Goal: Task Accomplishment & Management: Use online tool/utility

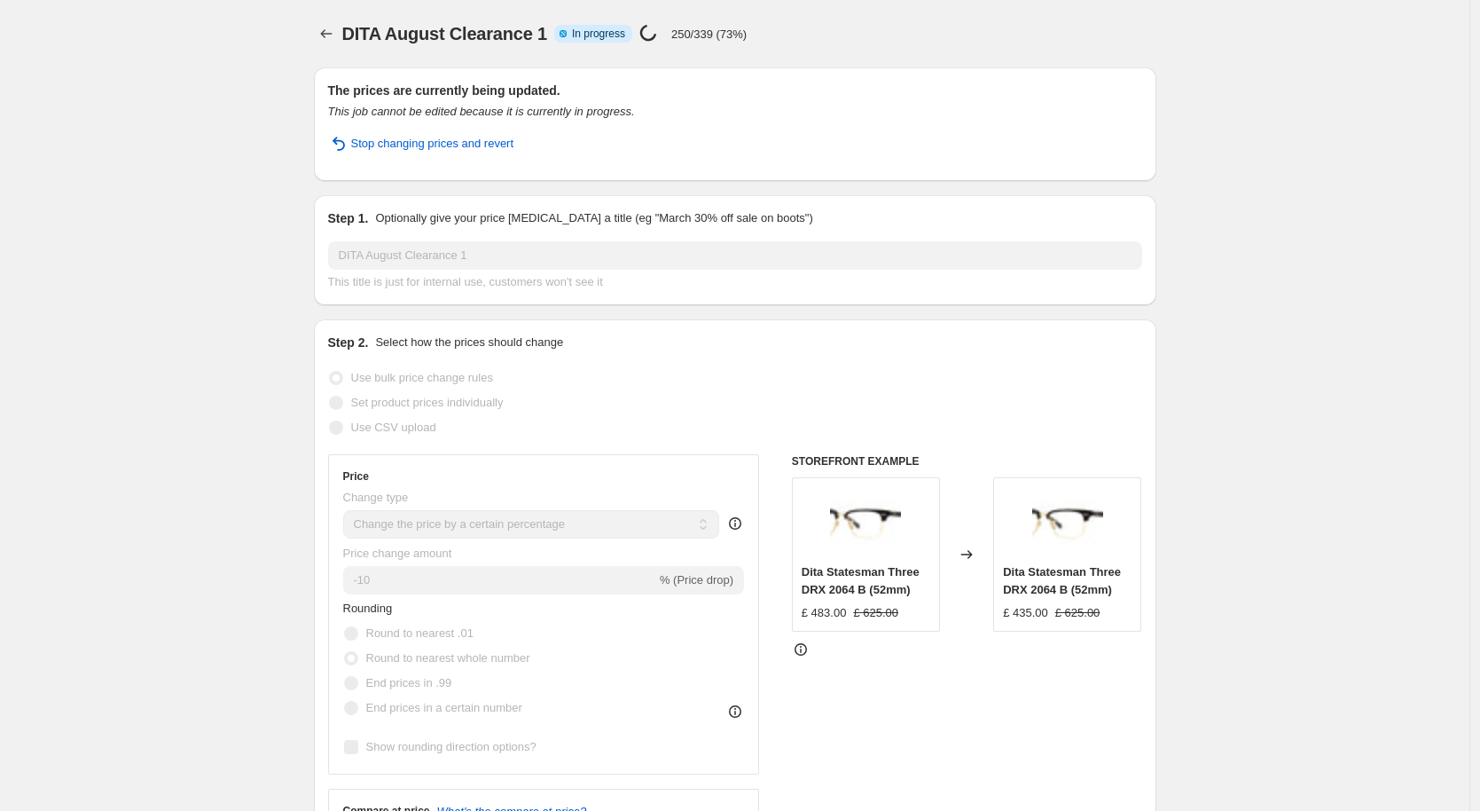
select select "percentage"
select select "no_change"
select select "tag"
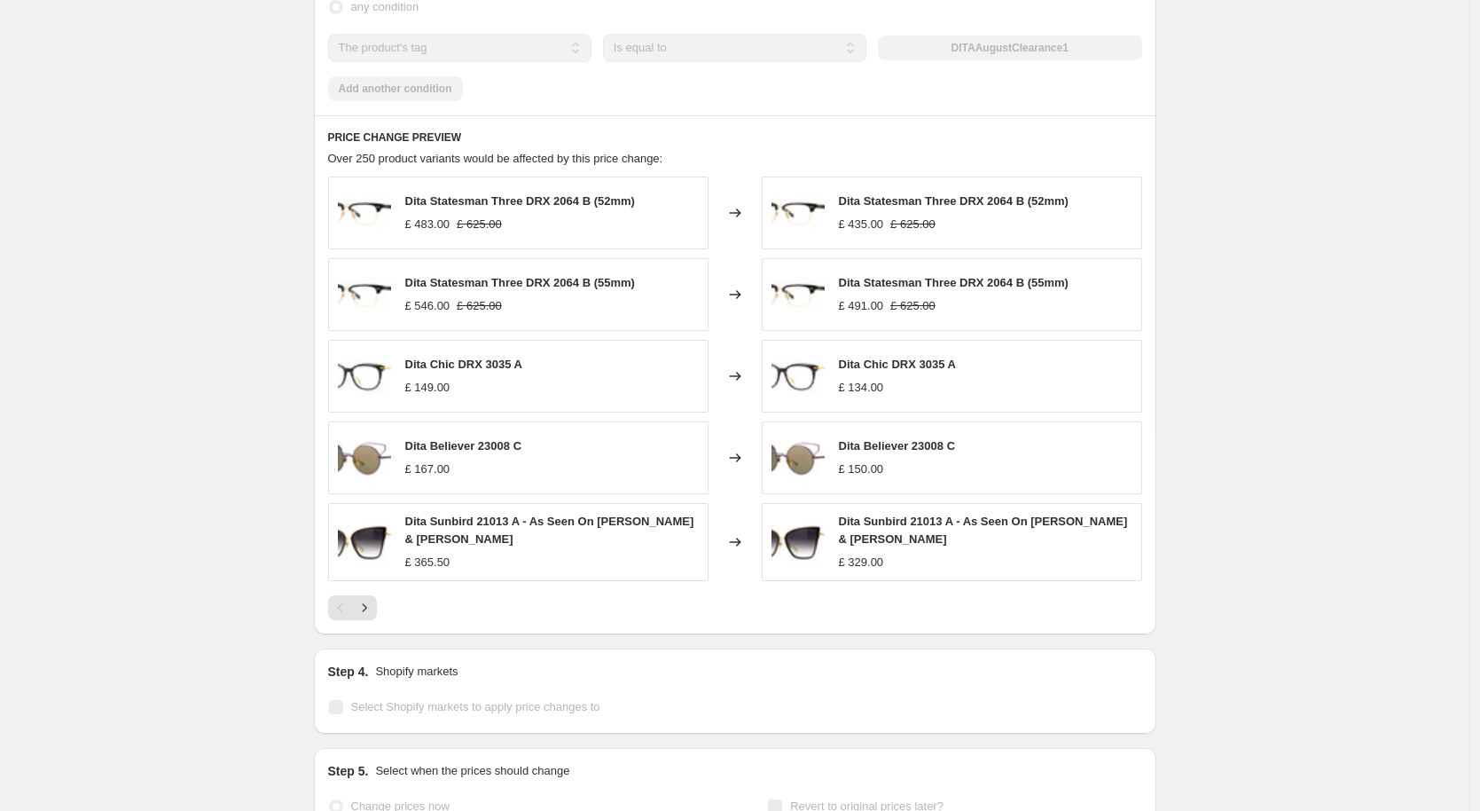
scroll to position [1355, 0]
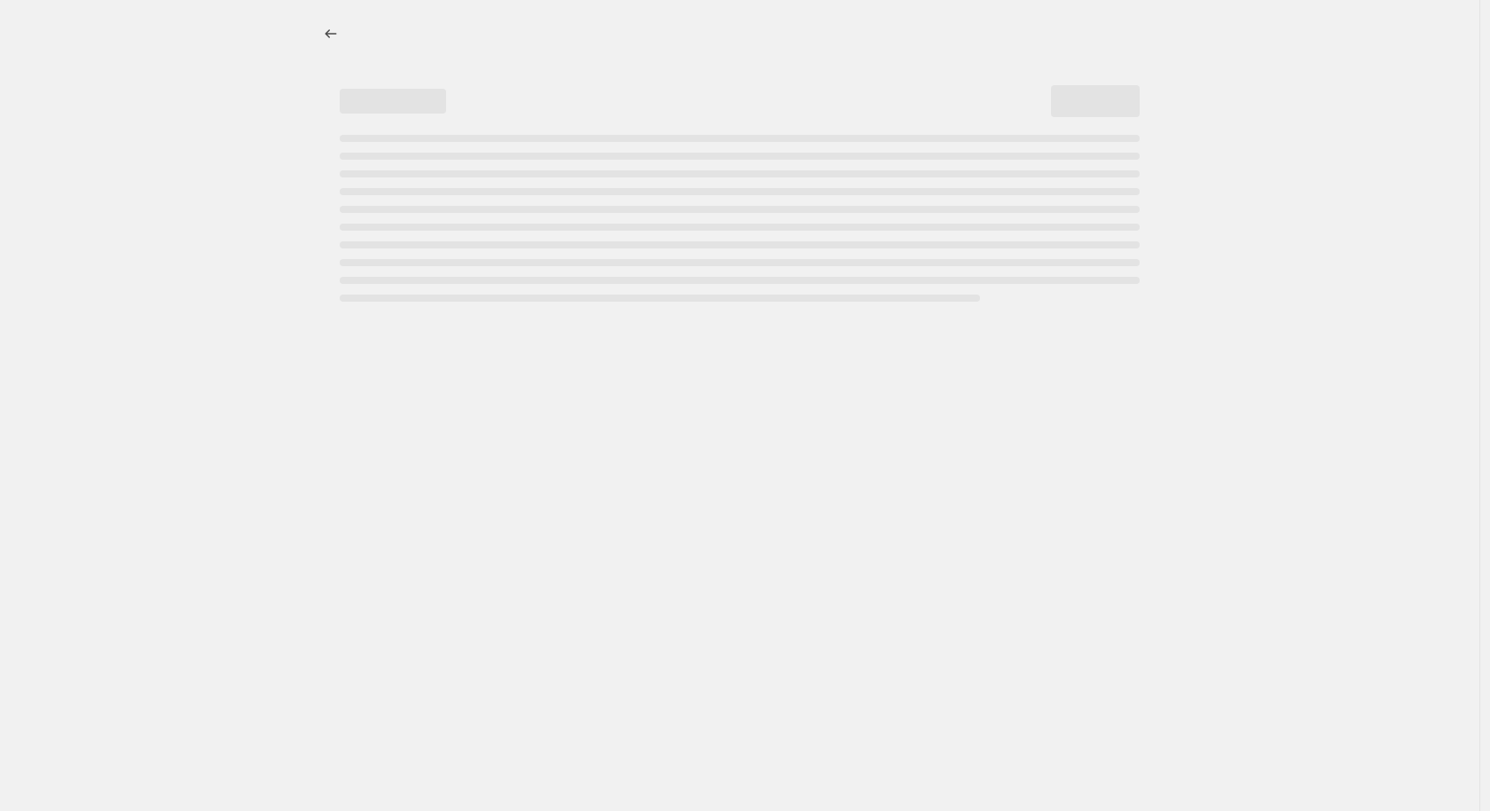
select select "percentage"
select select "no_change"
select select "tag"
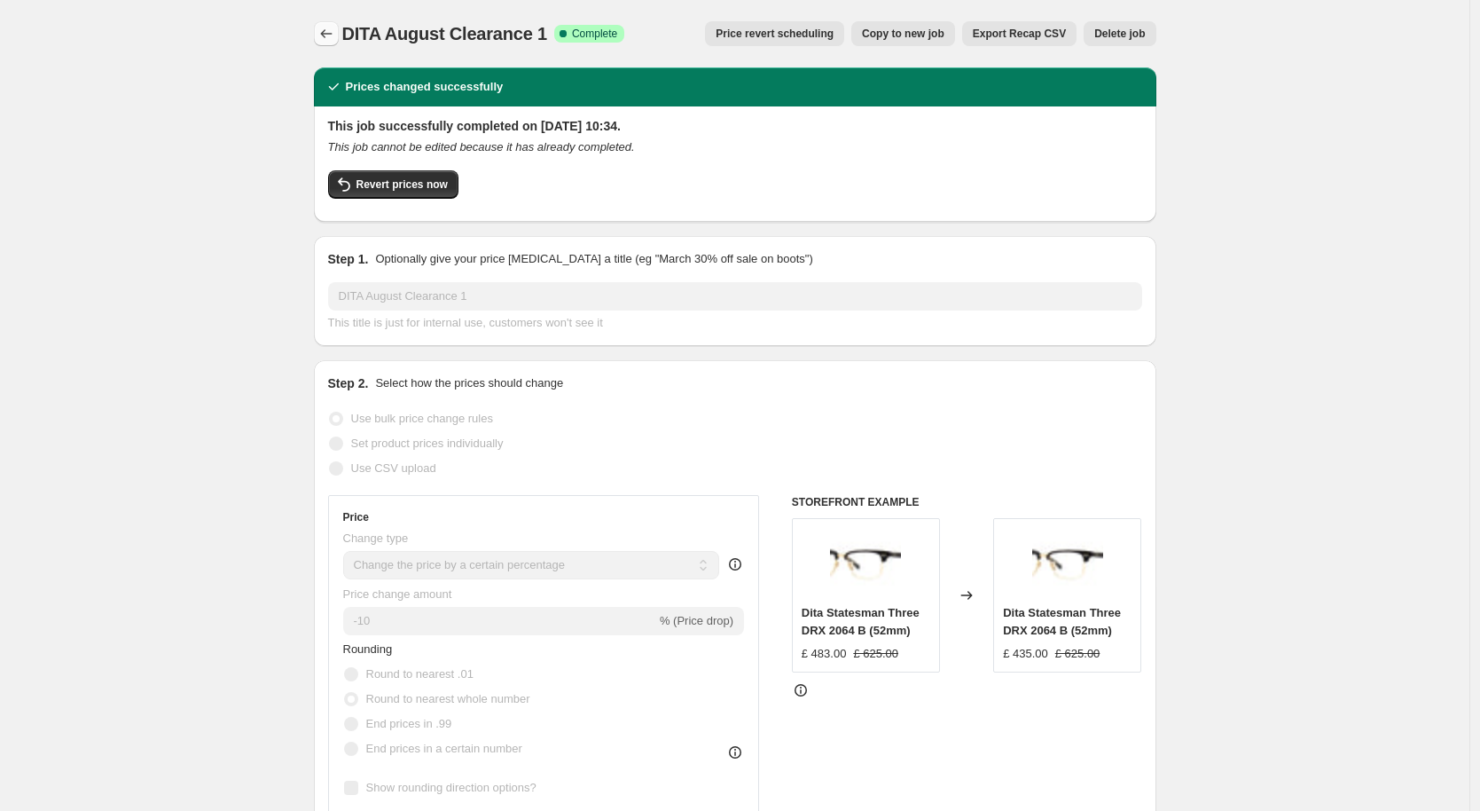
click at [328, 35] on icon "Price change jobs" at bounding box center [327, 34] width 18 height 18
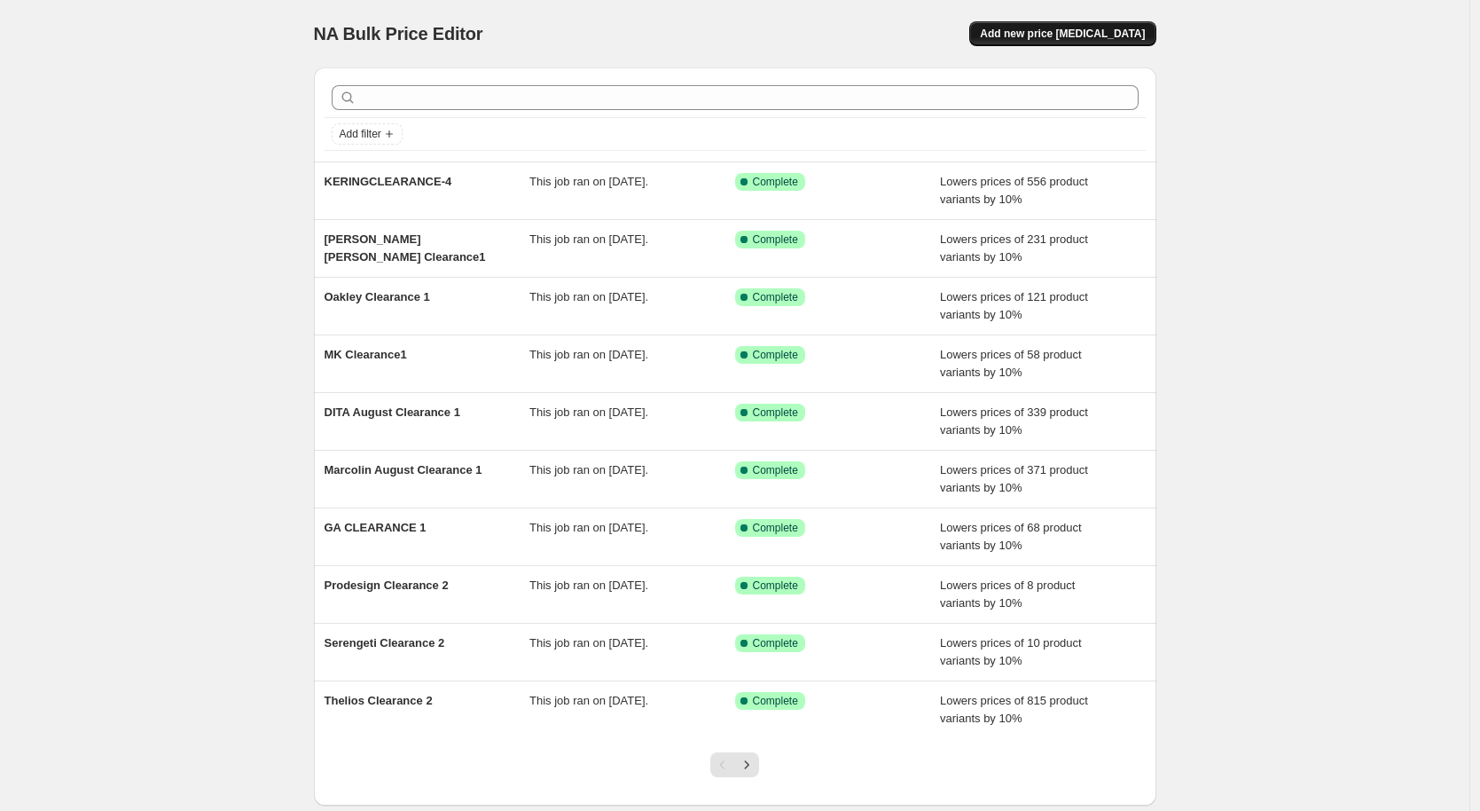
click at [1033, 35] on span "Add new price [MEDICAL_DATA]" at bounding box center [1062, 34] width 165 height 14
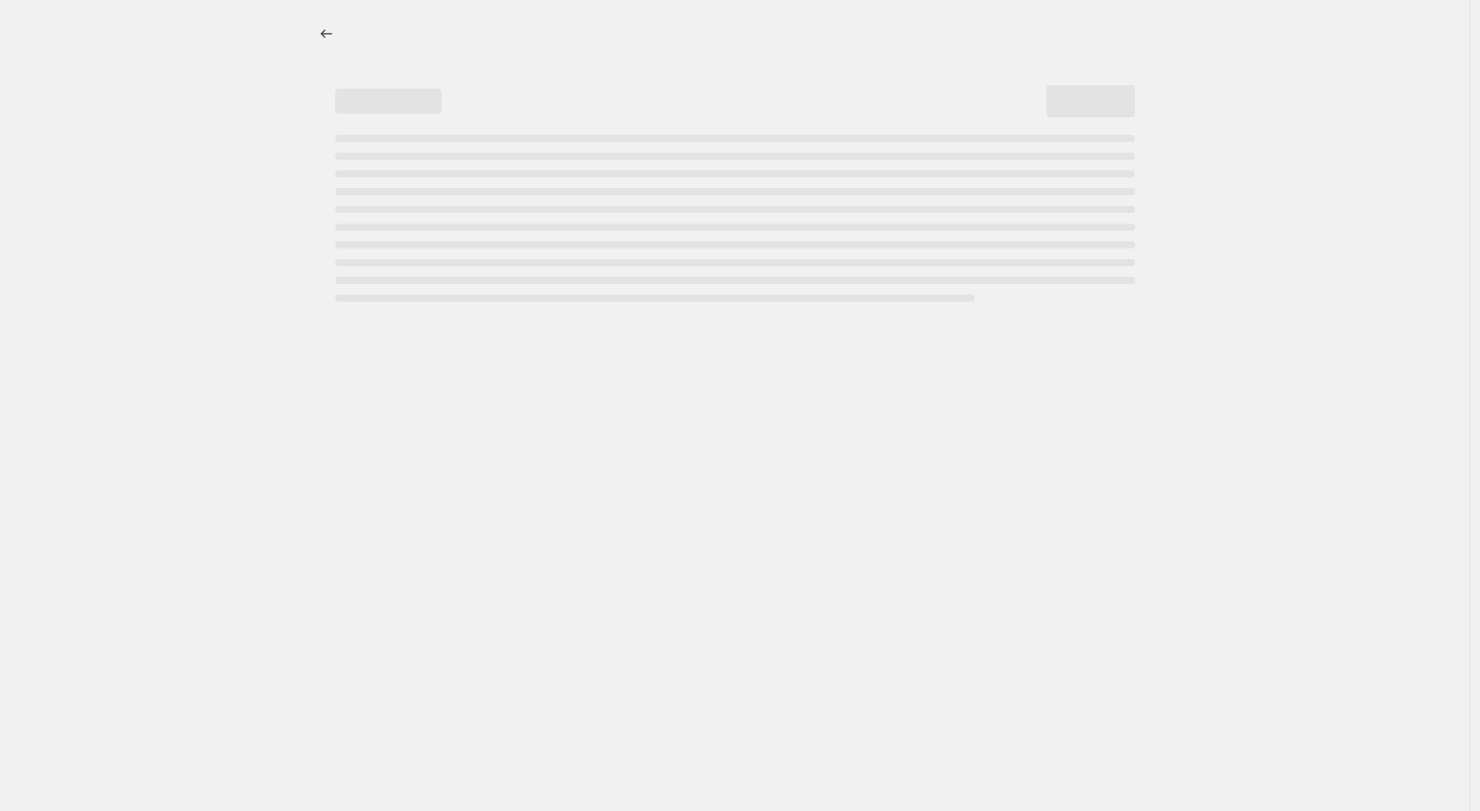
select select "percentage"
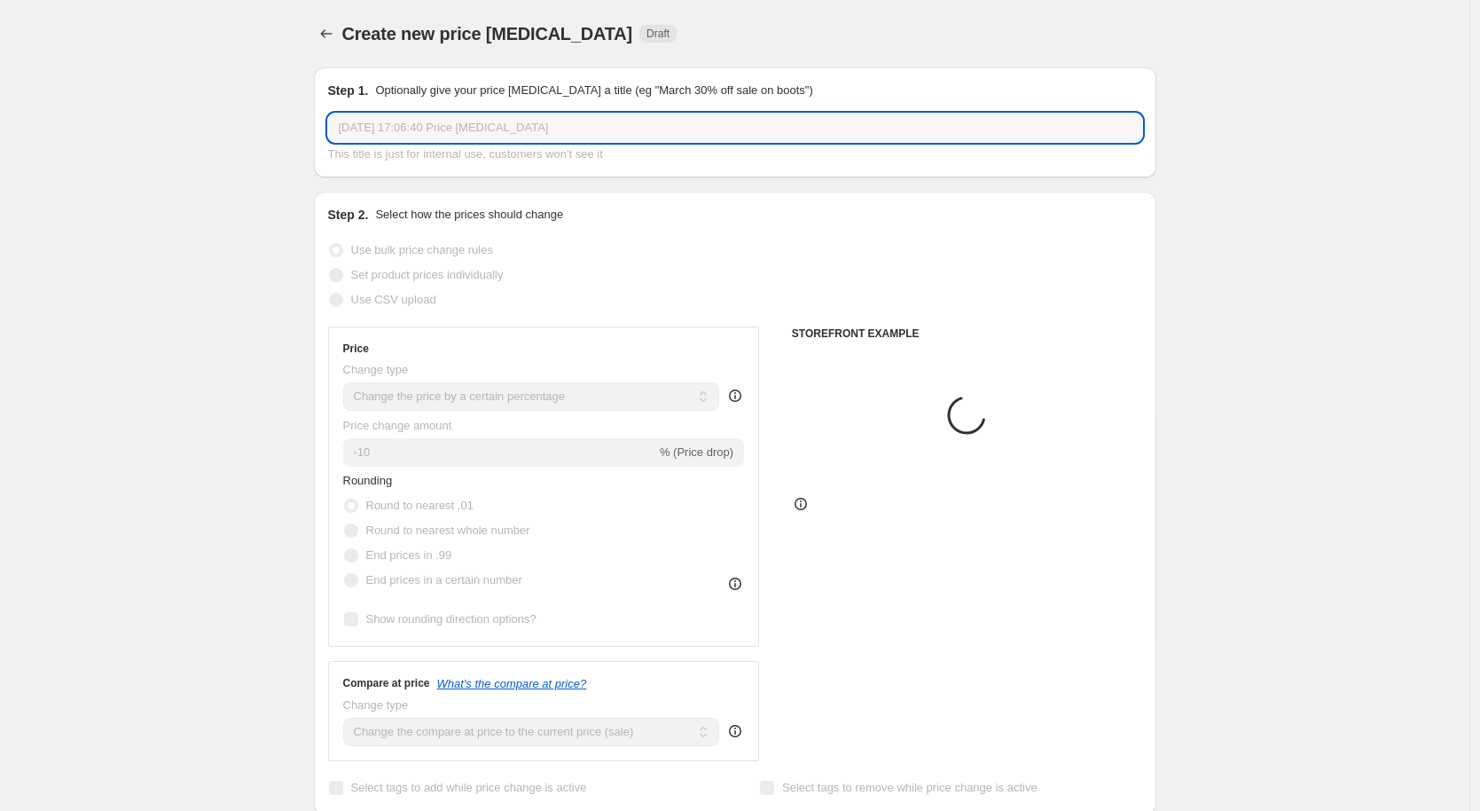
click at [440, 124] on input "[DATE] 17:06:40 Price [MEDICAL_DATA]" at bounding box center [735, 128] width 814 height 28
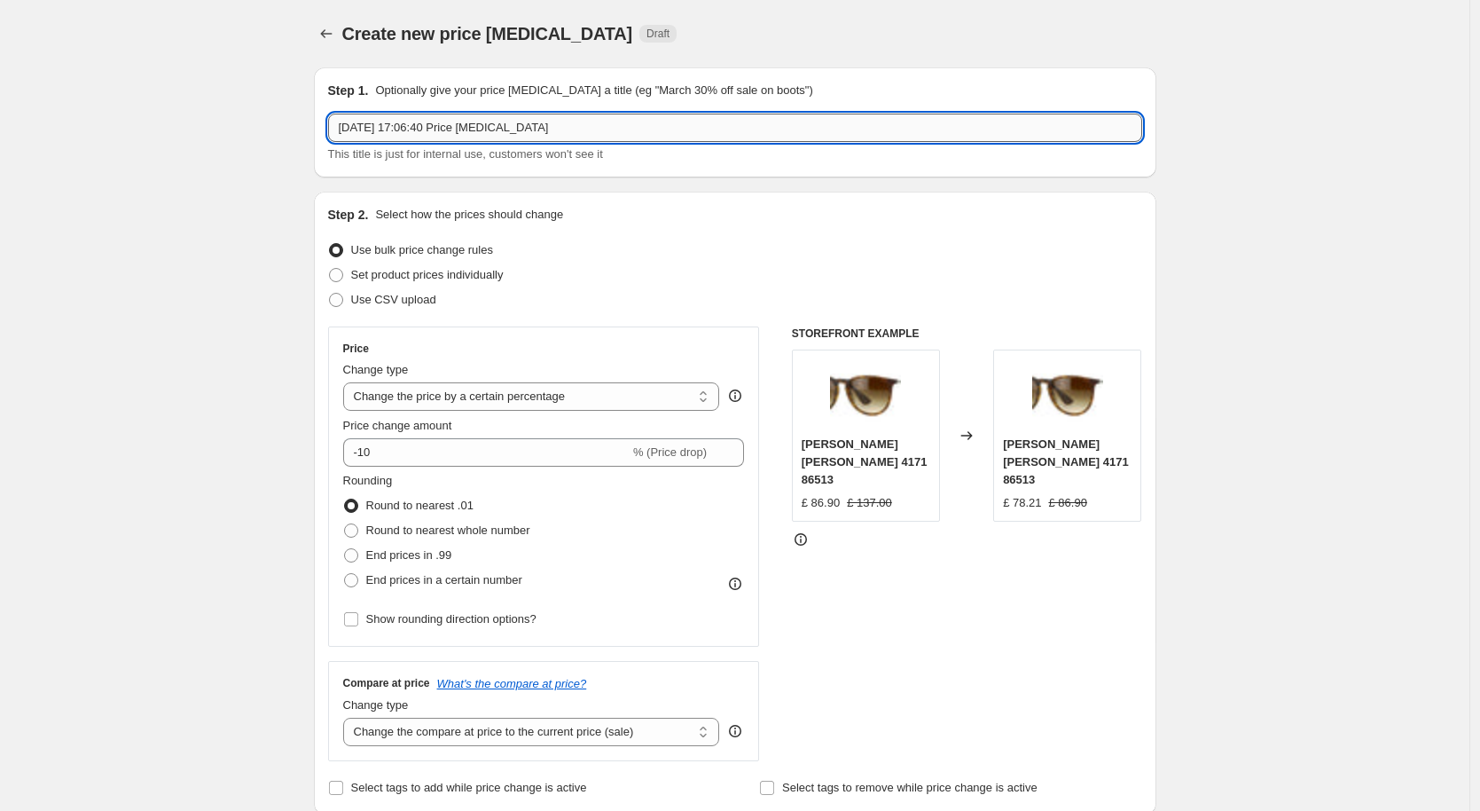
click at [437, 126] on input "[DATE] 17:06:40 Price [MEDICAL_DATA]" at bounding box center [735, 128] width 814 height 28
click at [467, 97] on p "Optionally give your price [MEDICAL_DATA] a title (eg "March 30% off sale on bo…" at bounding box center [593, 91] width 437 height 18
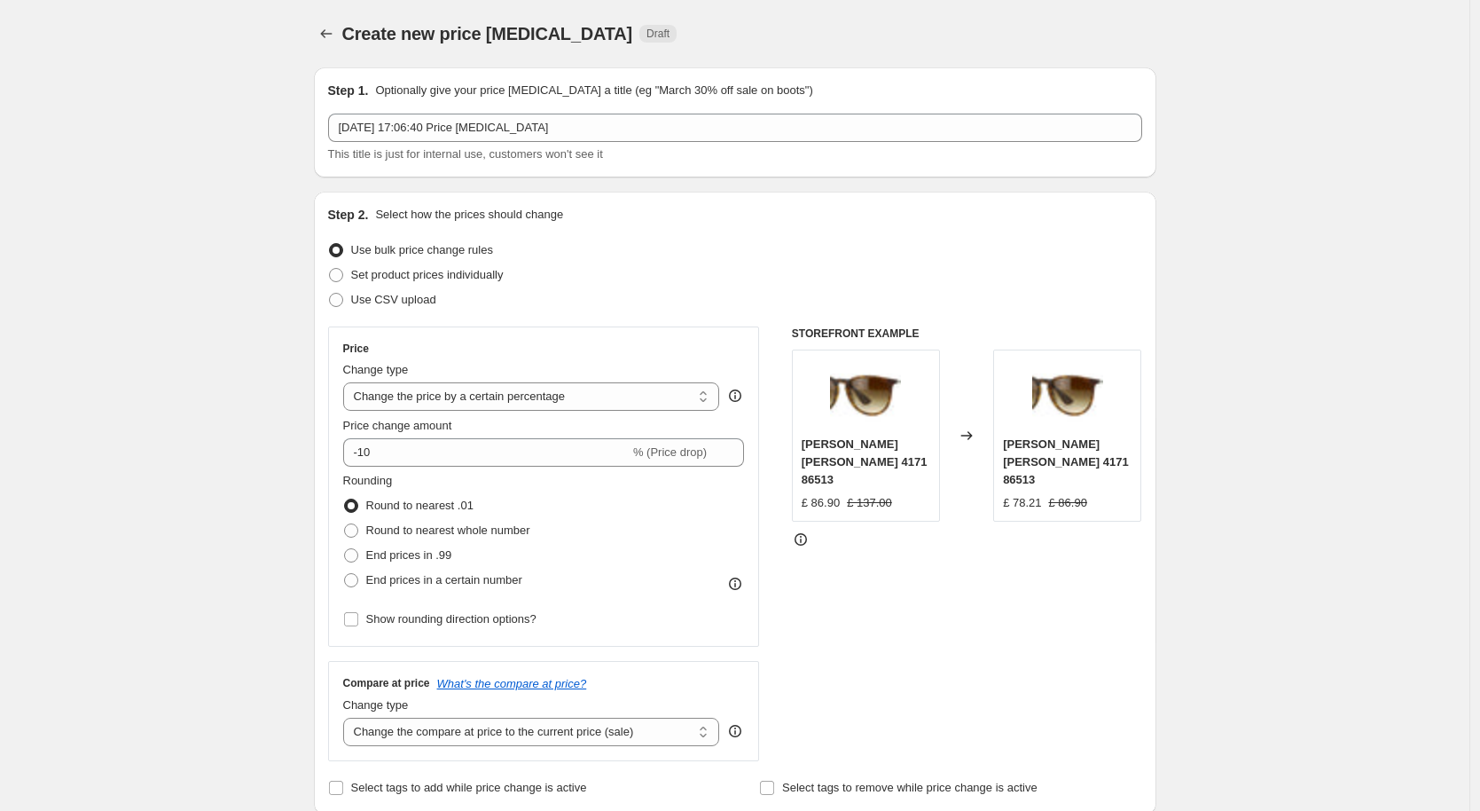
click at [467, 98] on p "Optionally give your price [MEDICAL_DATA] a title (eg "March 30% off sale on bo…" at bounding box center [593, 91] width 437 height 18
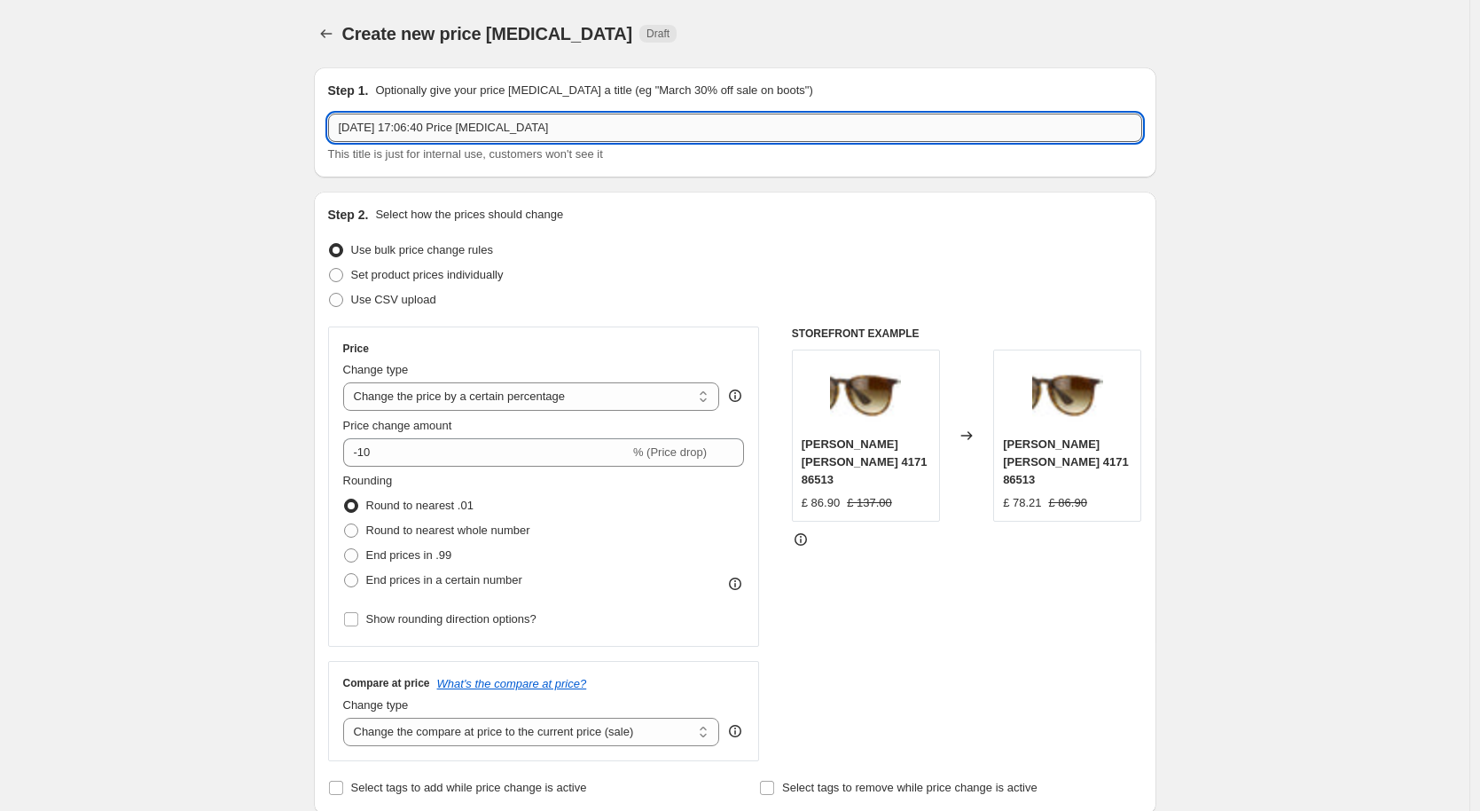
click at [467, 127] on input "[DATE] 17:06:40 Price [MEDICAL_DATA]" at bounding box center [735, 128] width 814 height 28
type input "DMY August Clearance 1"
click at [584, 398] on select "Change the price to a certain amount Change the price by a certain amount Chang…" at bounding box center [531, 396] width 377 height 28
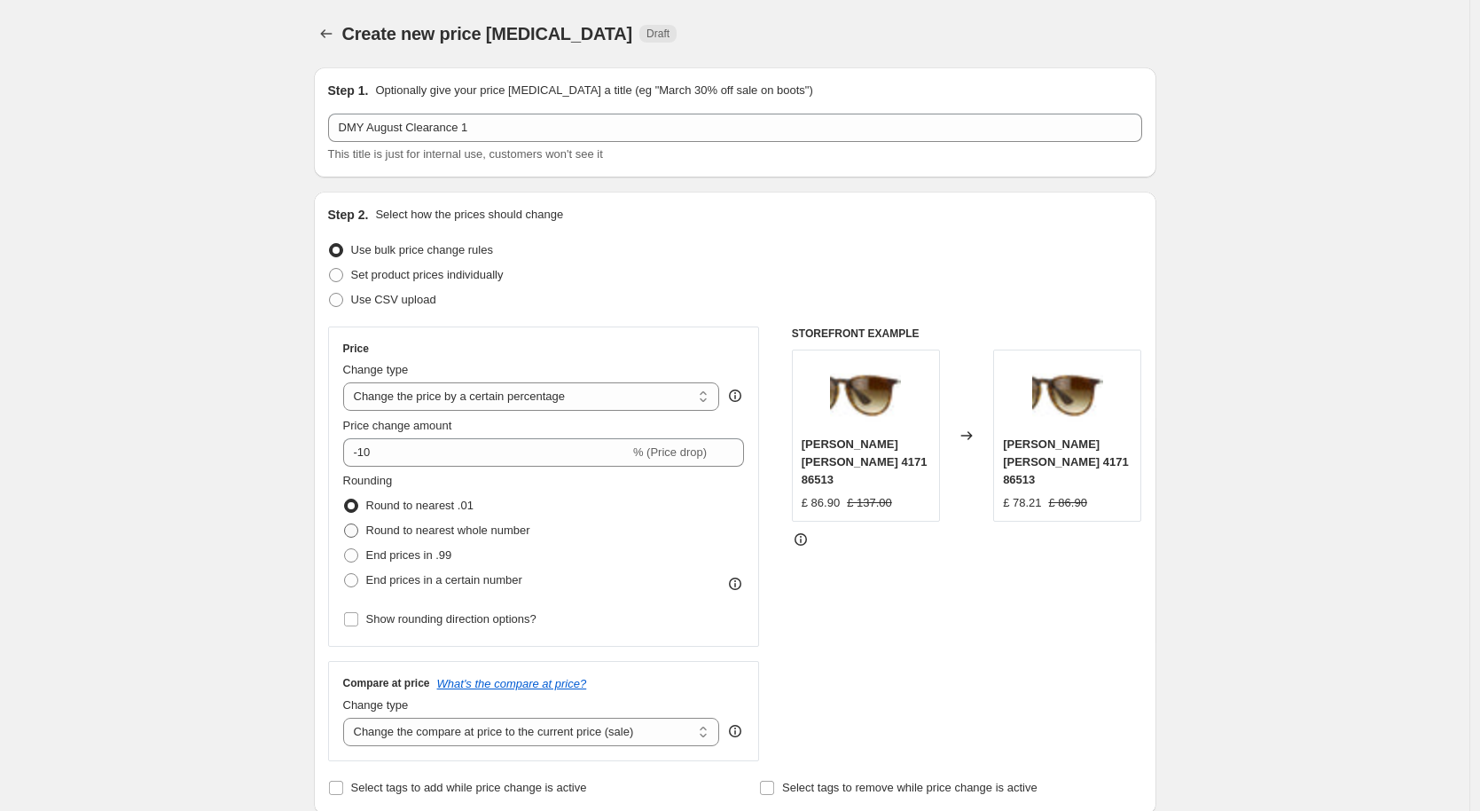
click at [451, 535] on span "Round to nearest whole number" at bounding box center [448, 529] width 164 height 13
click at [345, 524] on input "Round to nearest whole number" at bounding box center [344, 523] width 1 height 1
radio input "true"
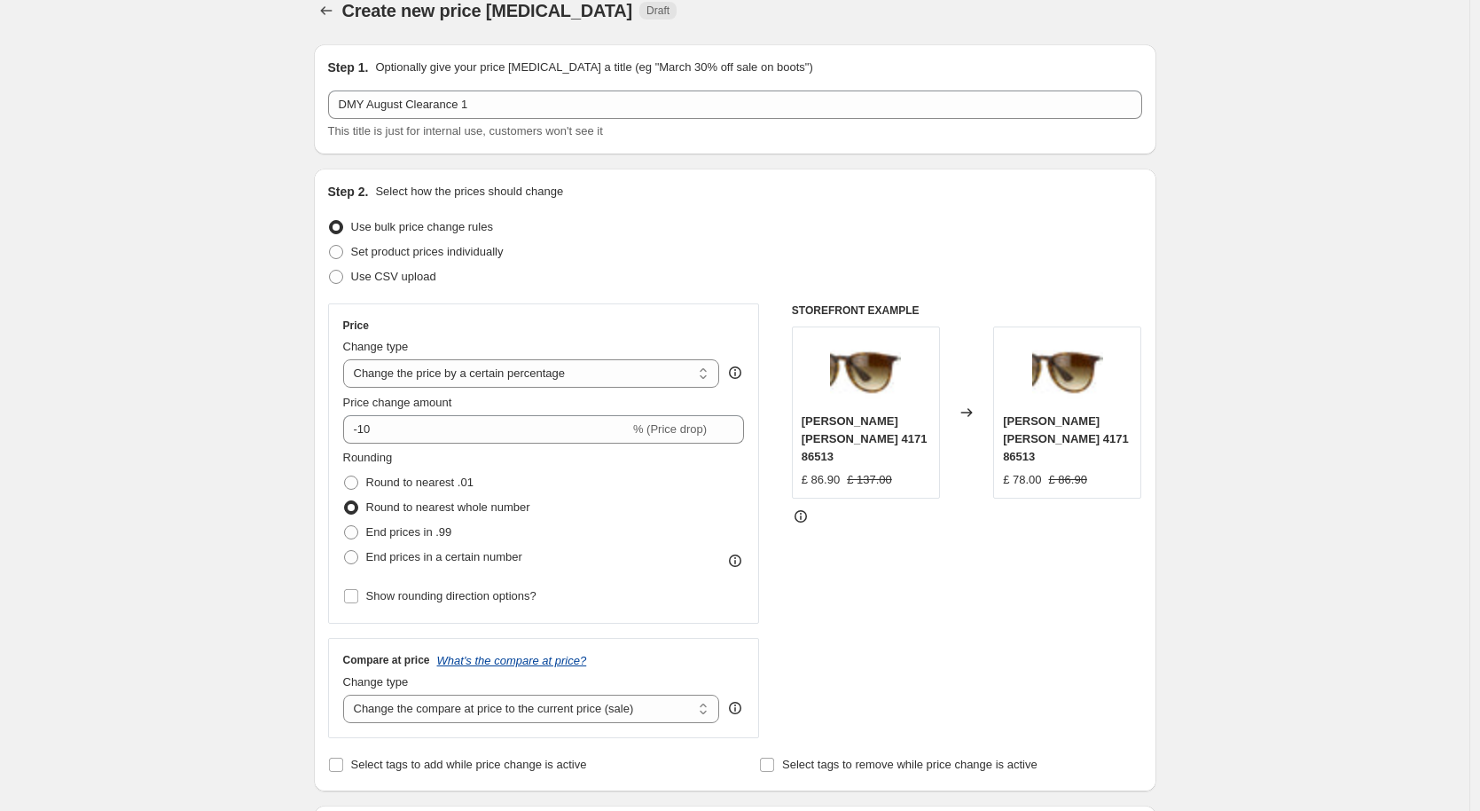
scroll to position [488, 0]
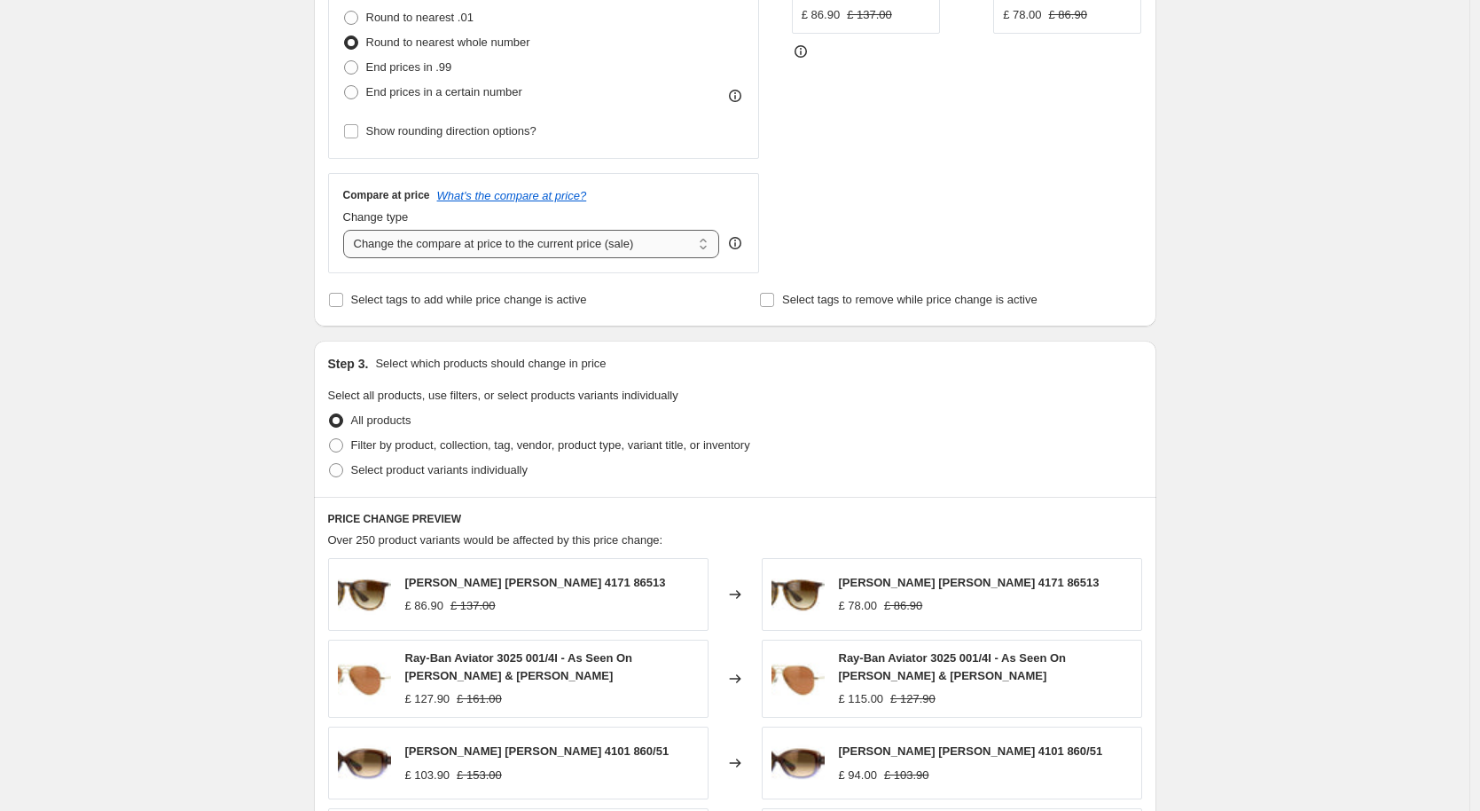
click at [595, 248] on select "Change the compare at price to the current price (sale) Change the compare at p…" at bounding box center [531, 244] width 377 height 28
select select "no_change"
click at [562, 435] on label "Filter by product, collection, tag, vendor, product type, variant title, or inv…" at bounding box center [539, 445] width 422 height 25
click at [330, 438] on input "Filter by product, collection, tag, vendor, product type, variant title, or inv…" at bounding box center [329, 438] width 1 height 1
radio input "true"
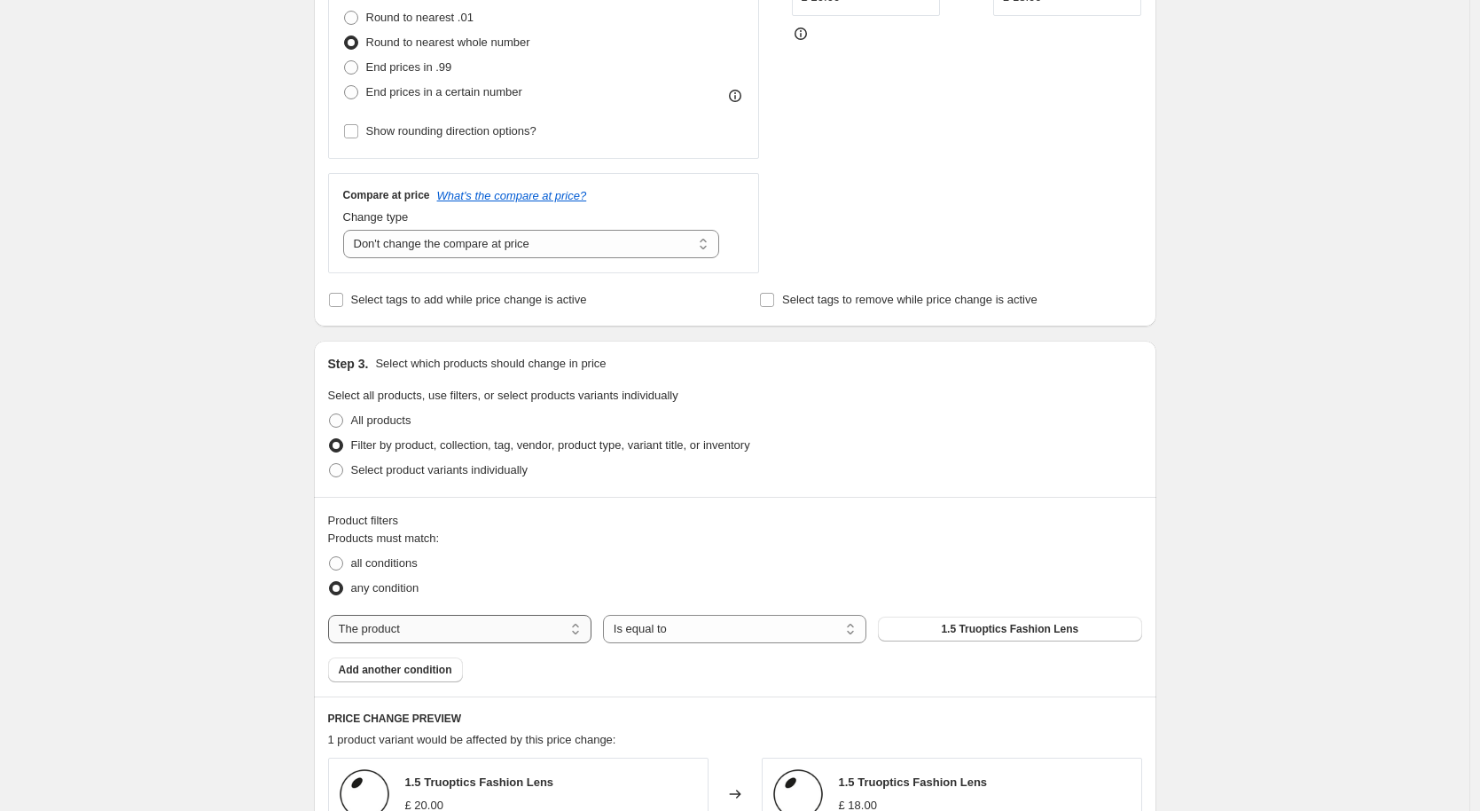
click at [490, 628] on select "The product The product's collection The product's tag The product's vendor The…" at bounding box center [459, 629] width 263 height 28
select select "tag"
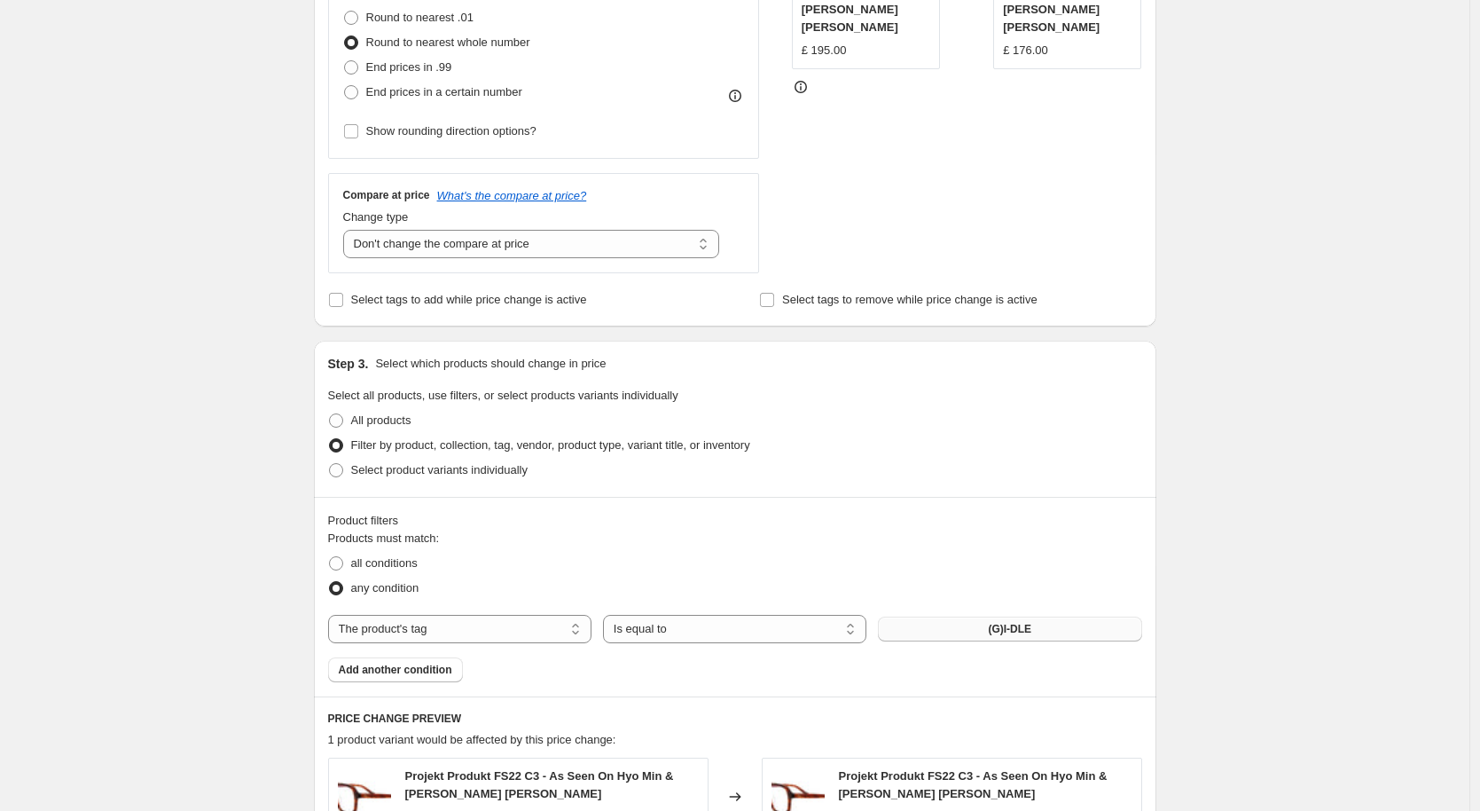
click at [971, 629] on button "(G)I-DLE" at bounding box center [1009, 628] width 263 height 25
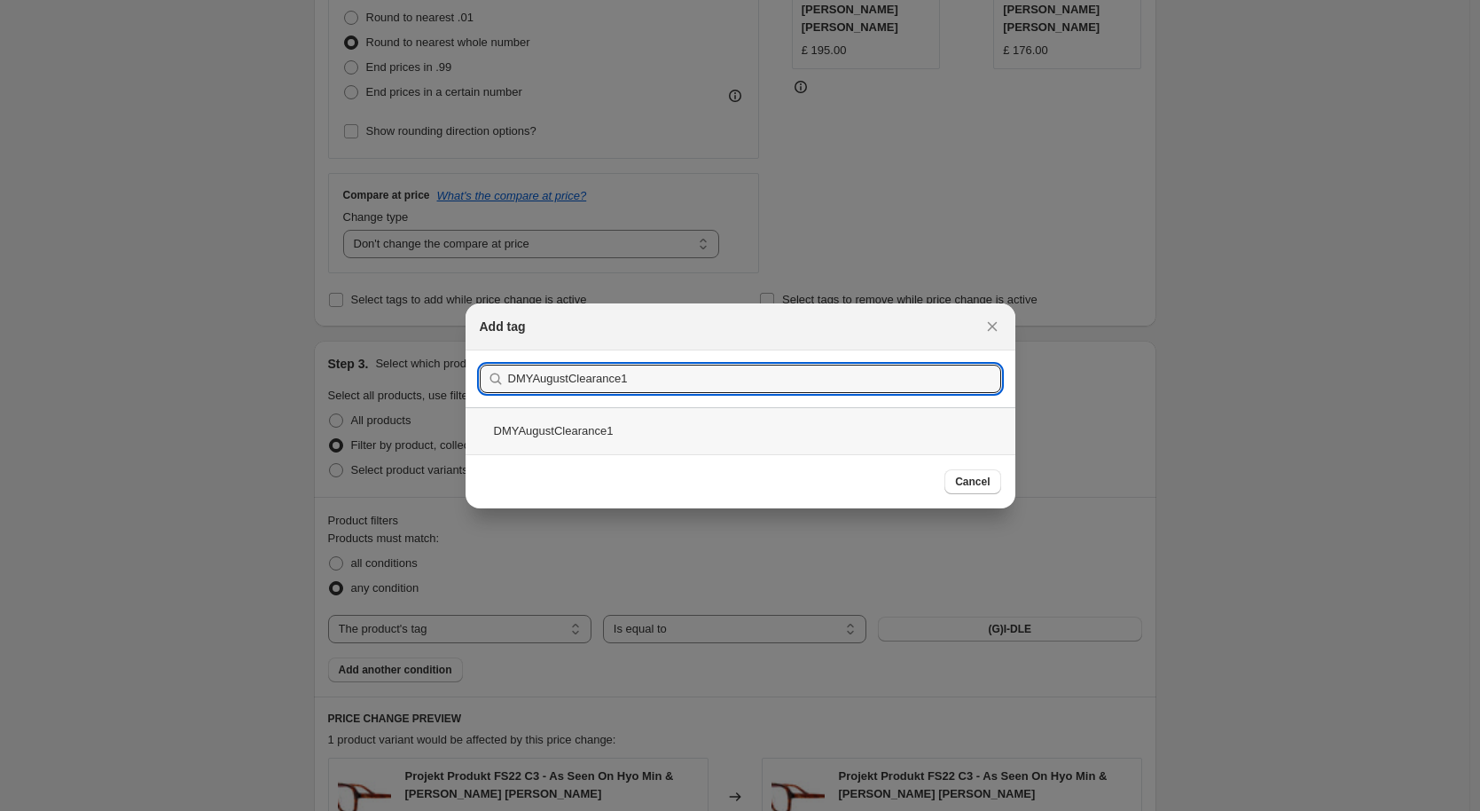
type input "DMYAugustClearance1"
click at [620, 426] on div "DMYAugustClearance1" at bounding box center [741, 430] width 550 height 47
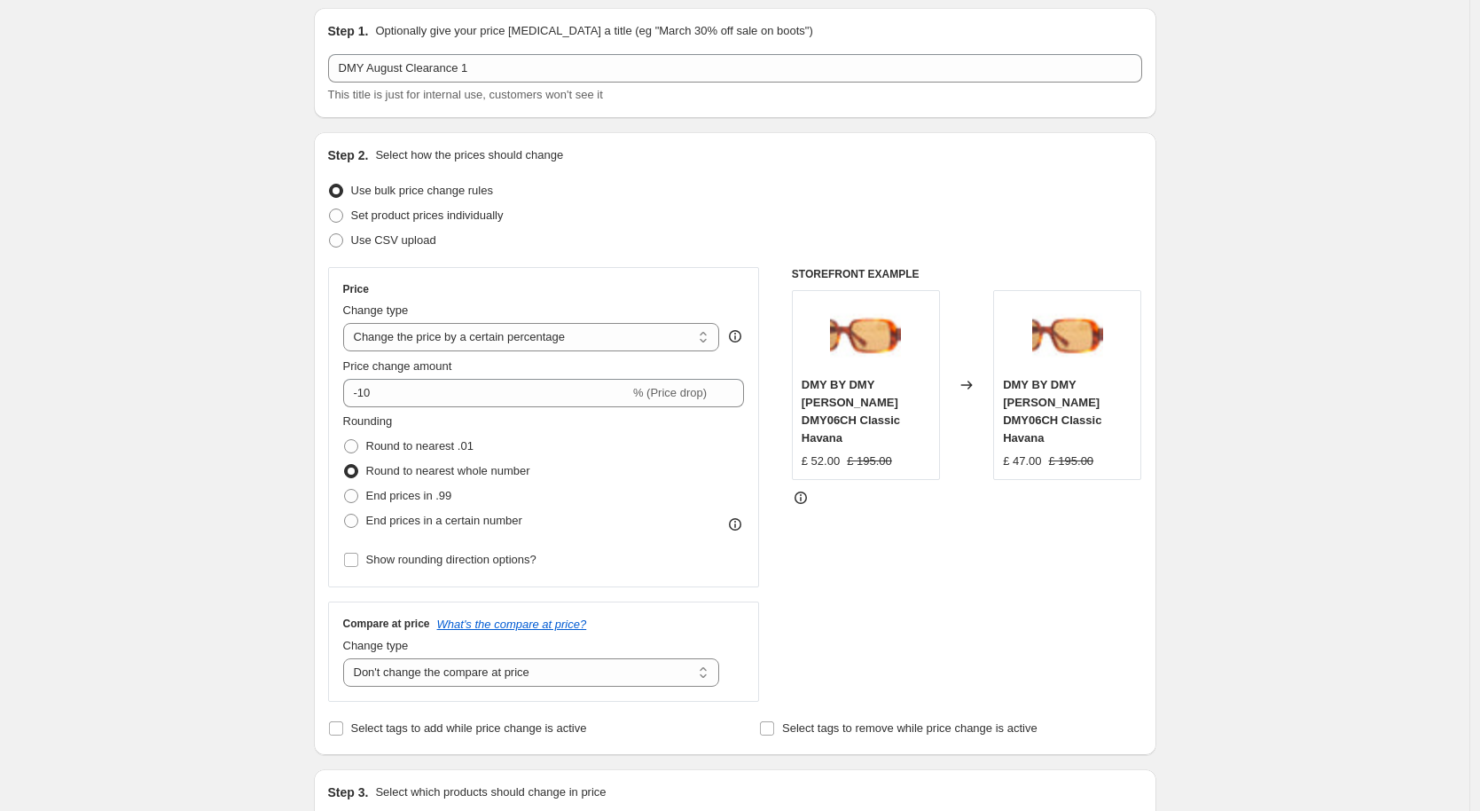
scroll to position [278, 0]
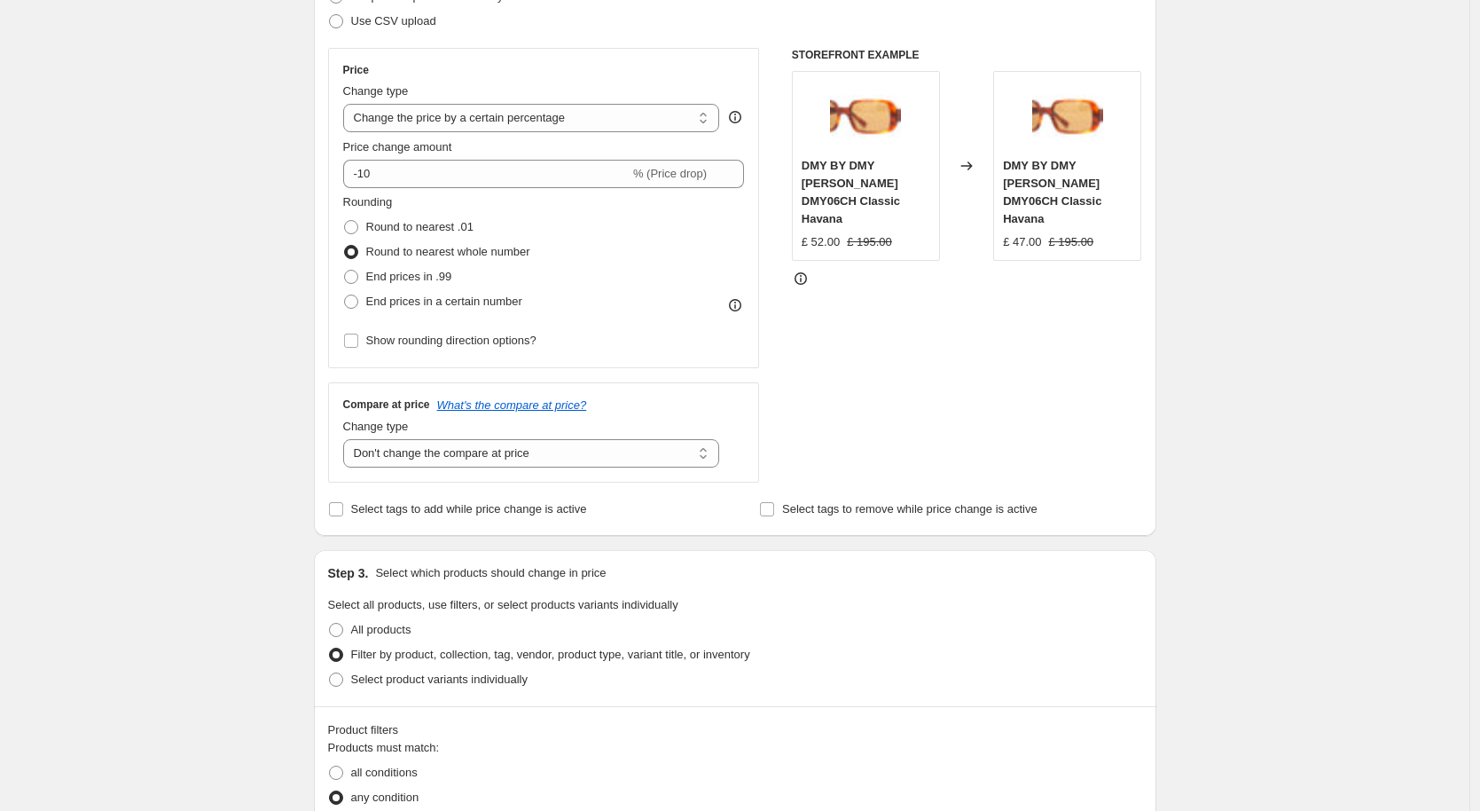
click at [763, 537] on div "Step 1. Optionally give your price [MEDICAL_DATA] a title (eg "March 30% off sa…" at bounding box center [728, 741] width 857 height 1933
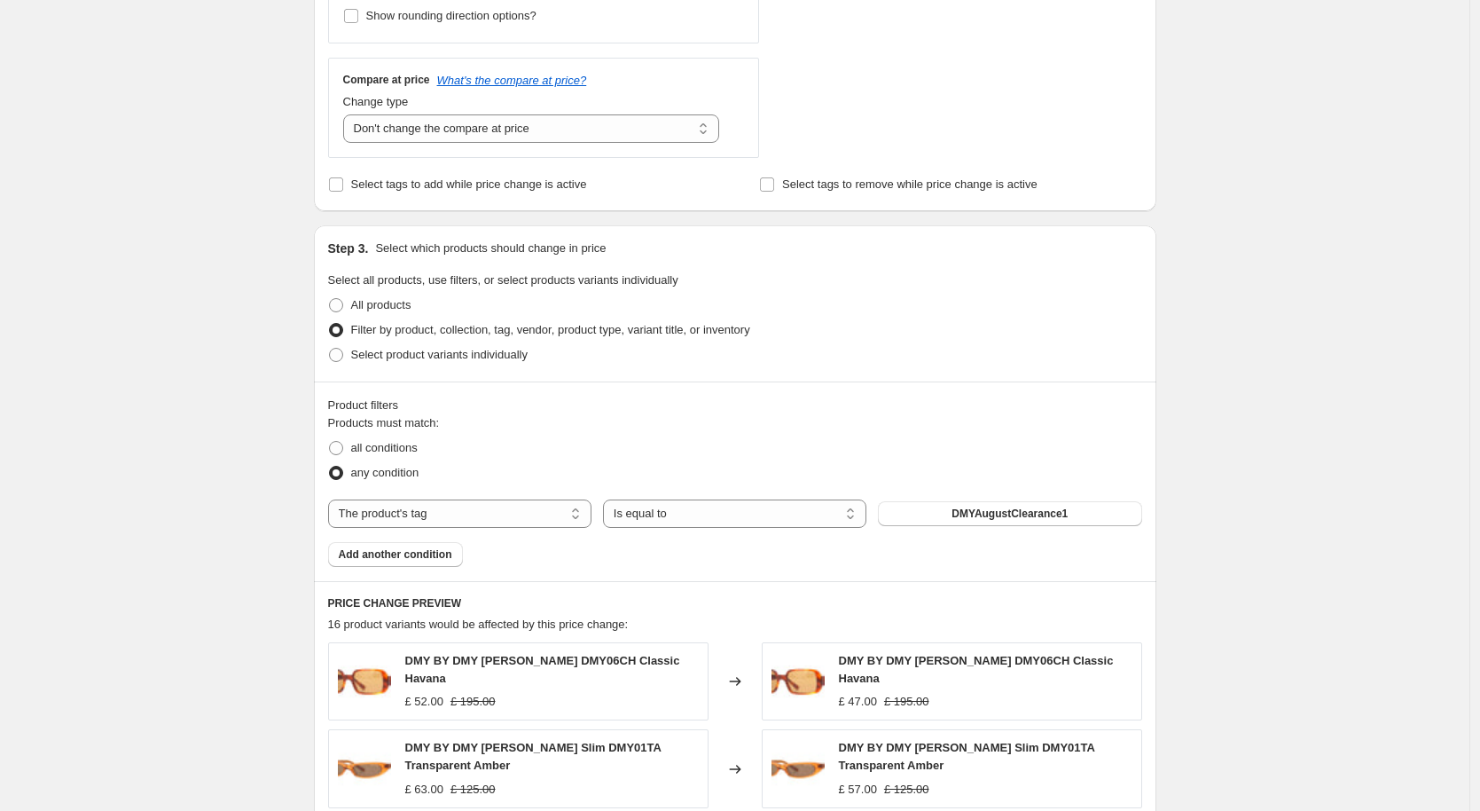
scroll to position [1266, 0]
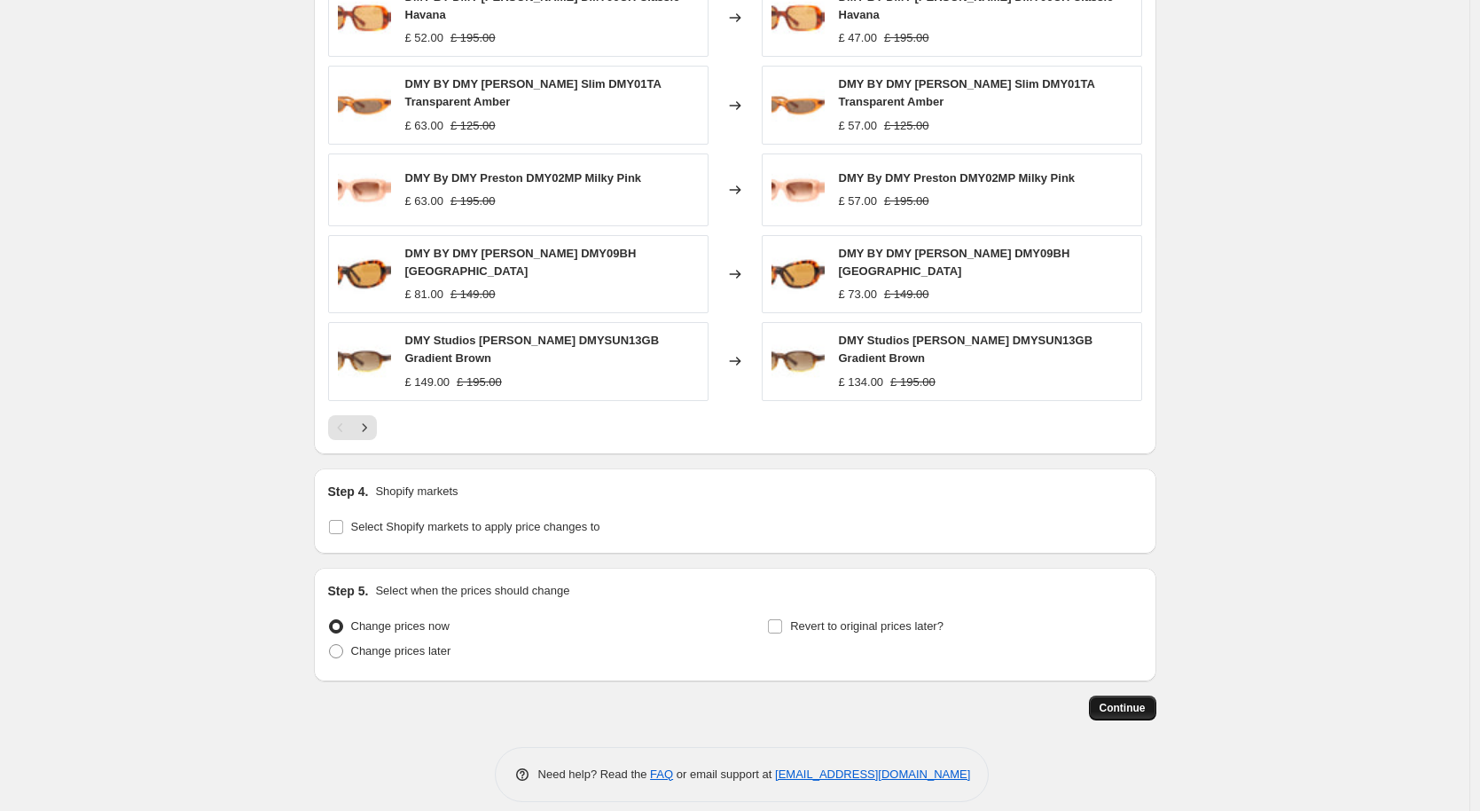
click at [1130, 701] on span "Continue" at bounding box center [1123, 708] width 46 height 14
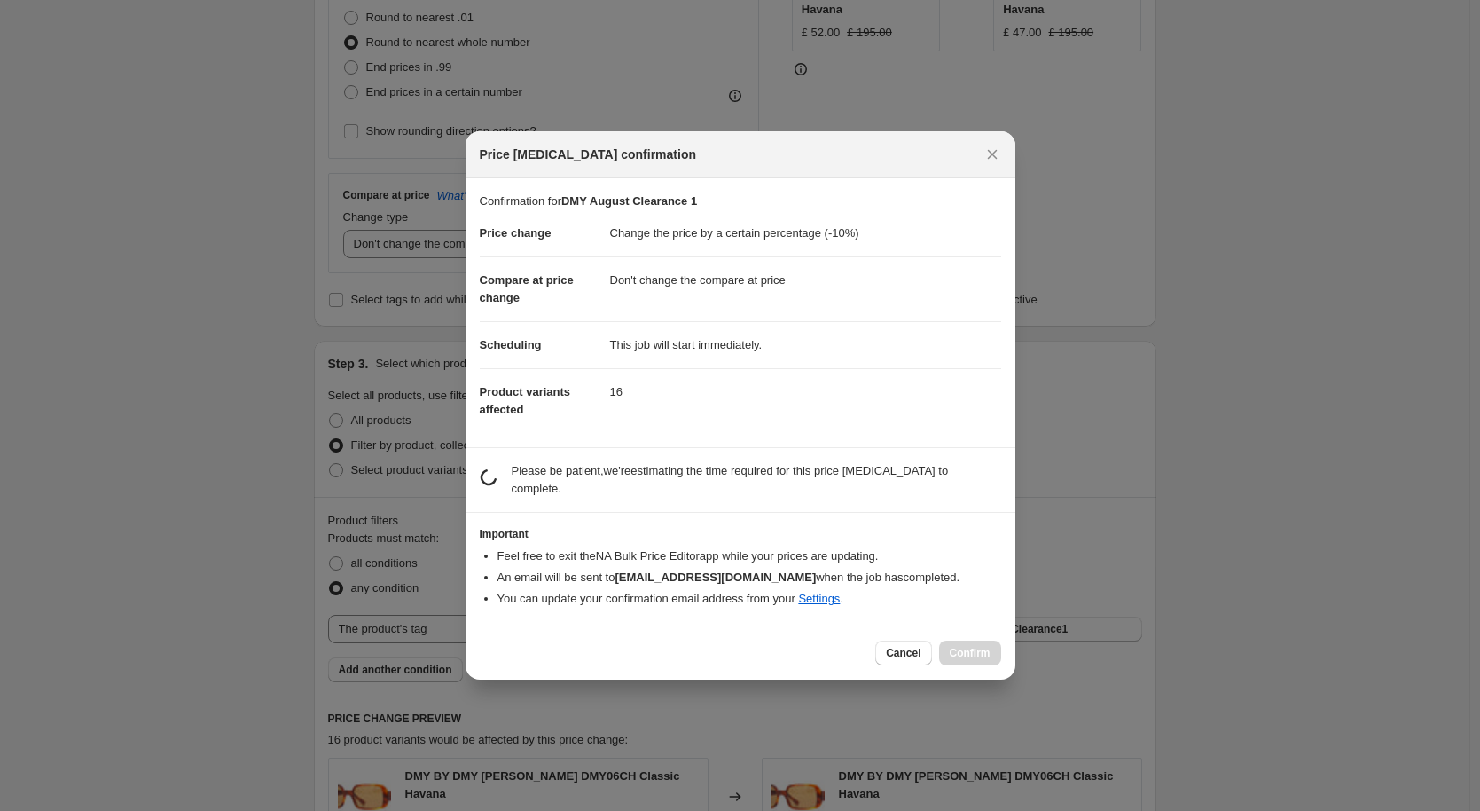
scroll to position [0, 0]
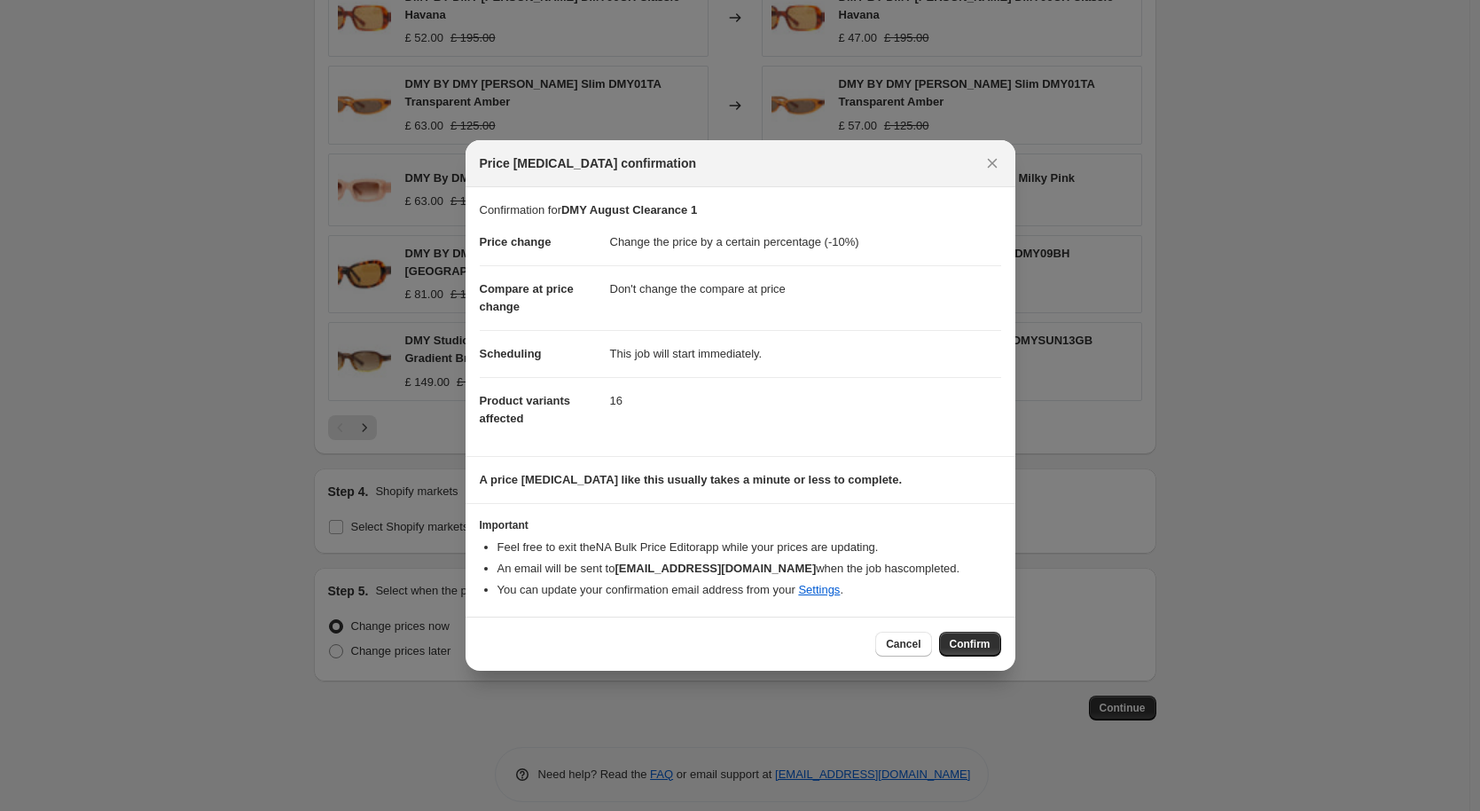
drag, startPoint x: 969, startPoint y: 642, endPoint x: 887, endPoint y: 617, distance: 86.1
click at [969, 641] on span "Confirm" at bounding box center [970, 644] width 41 height 14
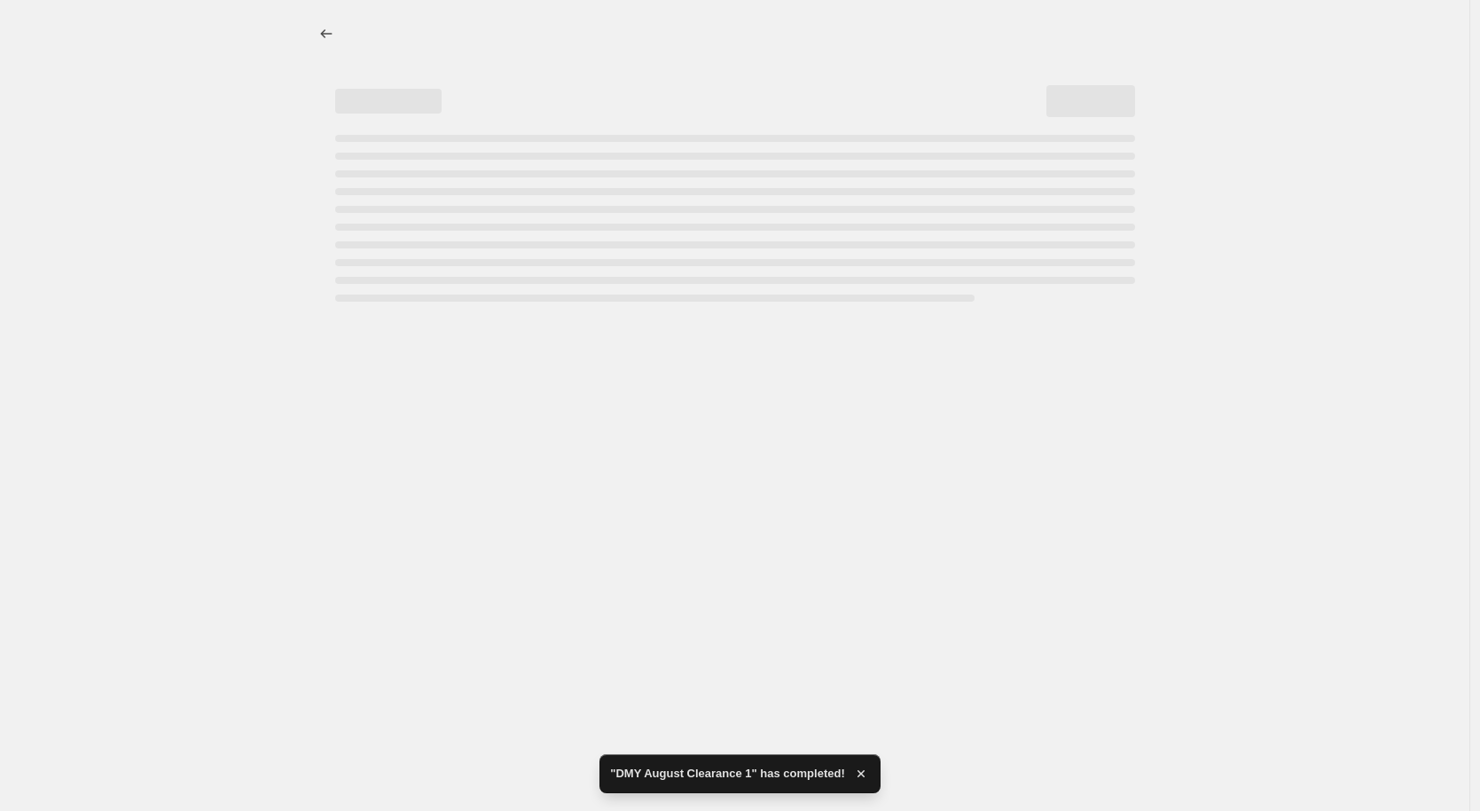
select select "percentage"
select select "no_change"
select select "tag"
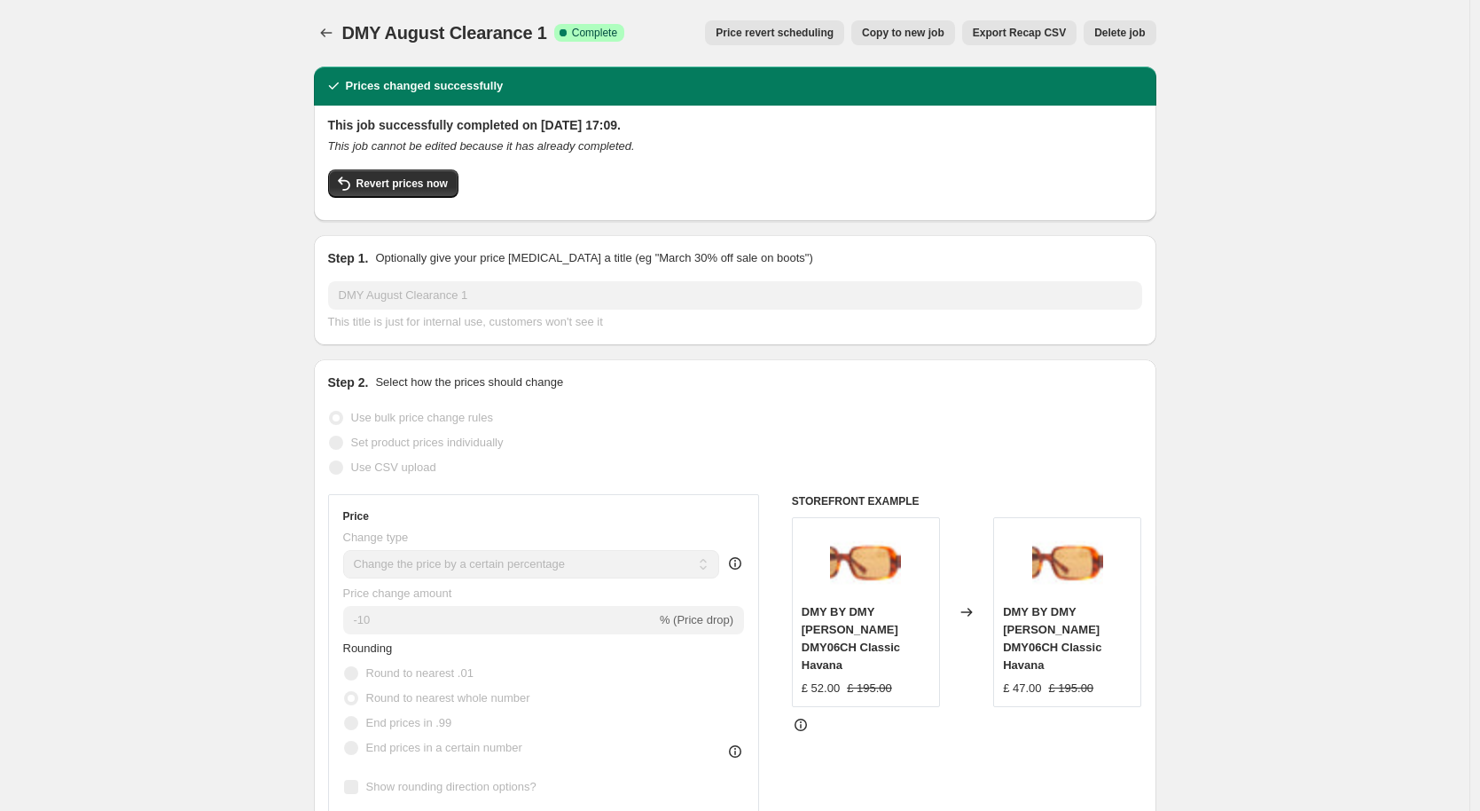
scroll to position [2, 0]
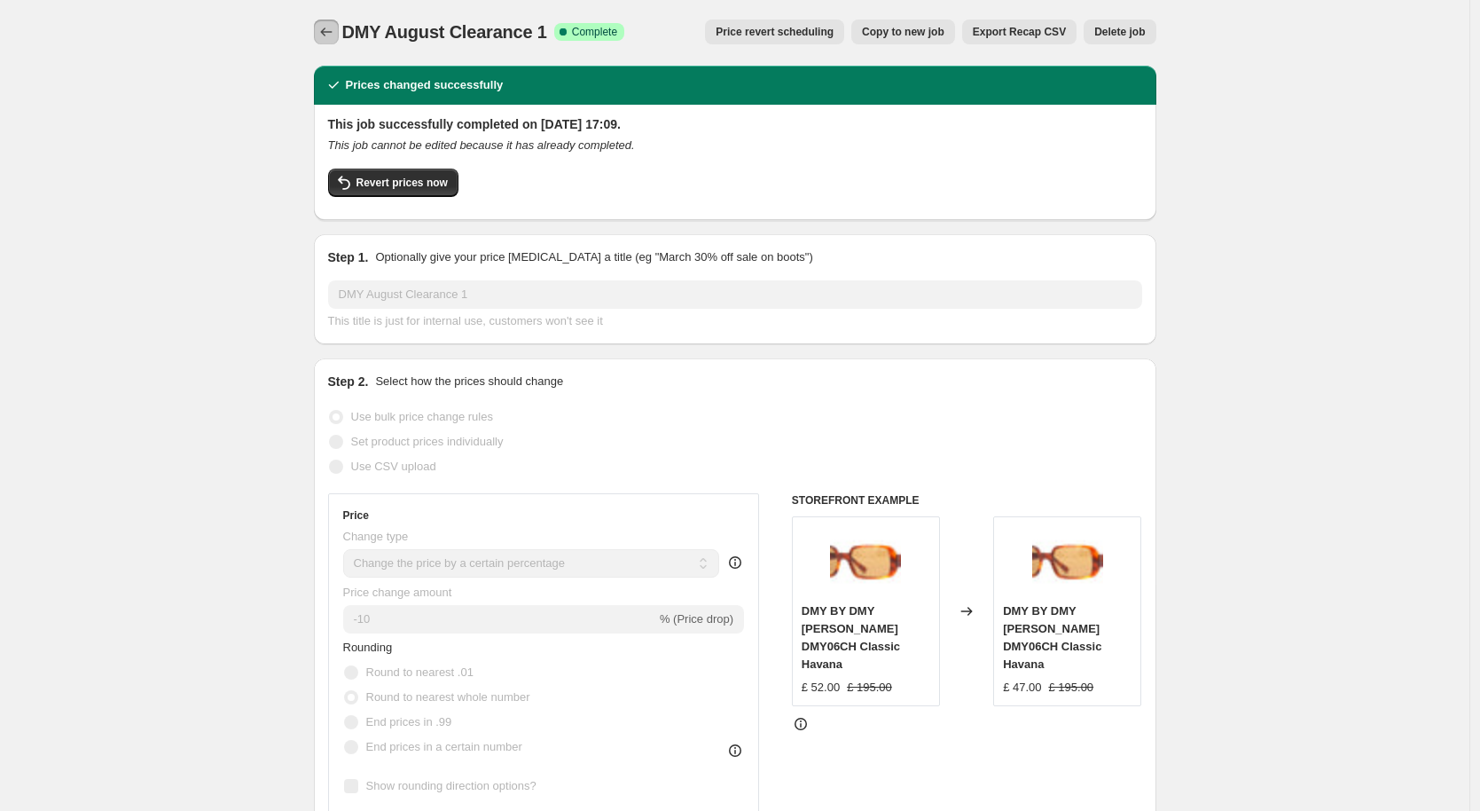
click at [318, 32] on button "Price change jobs" at bounding box center [326, 32] width 25 height 25
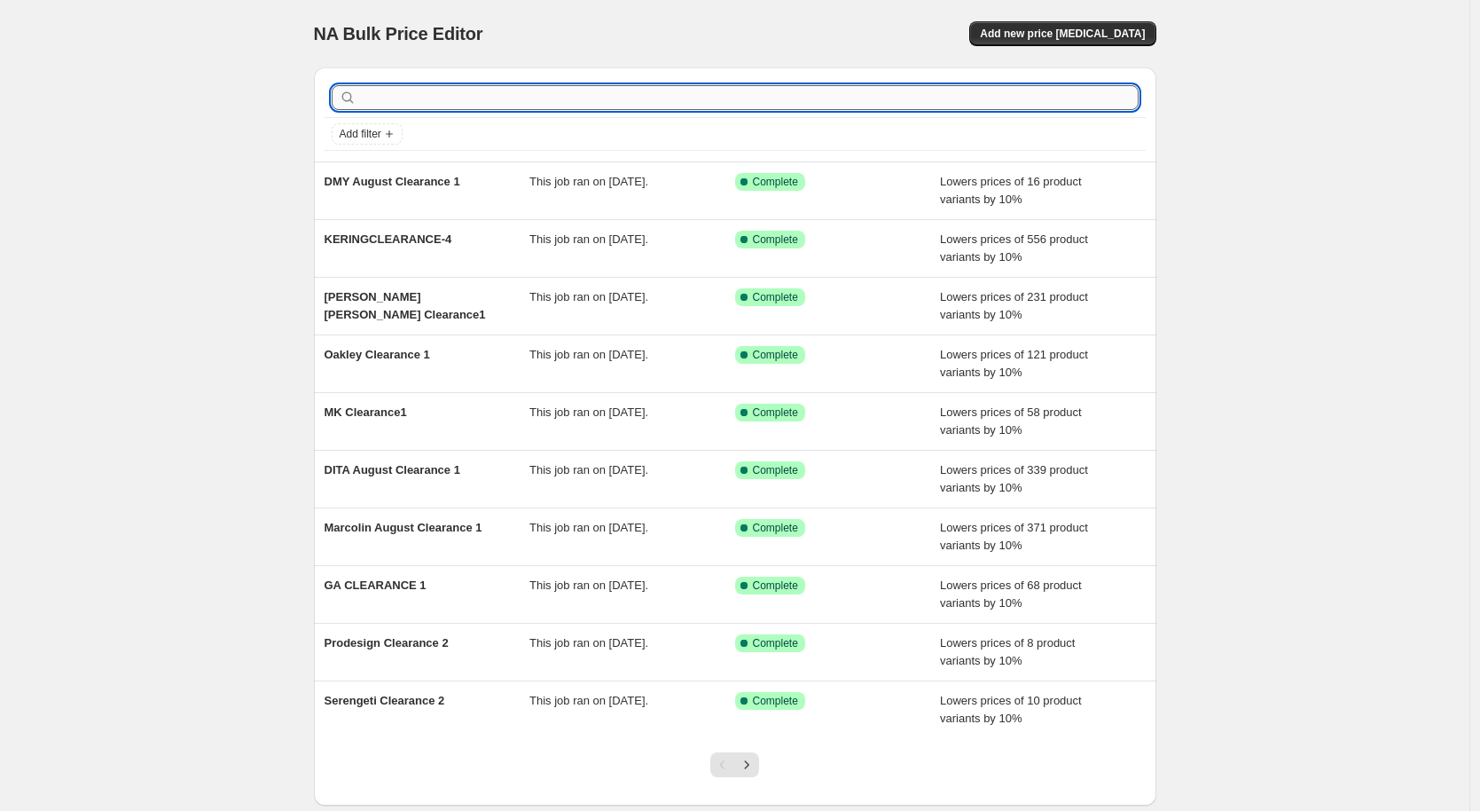
click at [457, 96] on input "text" at bounding box center [749, 97] width 779 height 25
type input "o"
type input "OW/[GEOGRAPHIC_DATA]"
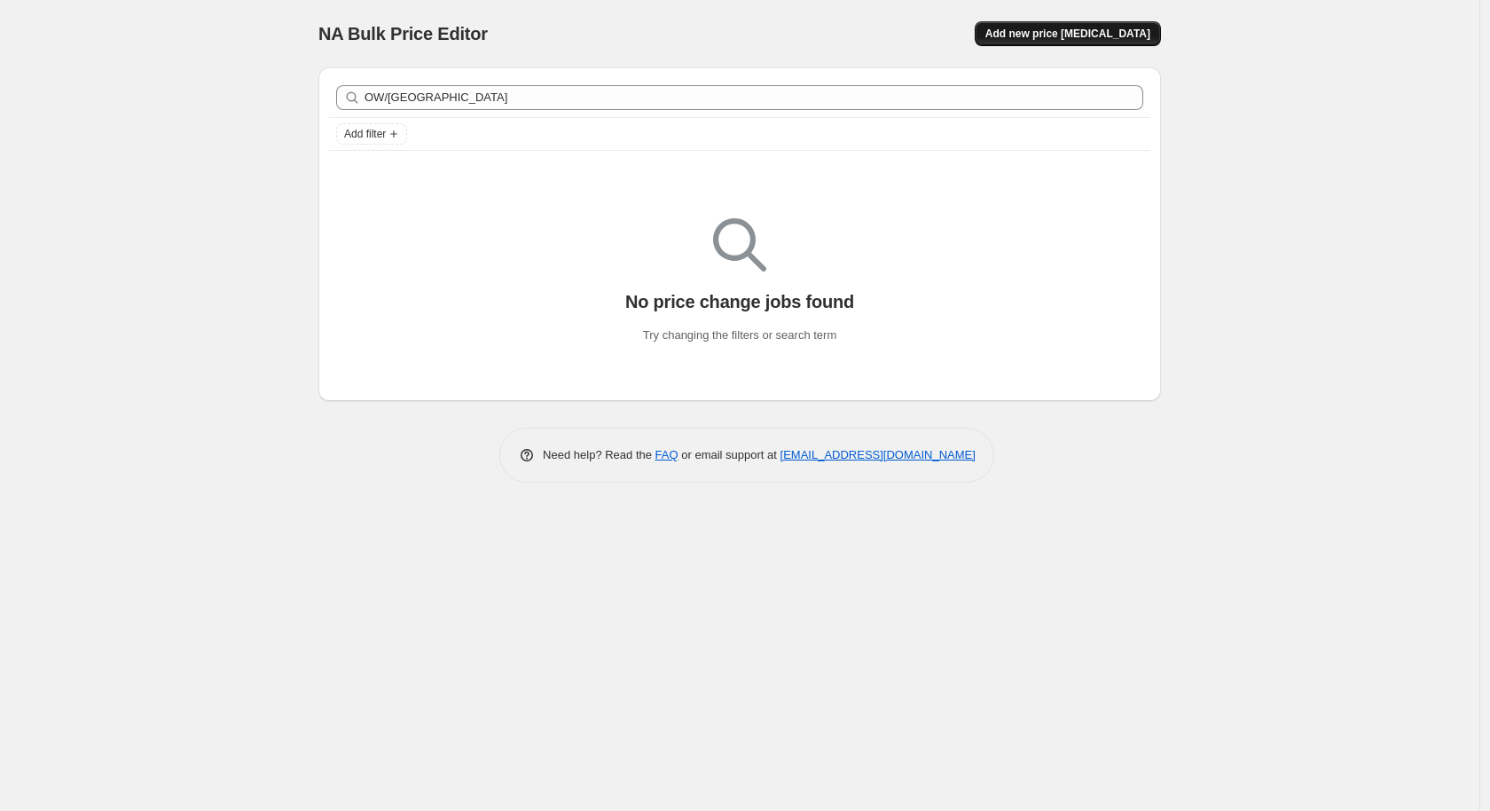
click at [1117, 23] on button "Add new price [MEDICAL_DATA]" at bounding box center [1068, 33] width 186 height 25
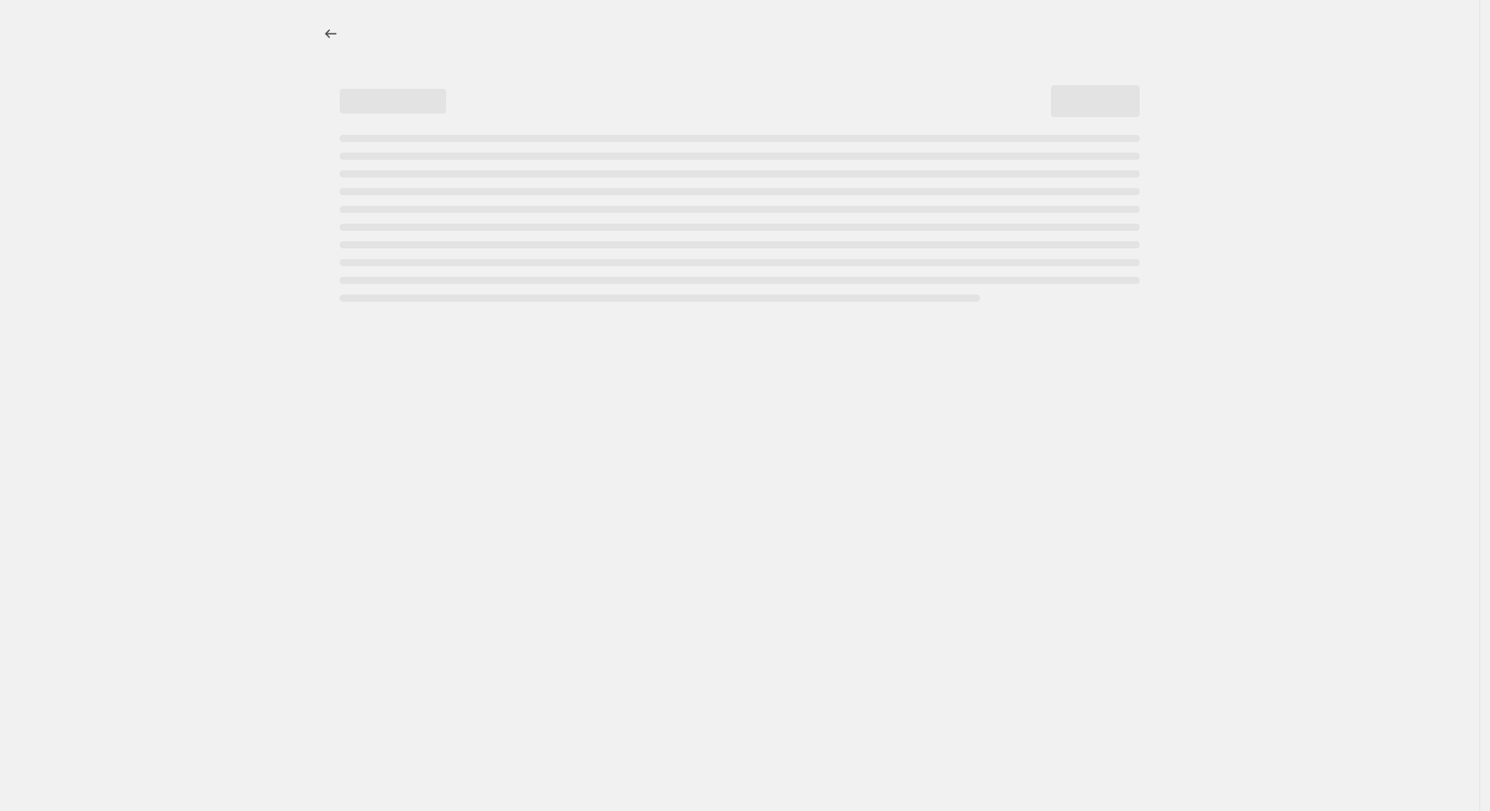
select select "percentage"
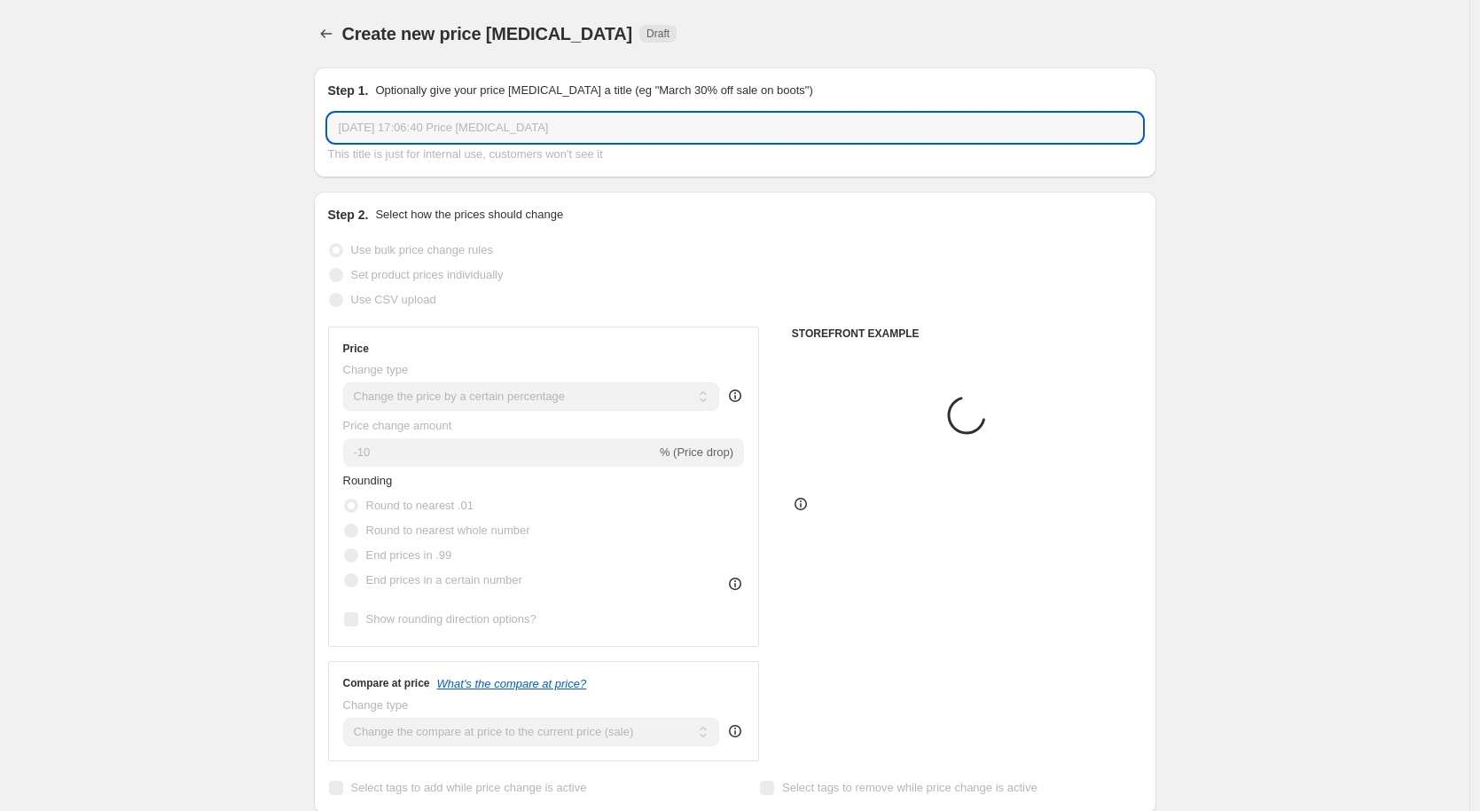
click at [404, 135] on input "[DATE] 17:06:40 Price [MEDICAL_DATA]" at bounding box center [735, 128] width 814 height 28
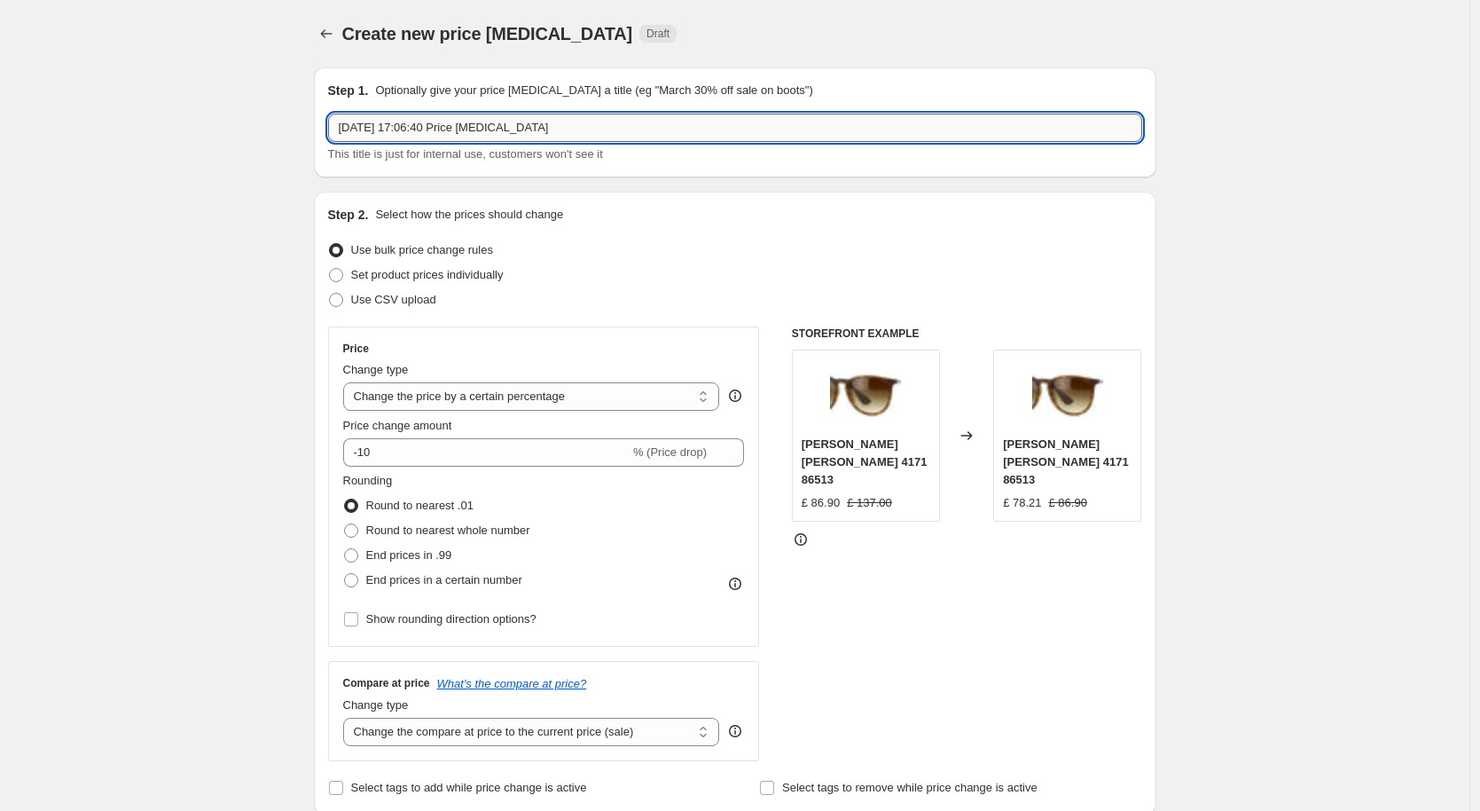
click at [402, 124] on input "[DATE] 17:06:40 Price [MEDICAL_DATA]" at bounding box center [735, 128] width 814 height 28
type input "OW / PA August Clearance 1"
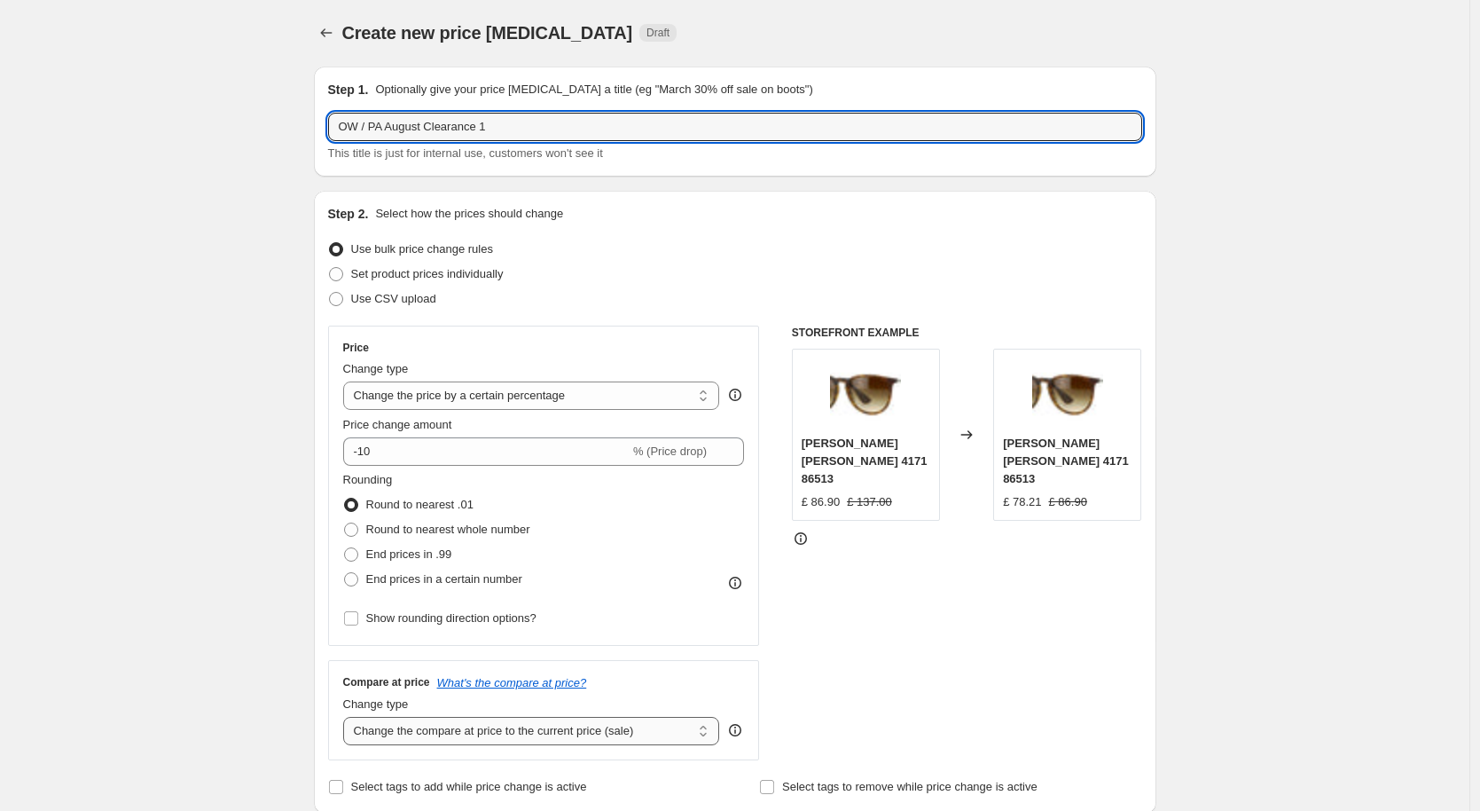
click at [571, 728] on select "Change the compare at price to the current price (sale) Change the compare at p…" at bounding box center [531, 731] width 377 height 28
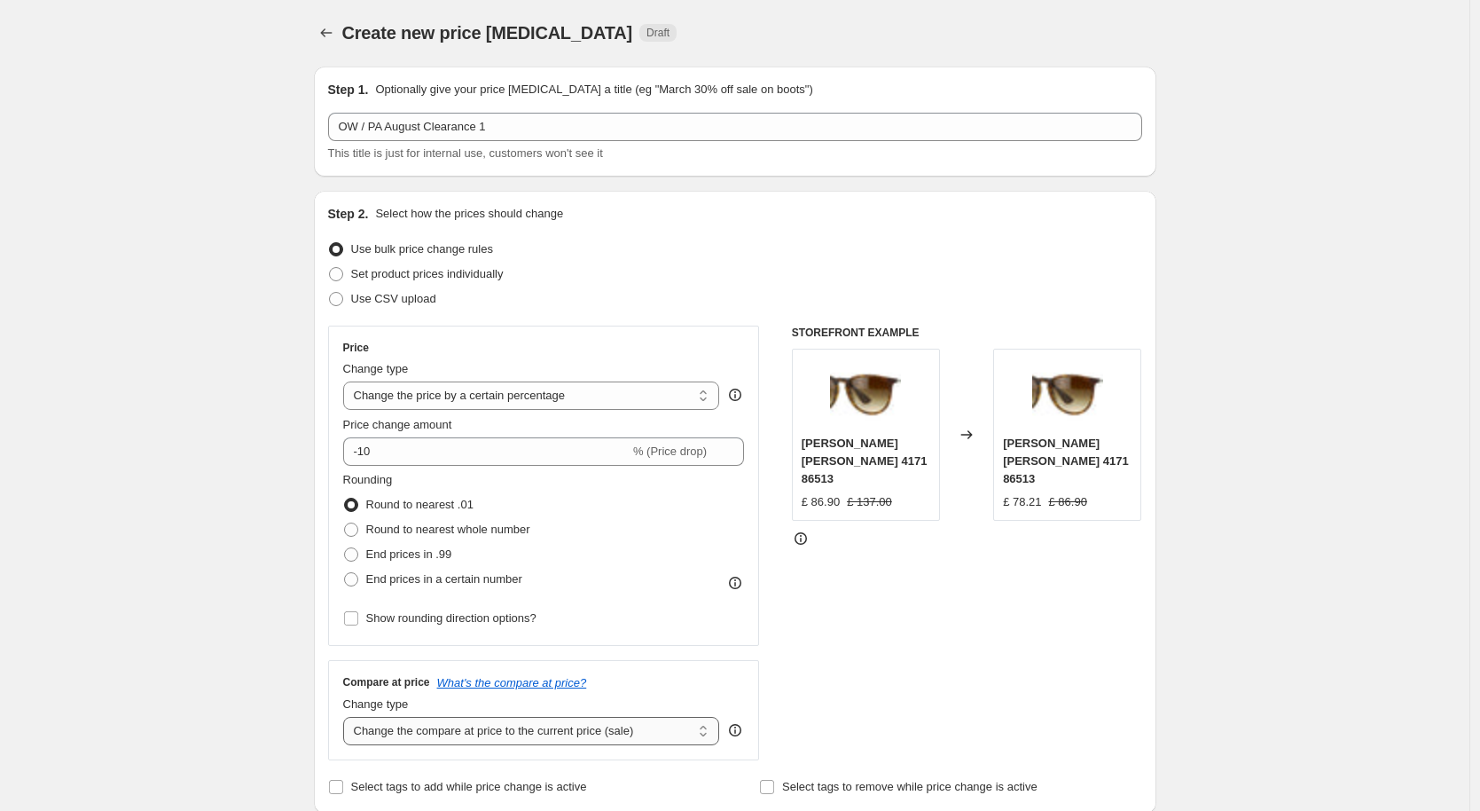
select select "no_change"
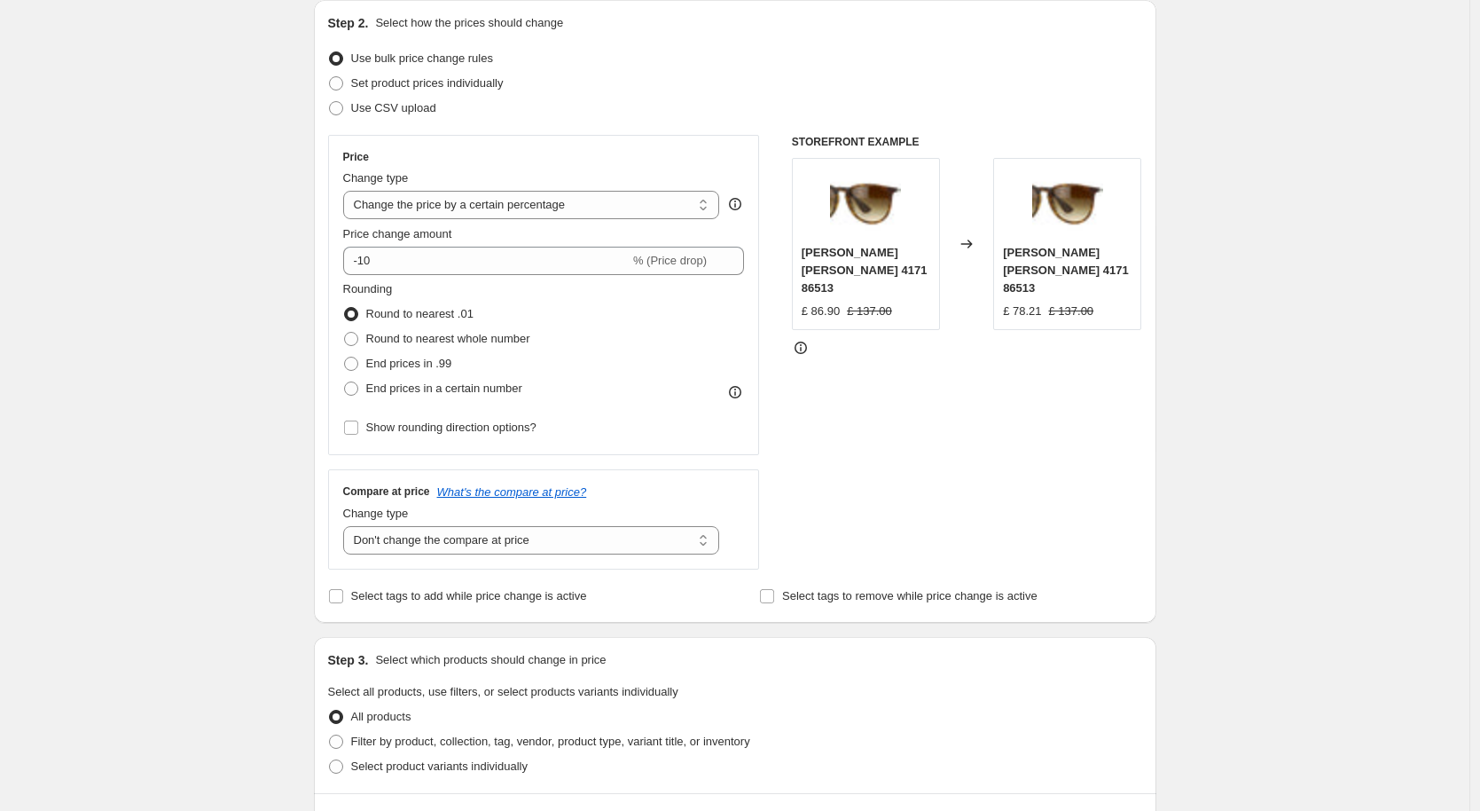
scroll to position [349, 0]
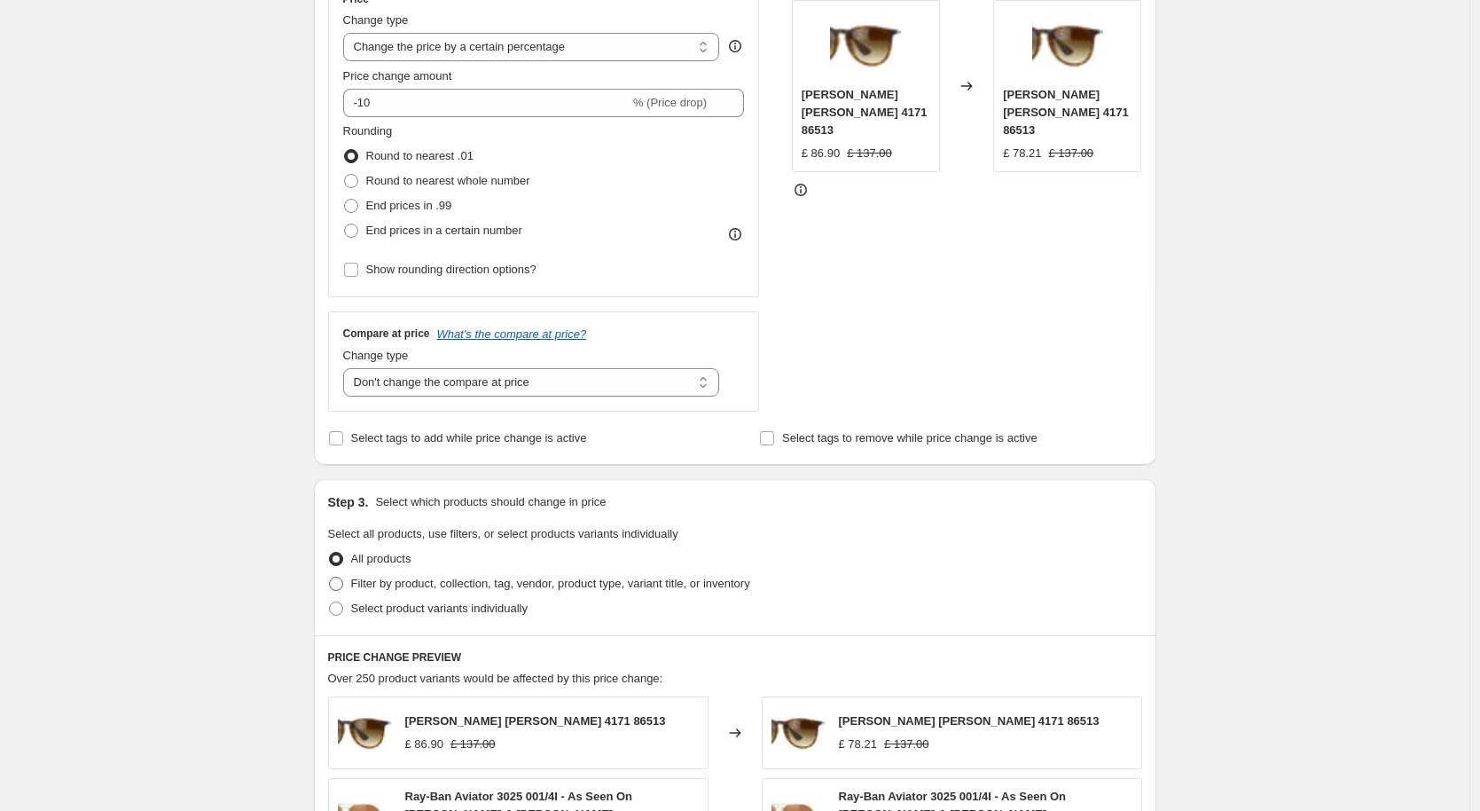
click at [470, 582] on span "Filter by product, collection, tag, vendor, product type, variant title, or inv…" at bounding box center [550, 582] width 399 height 13
click at [330, 577] on input "Filter by product, collection, tag, vendor, product type, variant title, or inv…" at bounding box center [329, 576] width 1 height 1
radio input "true"
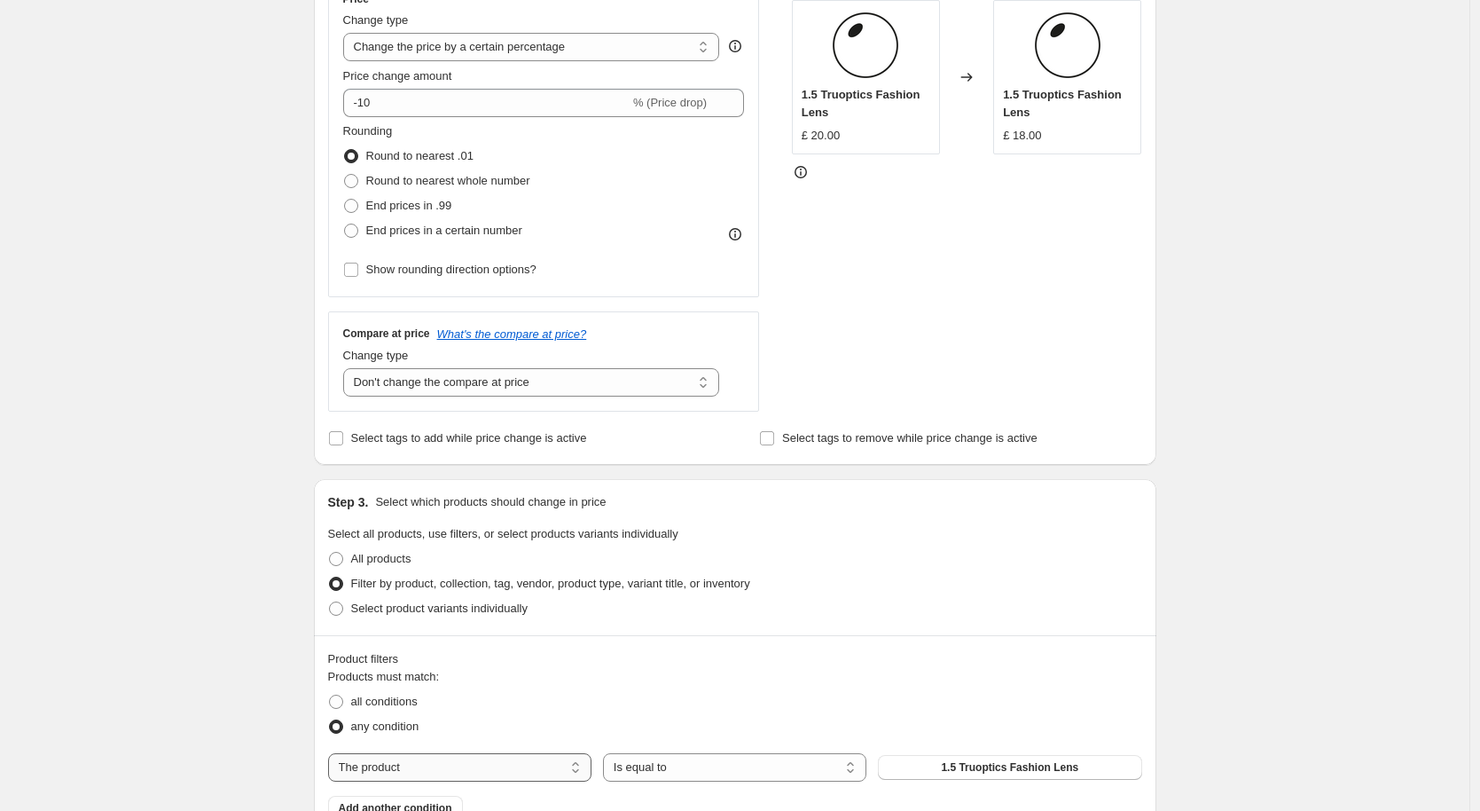
click at [514, 776] on select "The product The product's collection The product's tag The product's vendor The…" at bounding box center [459, 767] width 263 height 28
select select "tag"
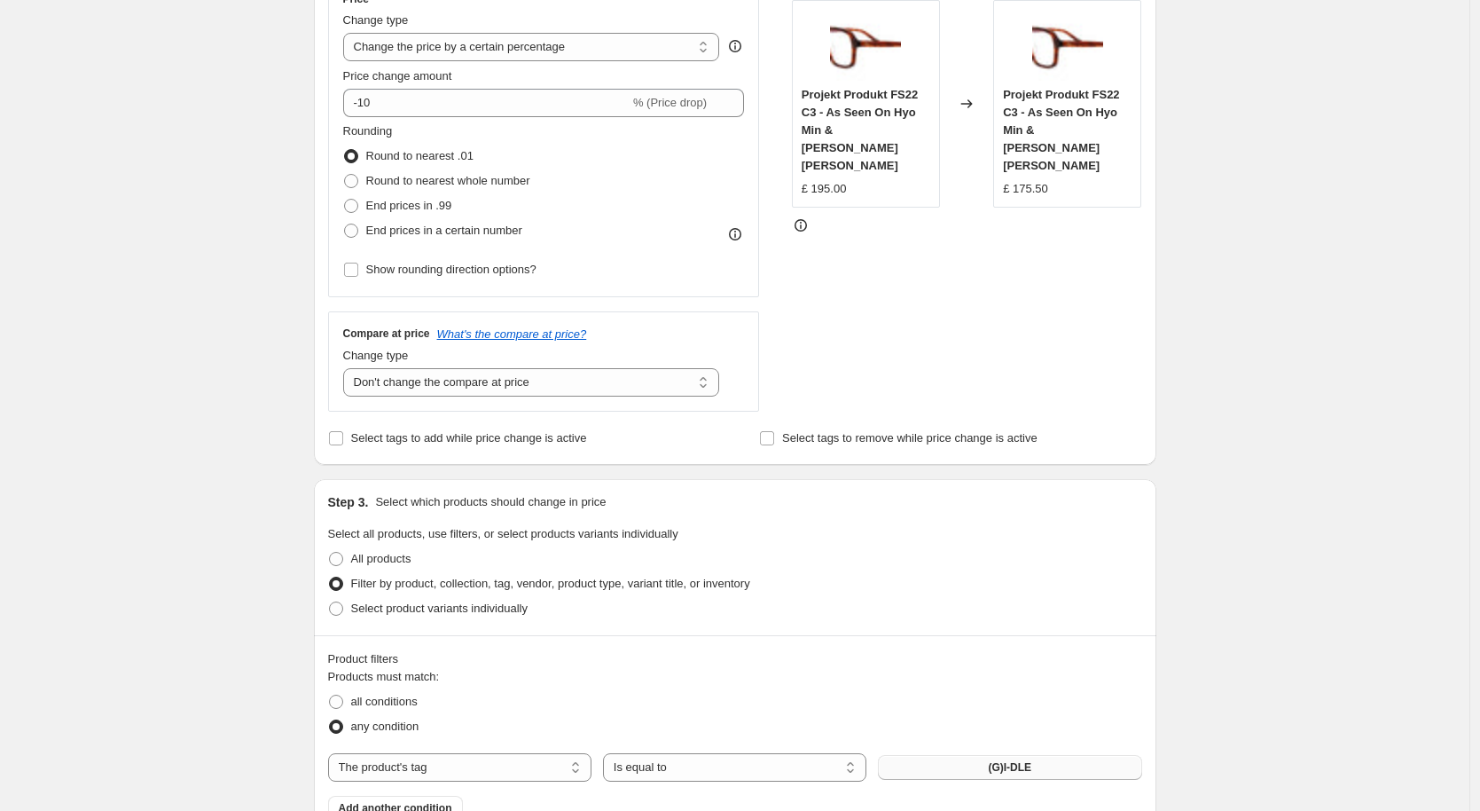
click at [957, 763] on button "(G)I-DLE" at bounding box center [1009, 767] width 263 height 25
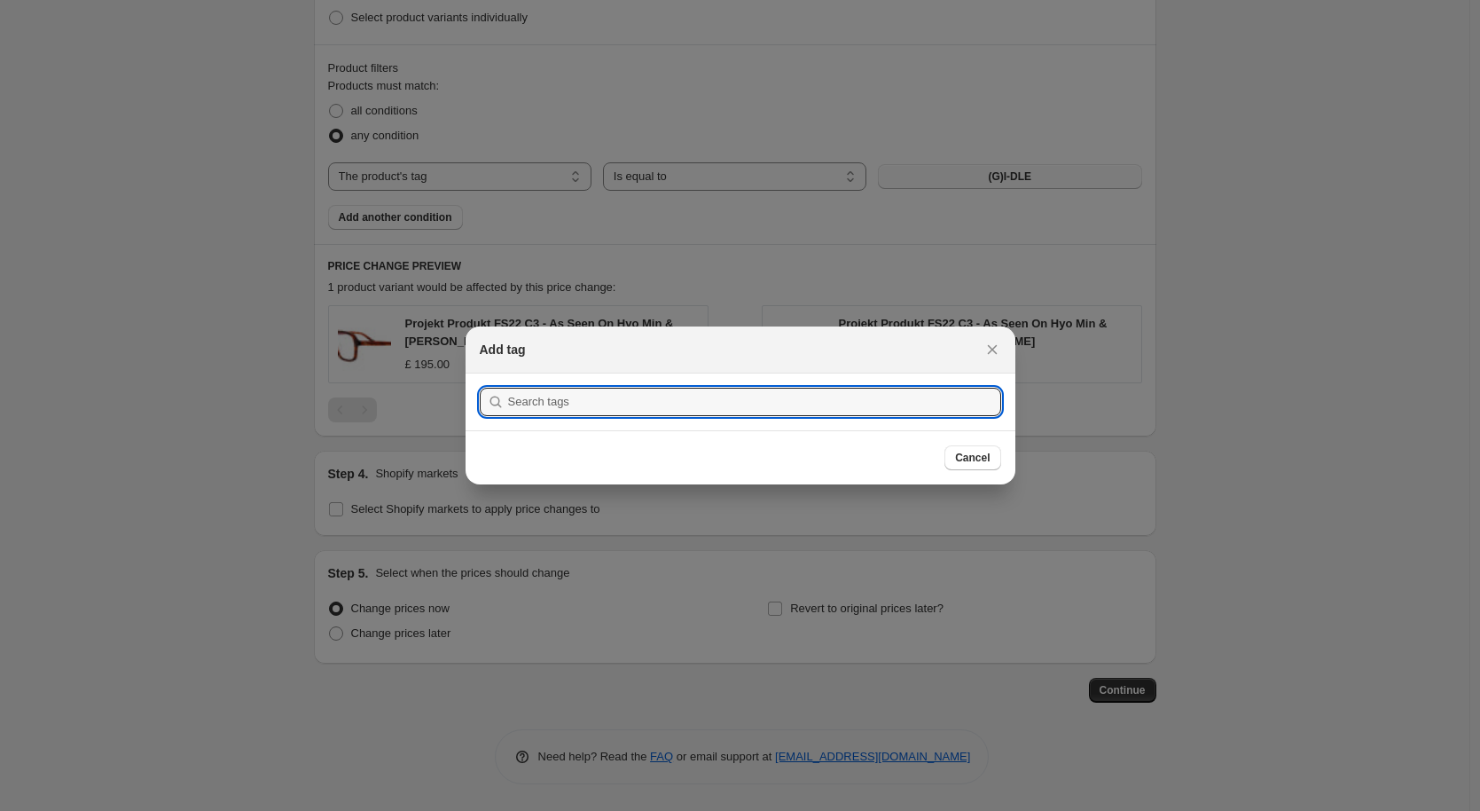
scroll to position [0, 0]
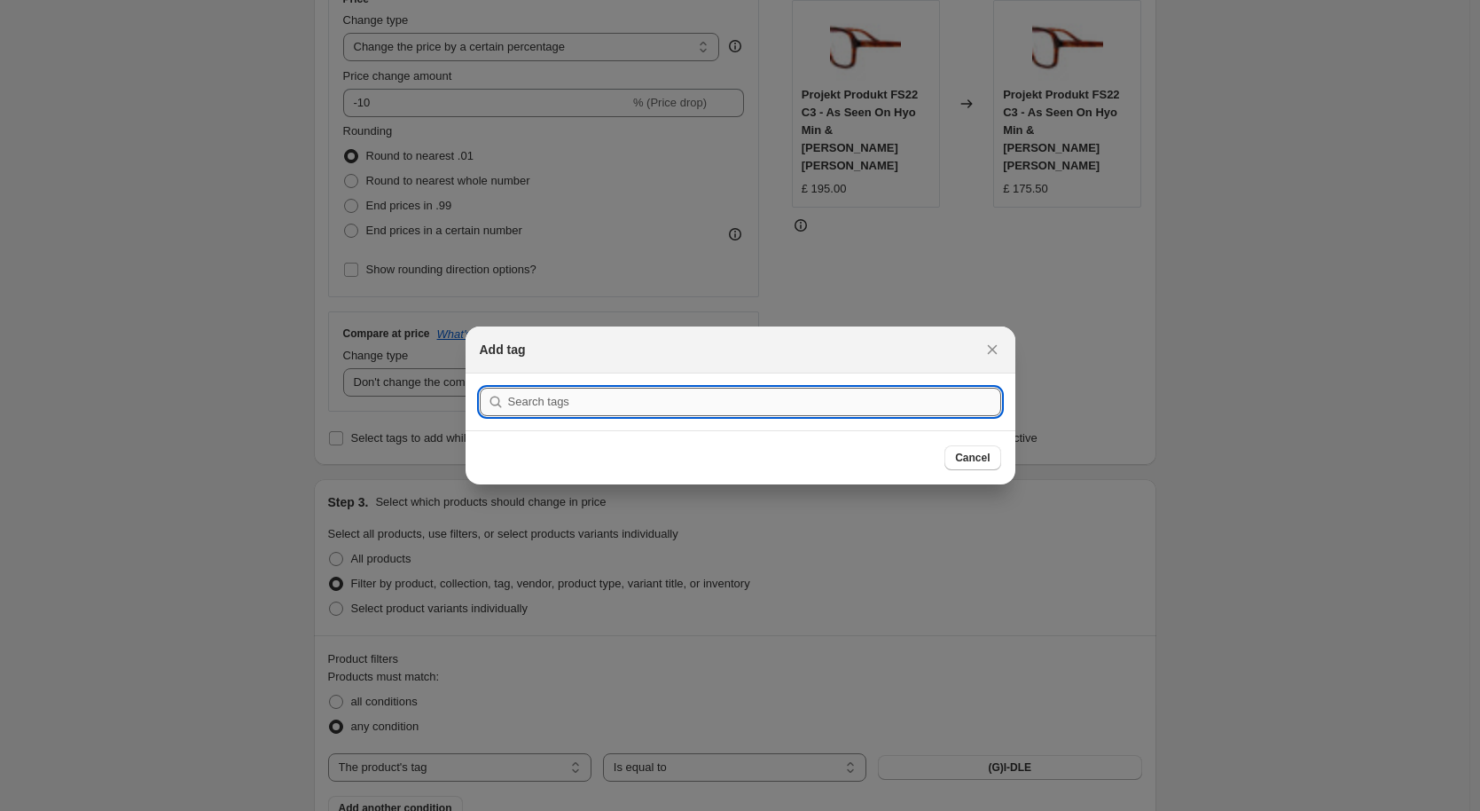
click at [794, 403] on input ":r8j:" at bounding box center [754, 402] width 493 height 28
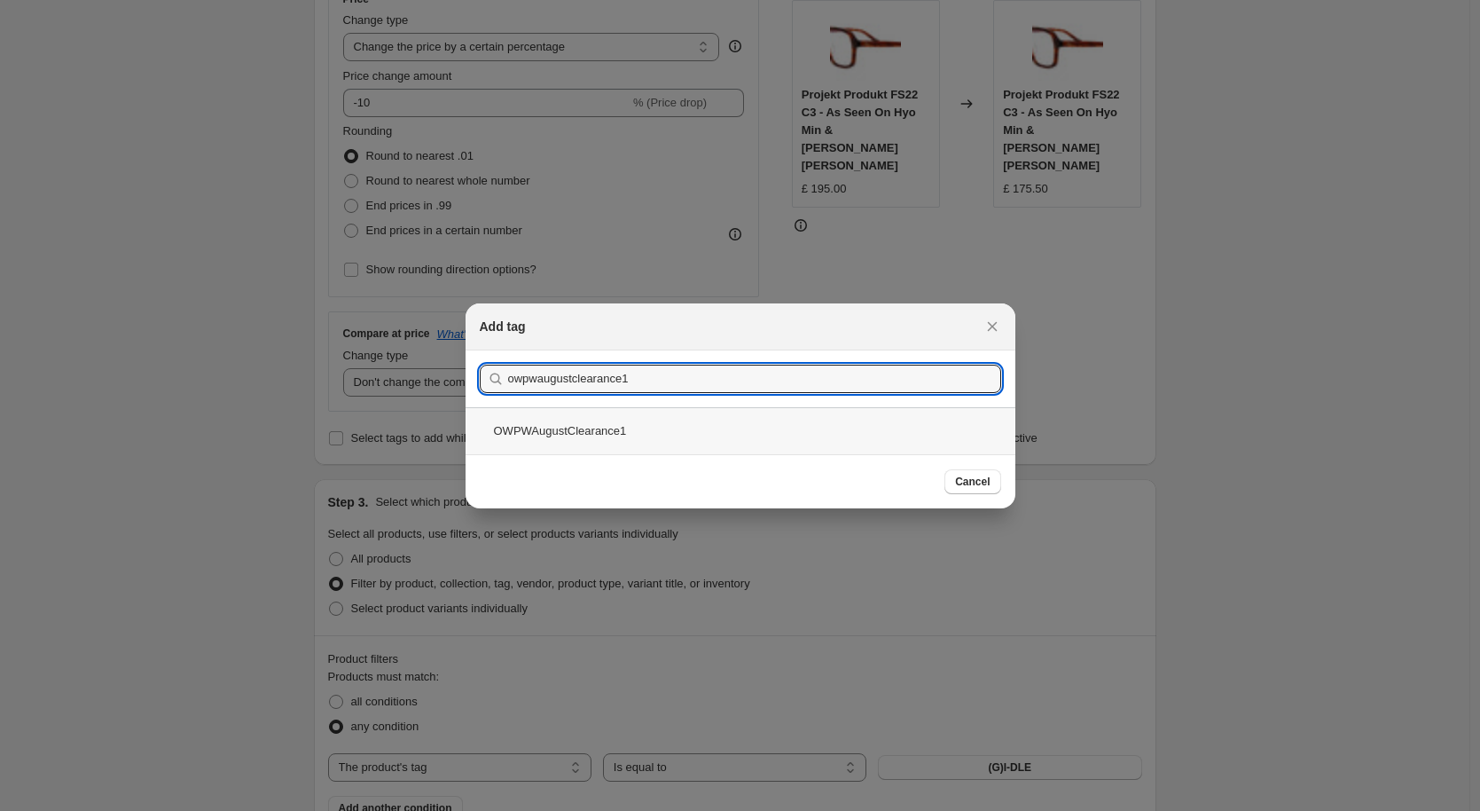
type input "owpwaugustclearance1"
click at [727, 444] on div "OWPWAugustClearance1" at bounding box center [741, 430] width 550 height 47
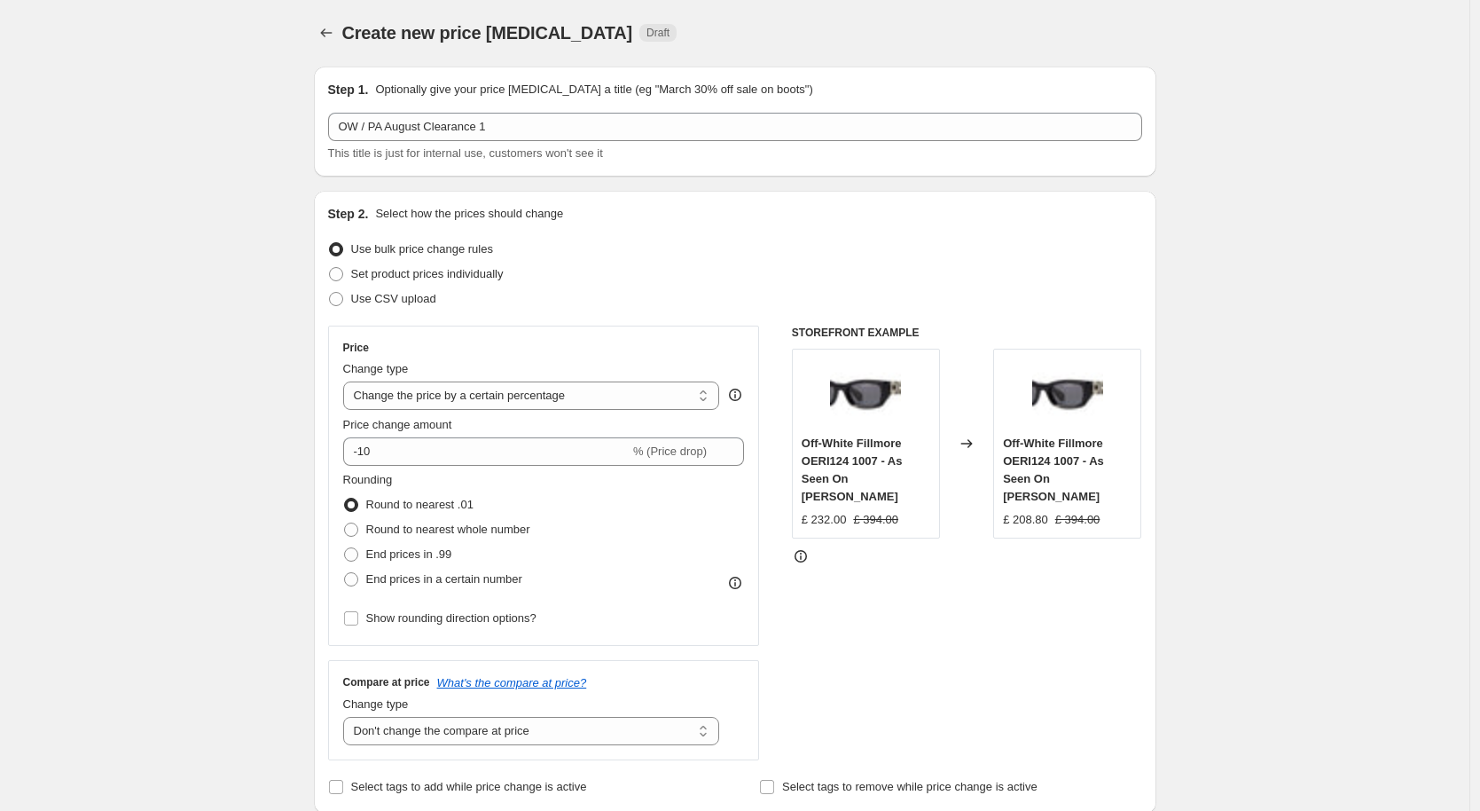
scroll to position [1273, 0]
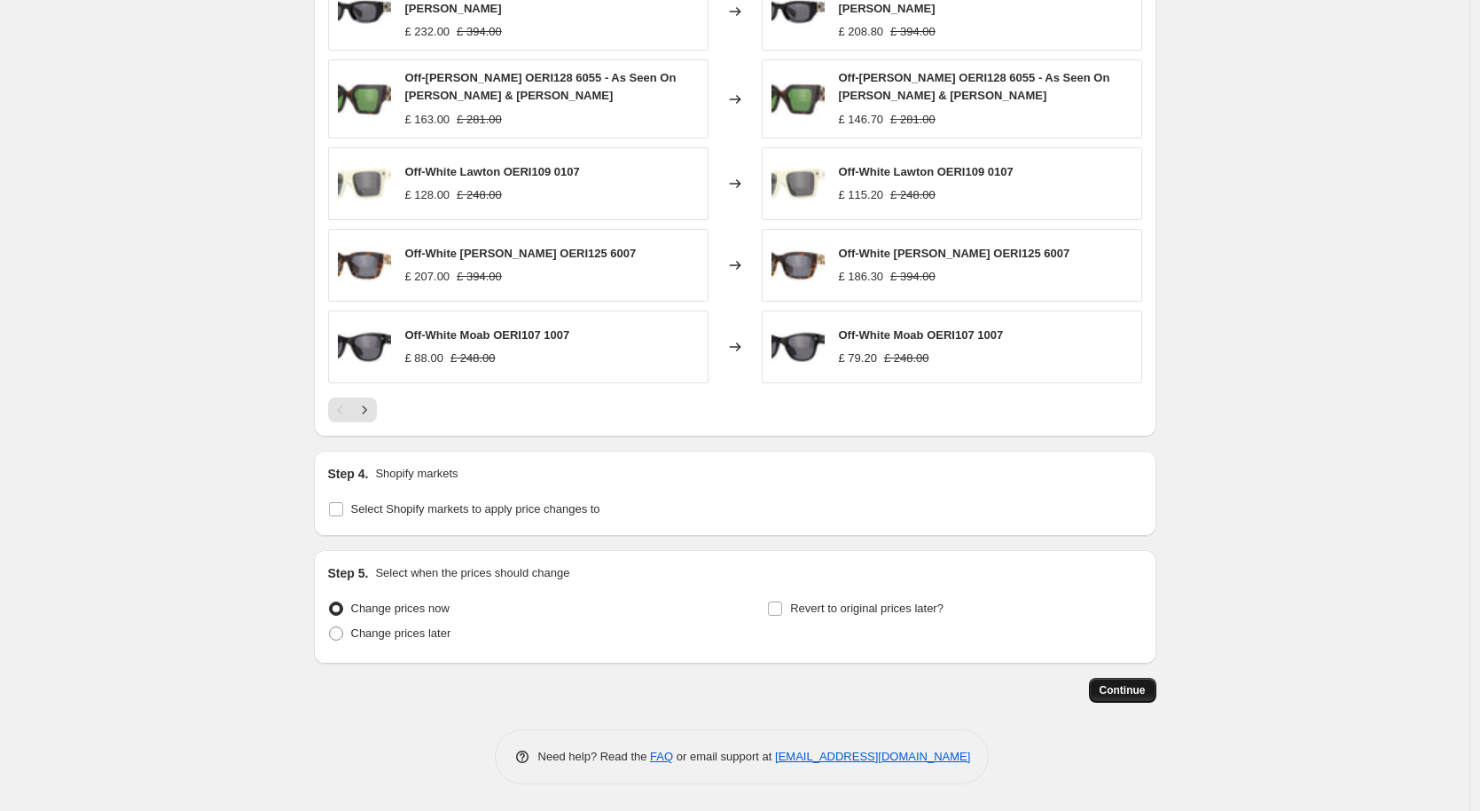
click at [1119, 692] on span "Continue" at bounding box center [1123, 690] width 46 height 14
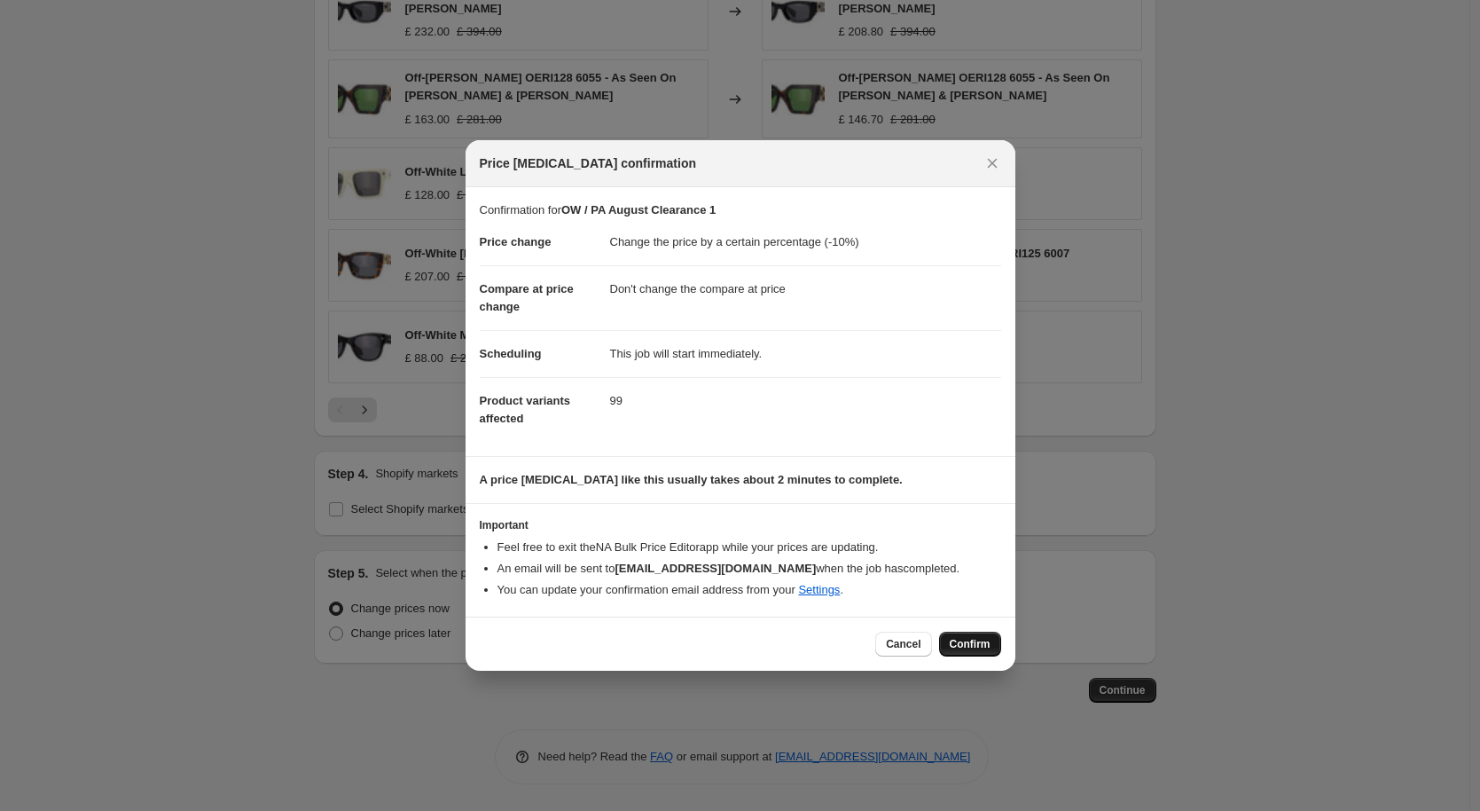
click at [963, 646] on span "Confirm" at bounding box center [970, 644] width 41 height 14
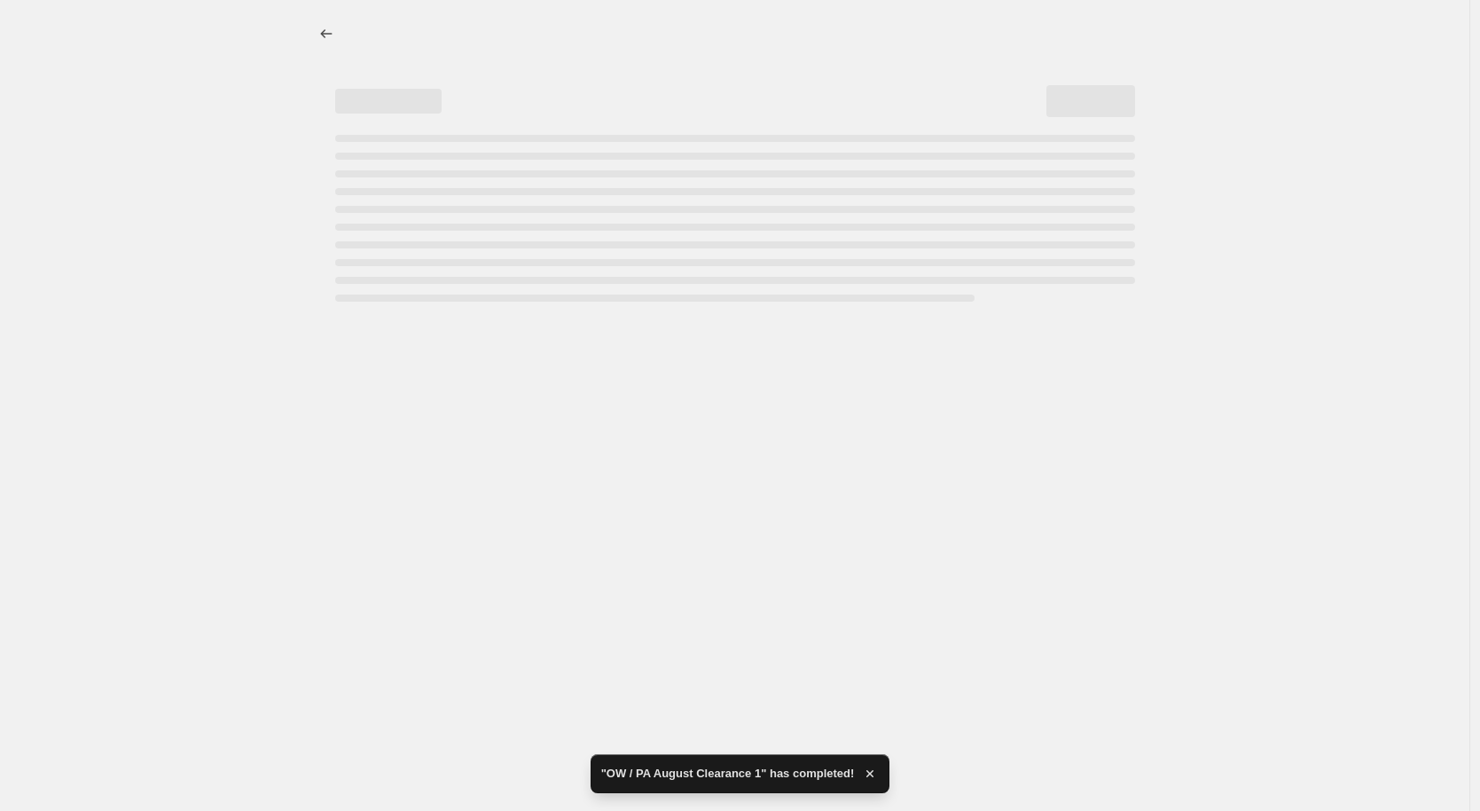
select select "percentage"
select select "no_change"
select select "tag"
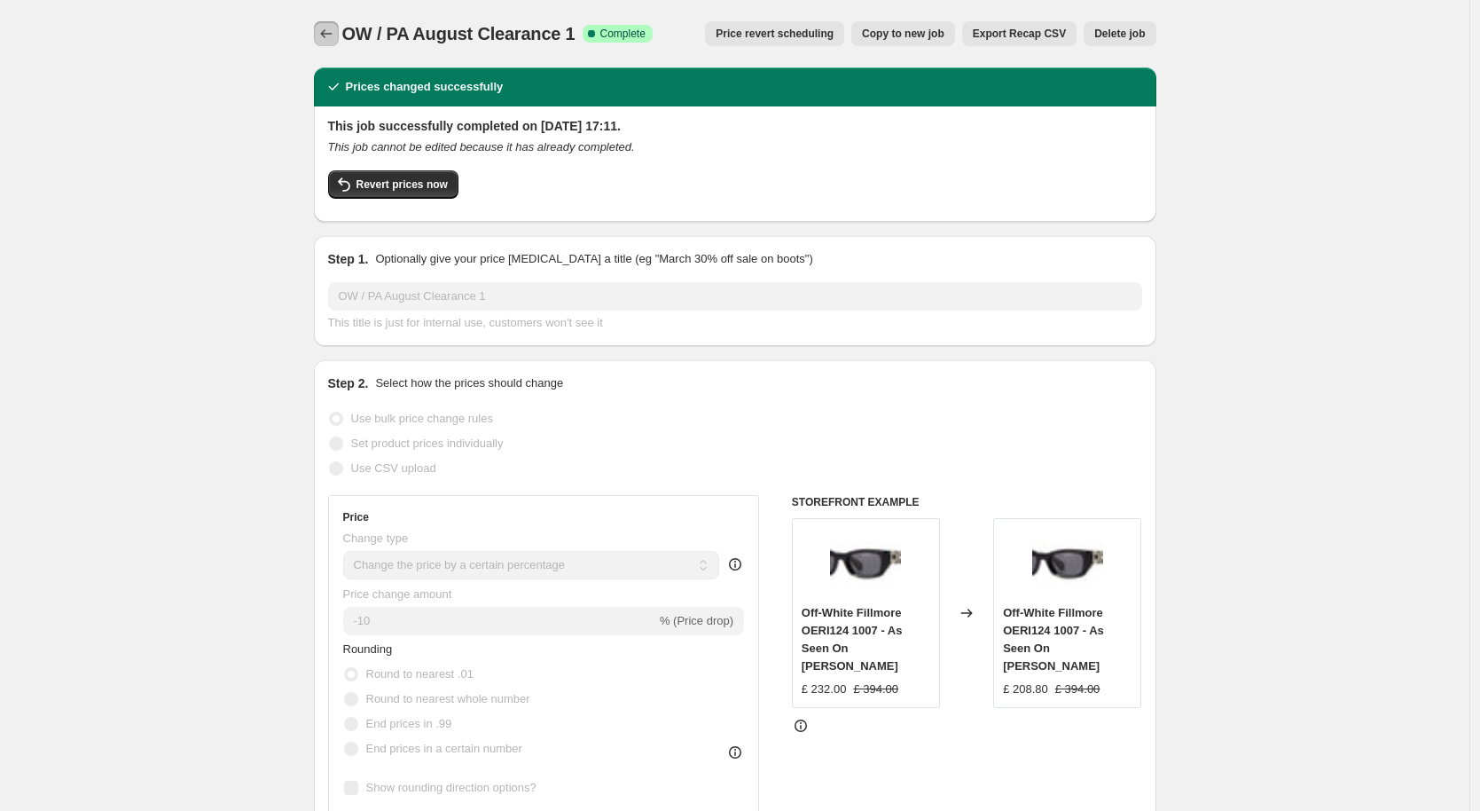
click at [320, 39] on button "Price change jobs" at bounding box center [326, 33] width 25 height 25
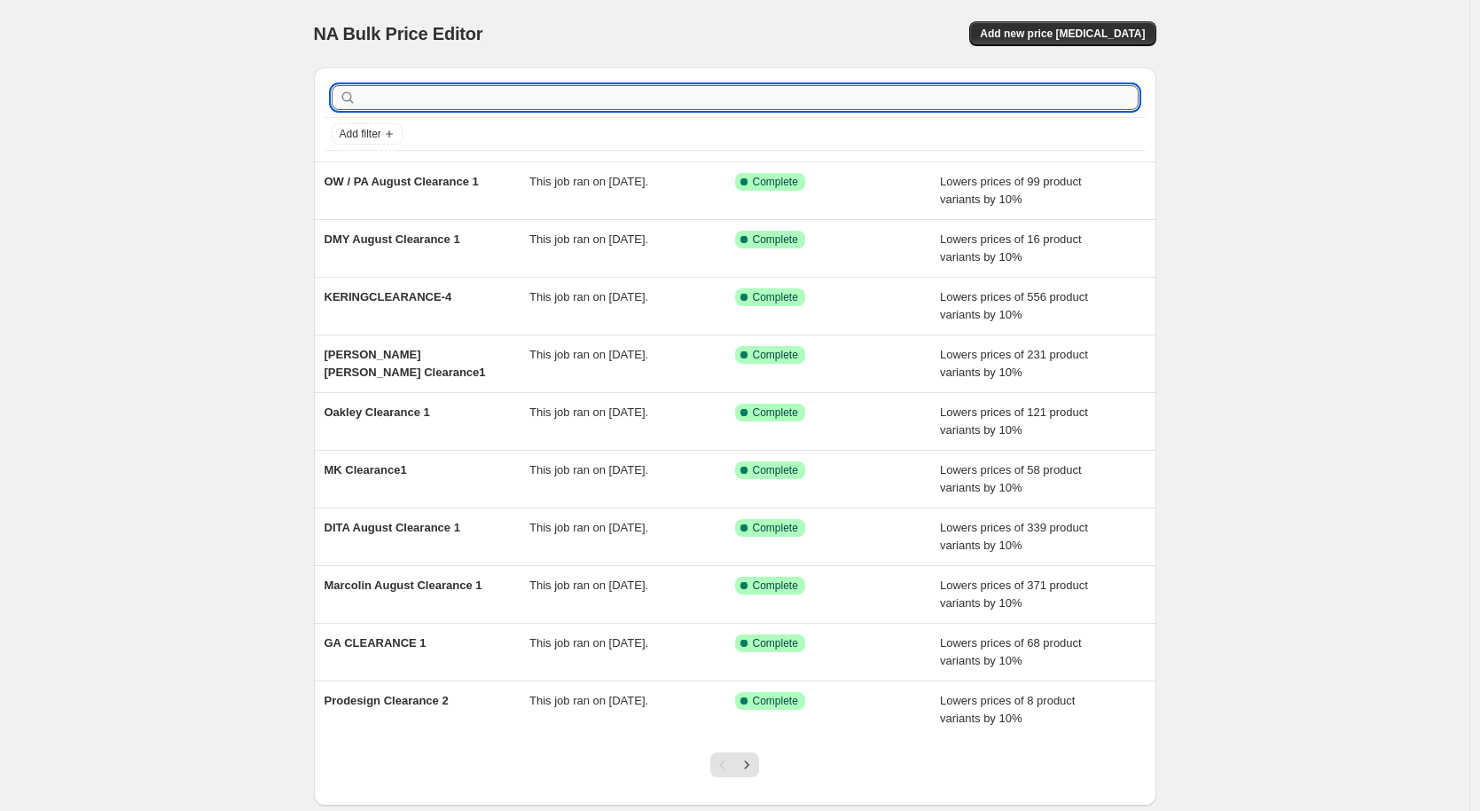
drag, startPoint x: 412, startPoint y: 98, endPoint x: 1031, endPoint y: 94, distance: 619.1
click at [416, 98] on input "text" at bounding box center [749, 97] width 779 height 25
click at [1056, 37] on span "Add new price [MEDICAL_DATA]" at bounding box center [1062, 34] width 165 height 14
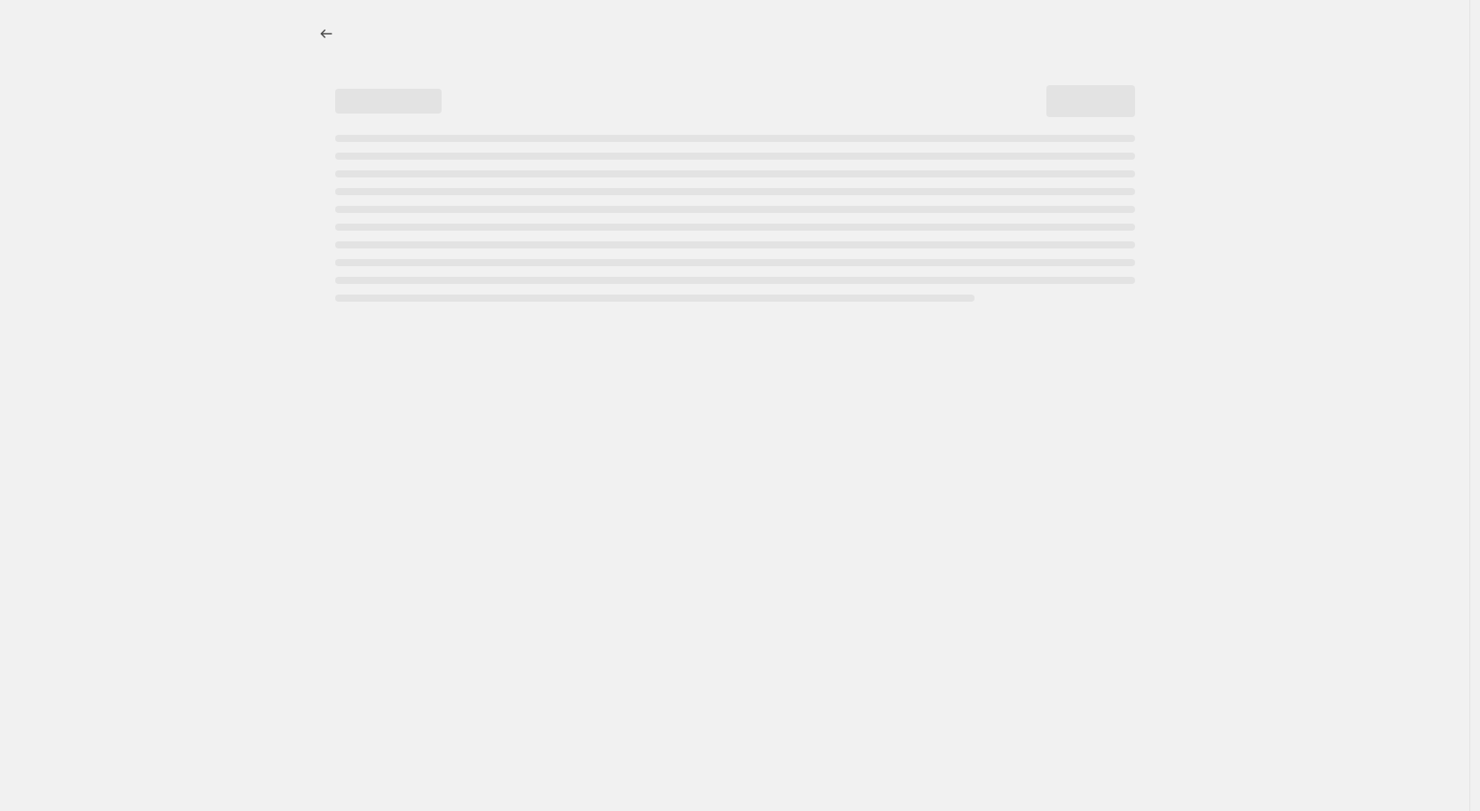
select select "percentage"
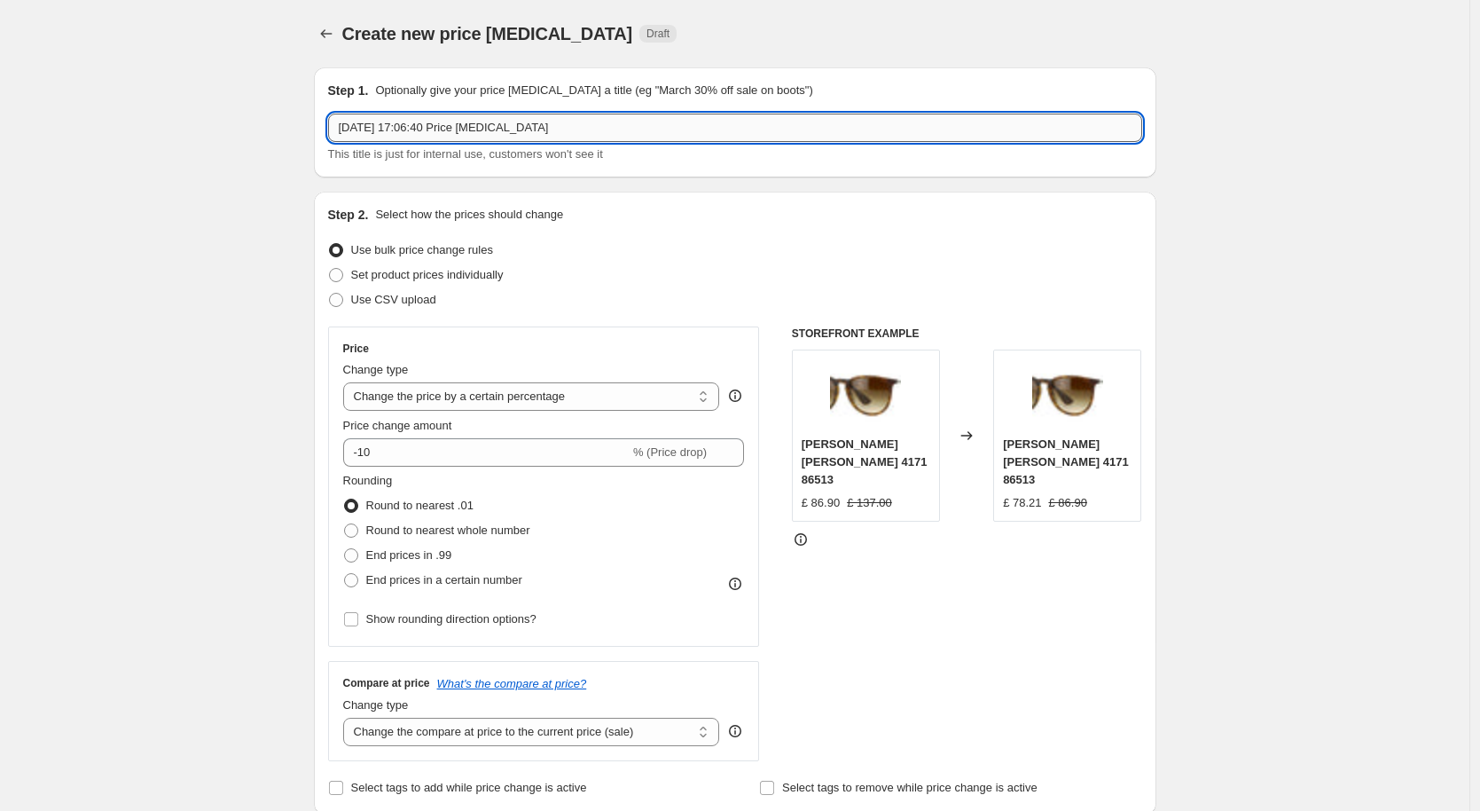
click at [494, 124] on input "[DATE] 17:06:40 Price [MEDICAL_DATA]" at bounding box center [735, 128] width 814 height 28
click at [493, 125] on input "[DATE] 17:06:40 Price [MEDICAL_DATA]" at bounding box center [735, 128] width 814 height 28
type input "La Loop August Clearance 1"
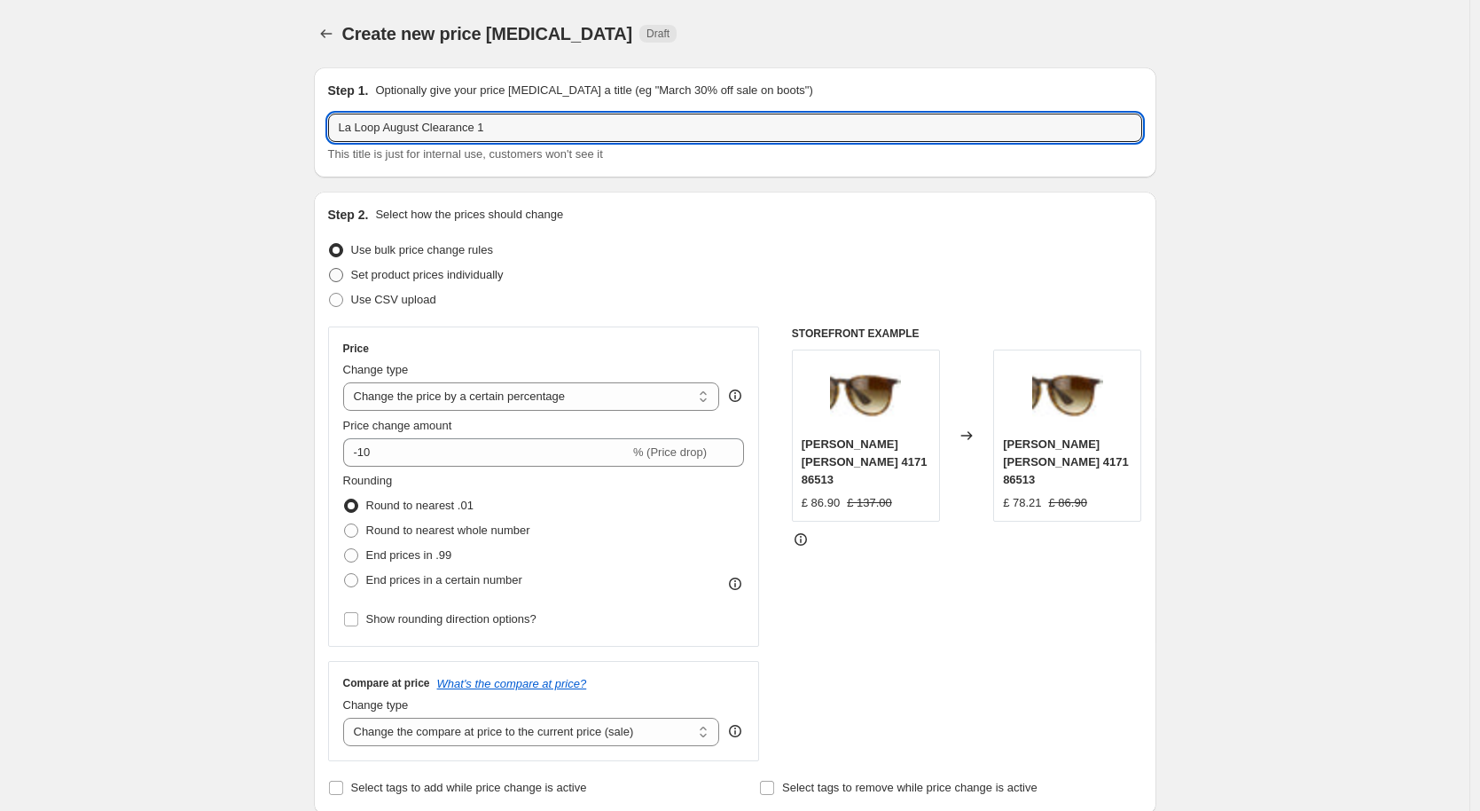
click at [473, 276] on span "Set product prices individually" at bounding box center [427, 274] width 153 height 13
click at [330, 269] on input "Set product prices individually" at bounding box center [329, 268] width 1 height 1
radio input "true"
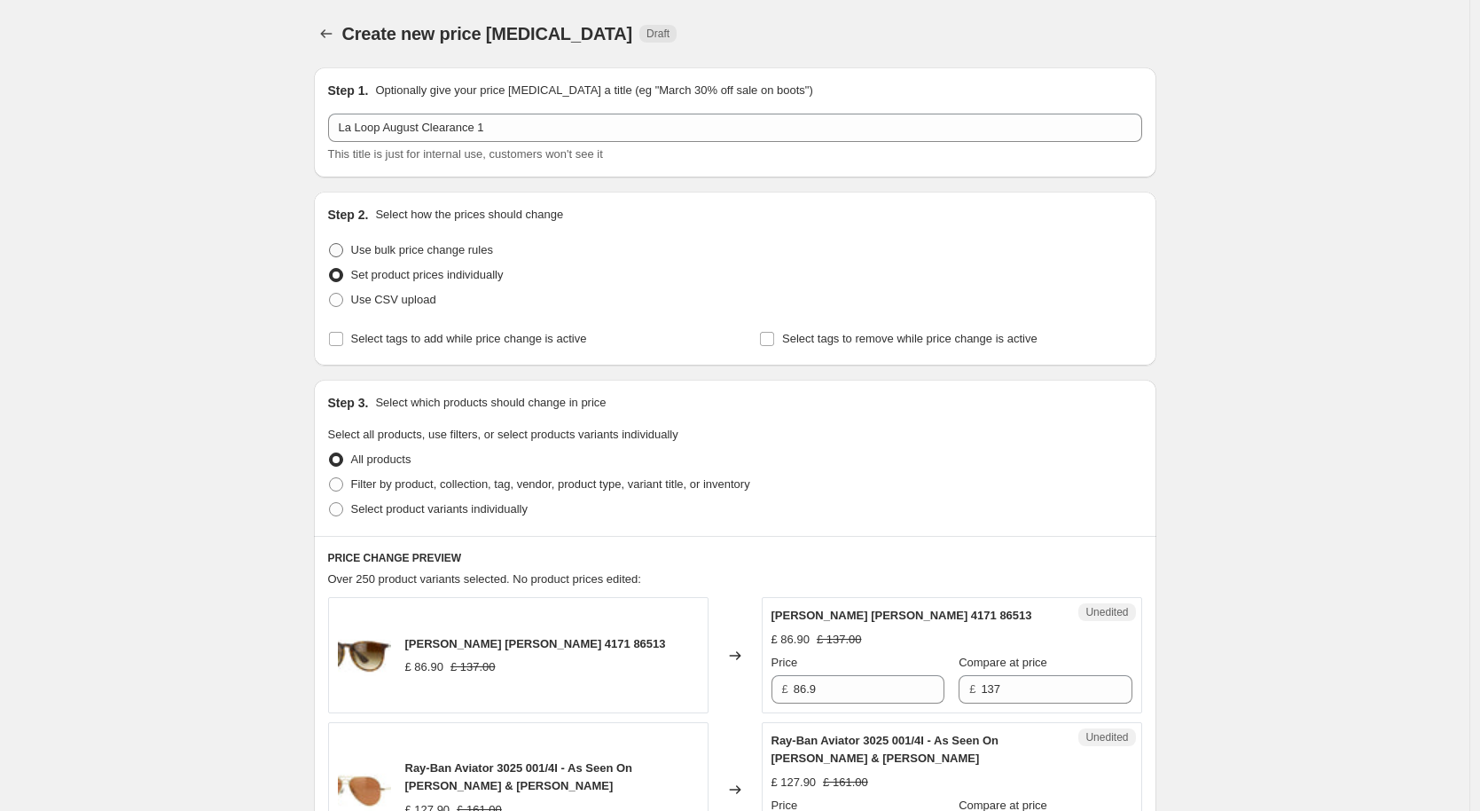
click at [435, 249] on span "Use bulk price change rules" at bounding box center [422, 249] width 142 height 13
click at [330, 244] on input "Use bulk price change rules" at bounding box center [329, 243] width 1 height 1
radio input "true"
select select "percentage"
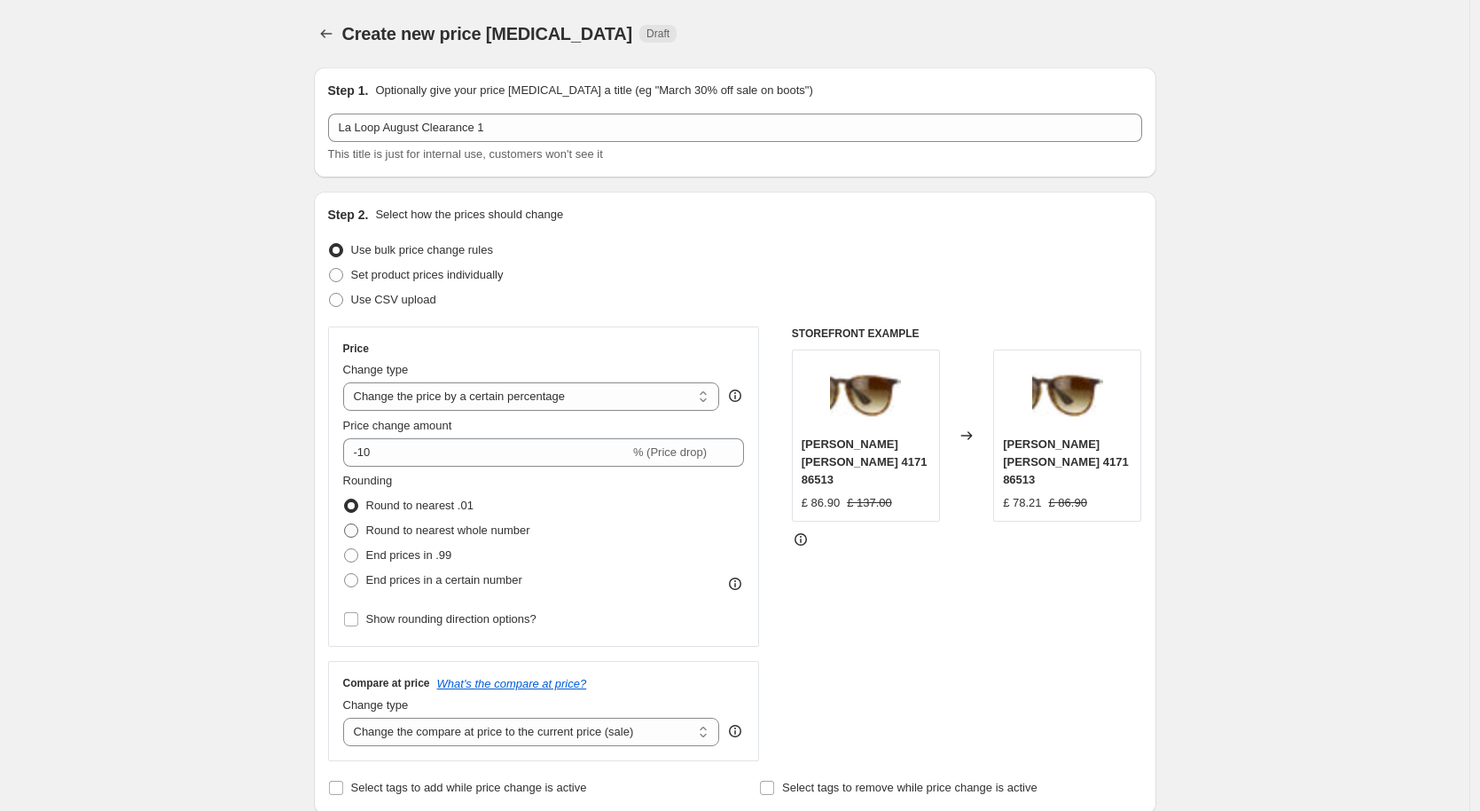
click at [451, 521] on label "Round to nearest whole number" at bounding box center [436, 530] width 187 height 25
click at [345, 523] on input "Round to nearest whole number" at bounding box center [344, 523] width 1 height 1
radio input "true"
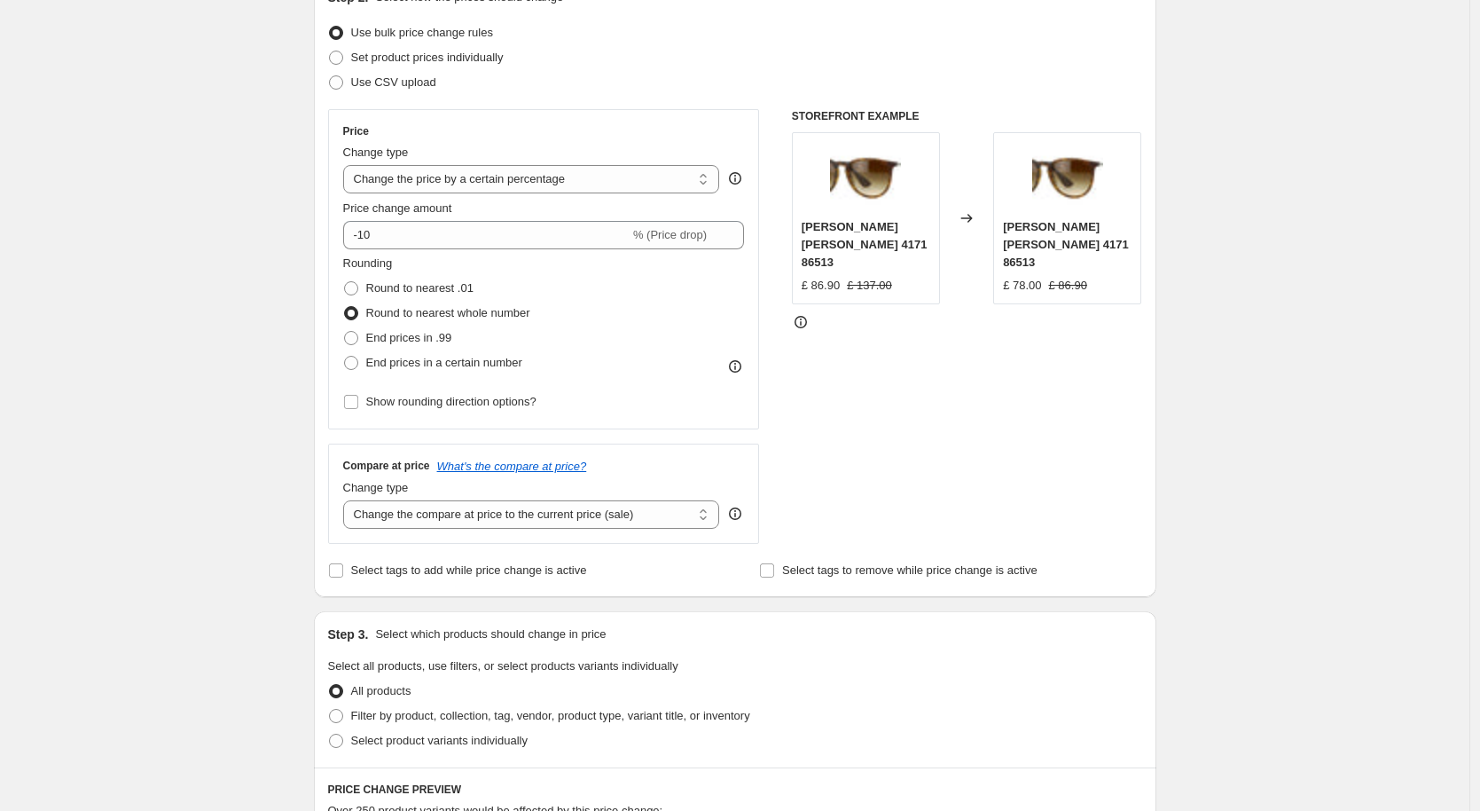
scroll to position [320, 0]
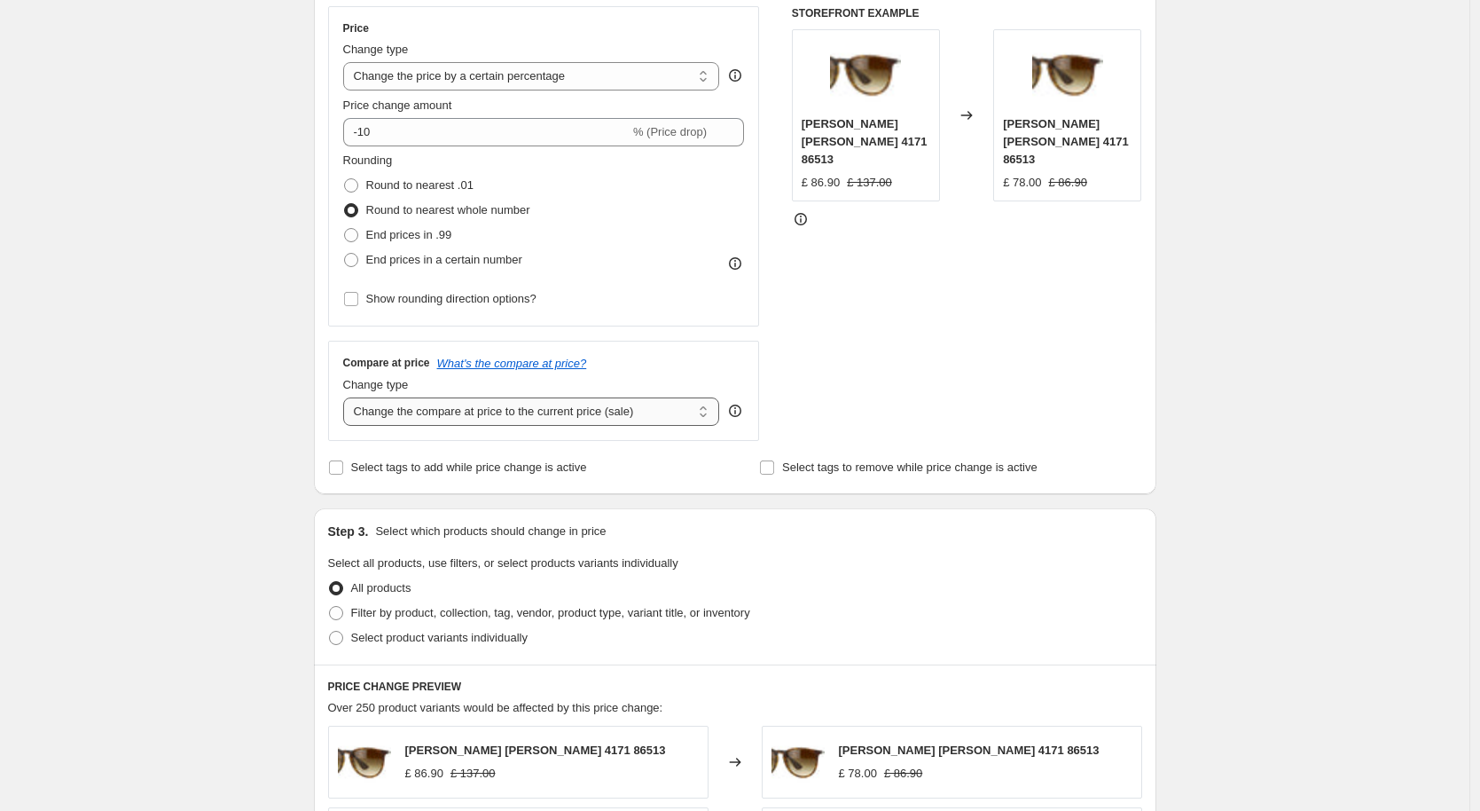
click at [486, 412] on select "Change the compare at price to the current price (sale) Change the compare at p…" at bounding box center [531, 411] width 377 height 28
select select "no_change"
click at [560, 621] on label "Filter by product, collection, tag, vendor, product type, variant title, or inv…" at bounding box center [539, 612] width 422 height 25
click at [330, 607] on input "Filter by product, collection, tag, vendor, product type, variant title, or inv…" at bounding box center [329, 606] width 1 height 1
radio input "true"
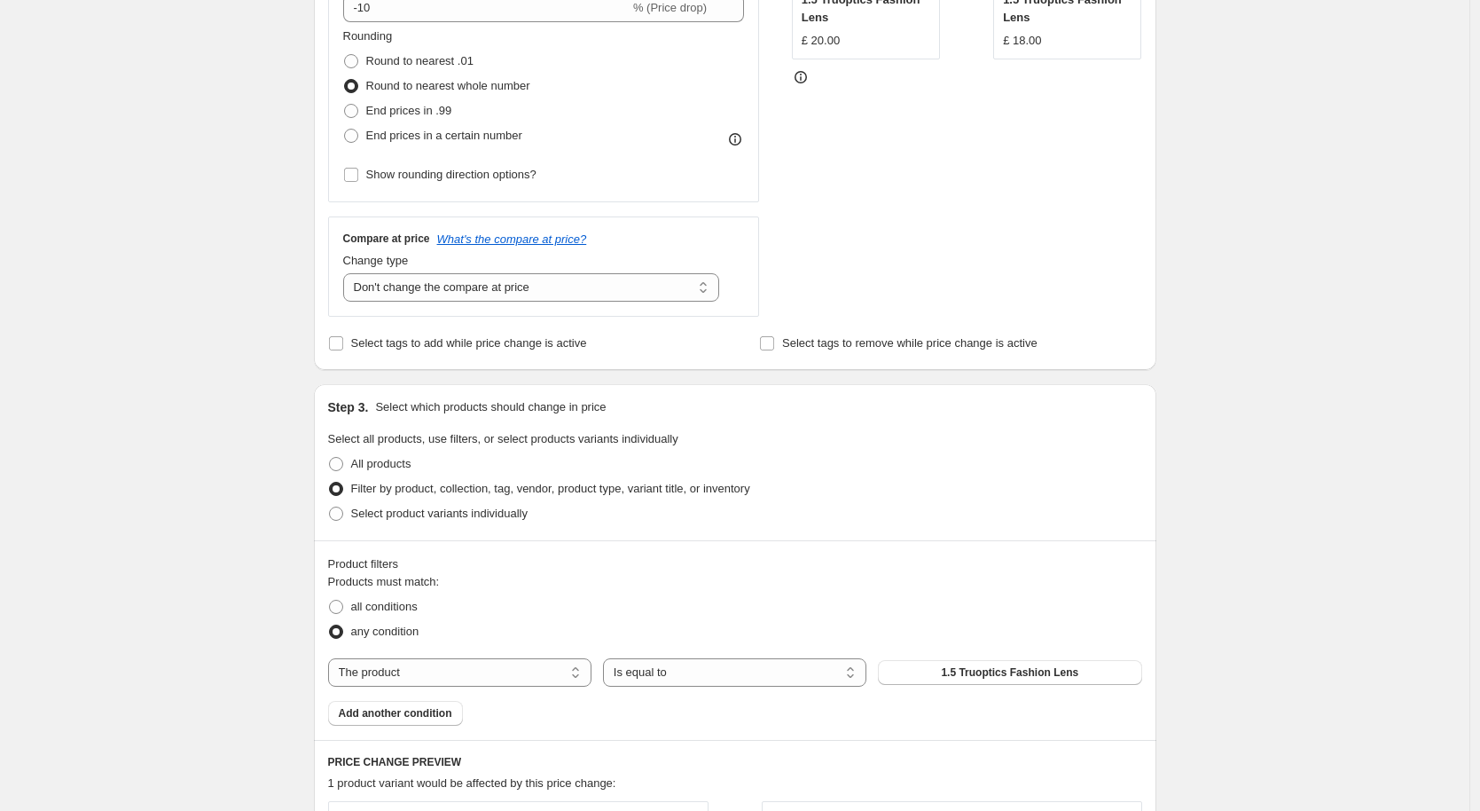
scroll to position [532, 0]
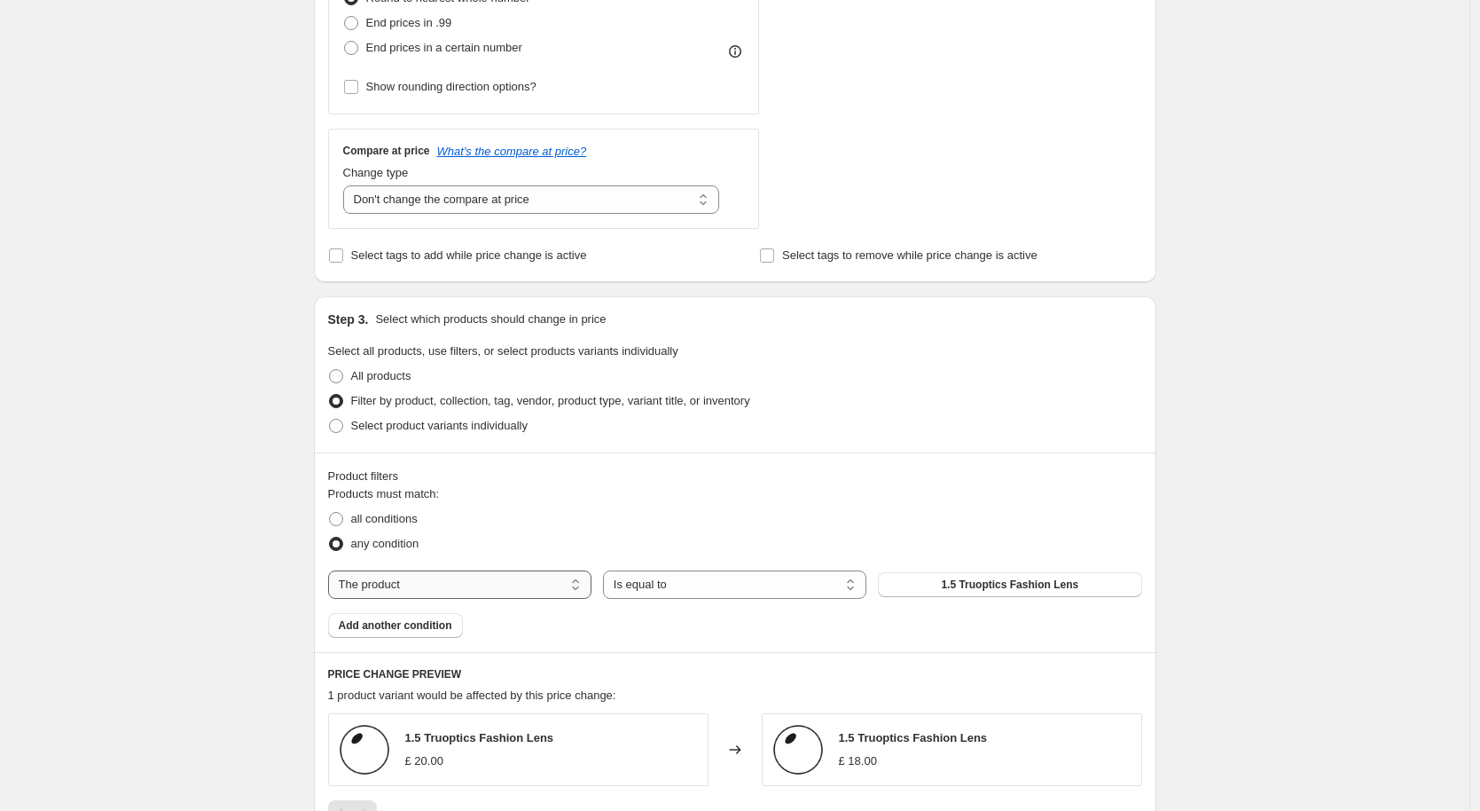
click at [506, 587] on select "The product The product's collection The product's tag The product's vendor The…" at bounding box center [459, 584] width 263 height 28
select select "tag"
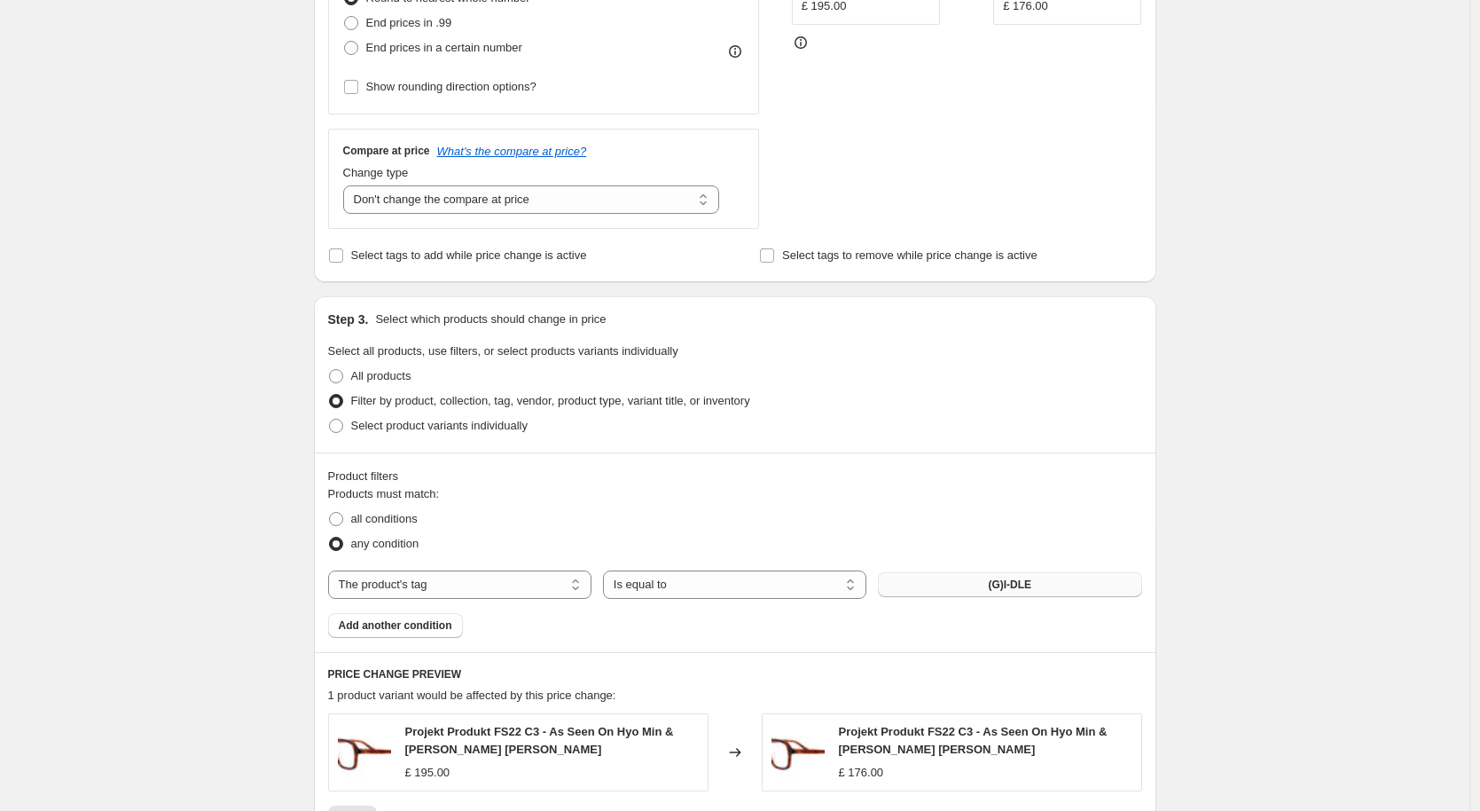
click at [992, 584] on span "(G)I-DLE" at bounding box center [1009, 584] width 43 height 14
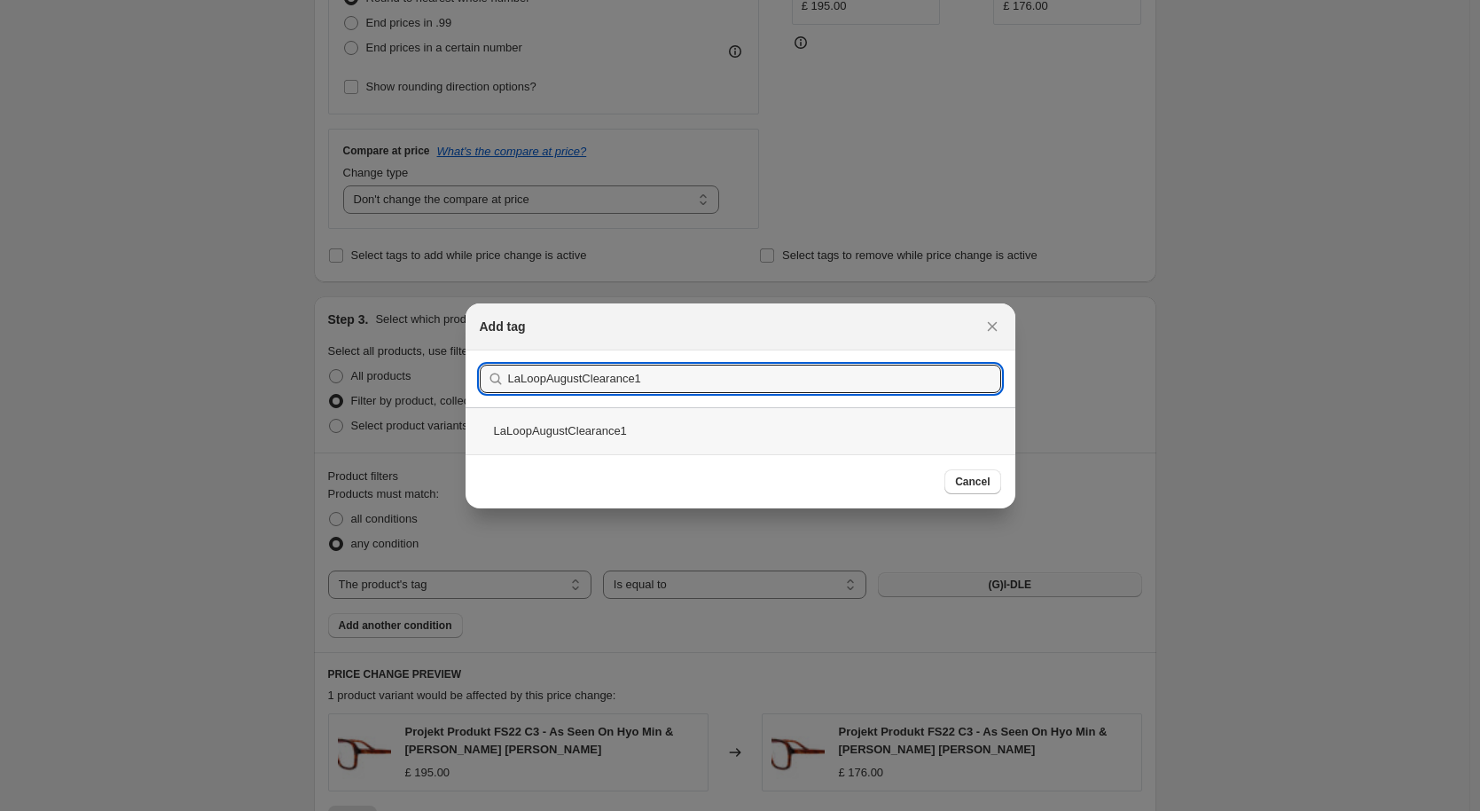
type input "LaLoopAugustClearance1"
click at [638, 419] on div "LaLoopAugustClearance1" at bounding box center [741, 430] width 550 height 47
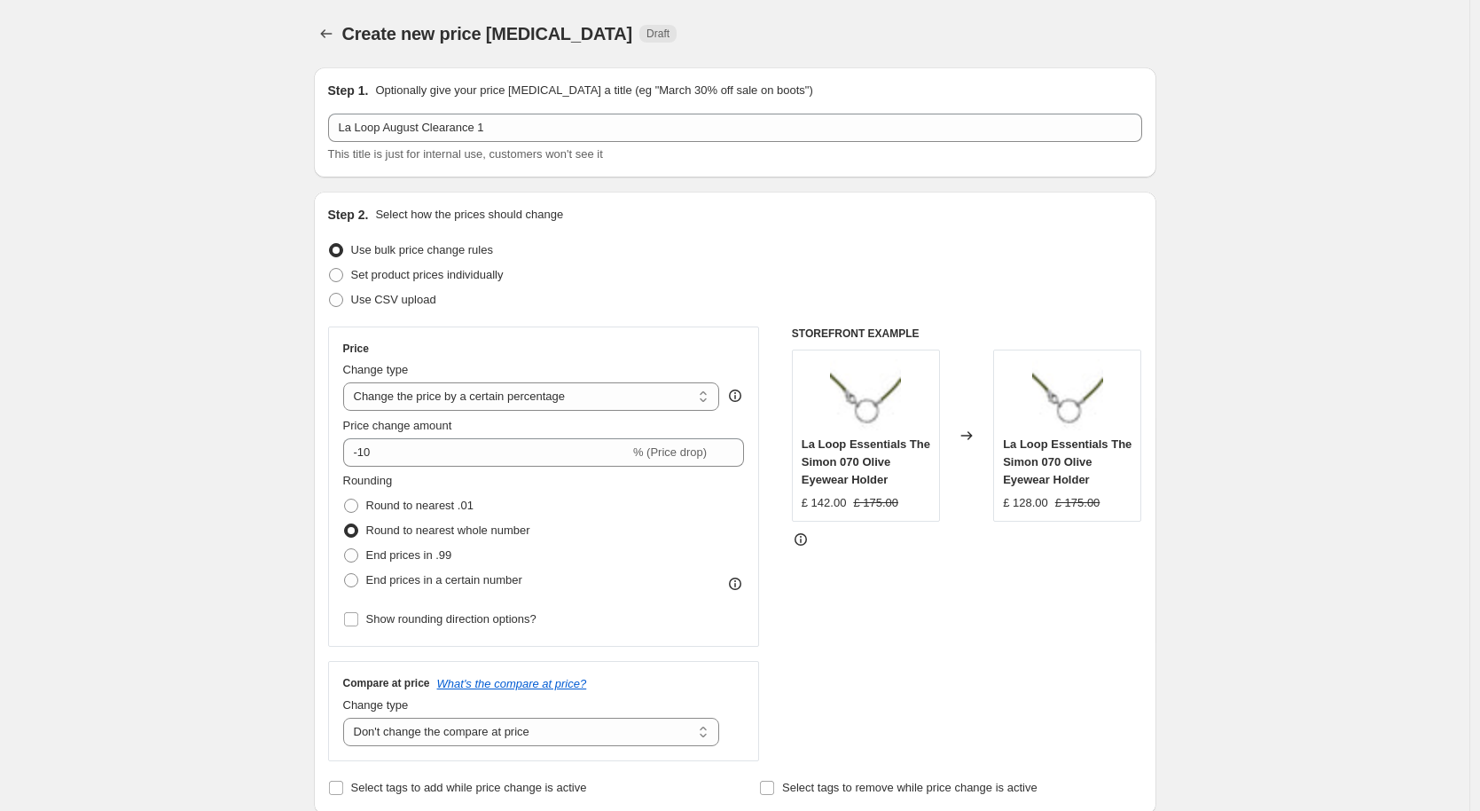
scroll to position [1283, 0]
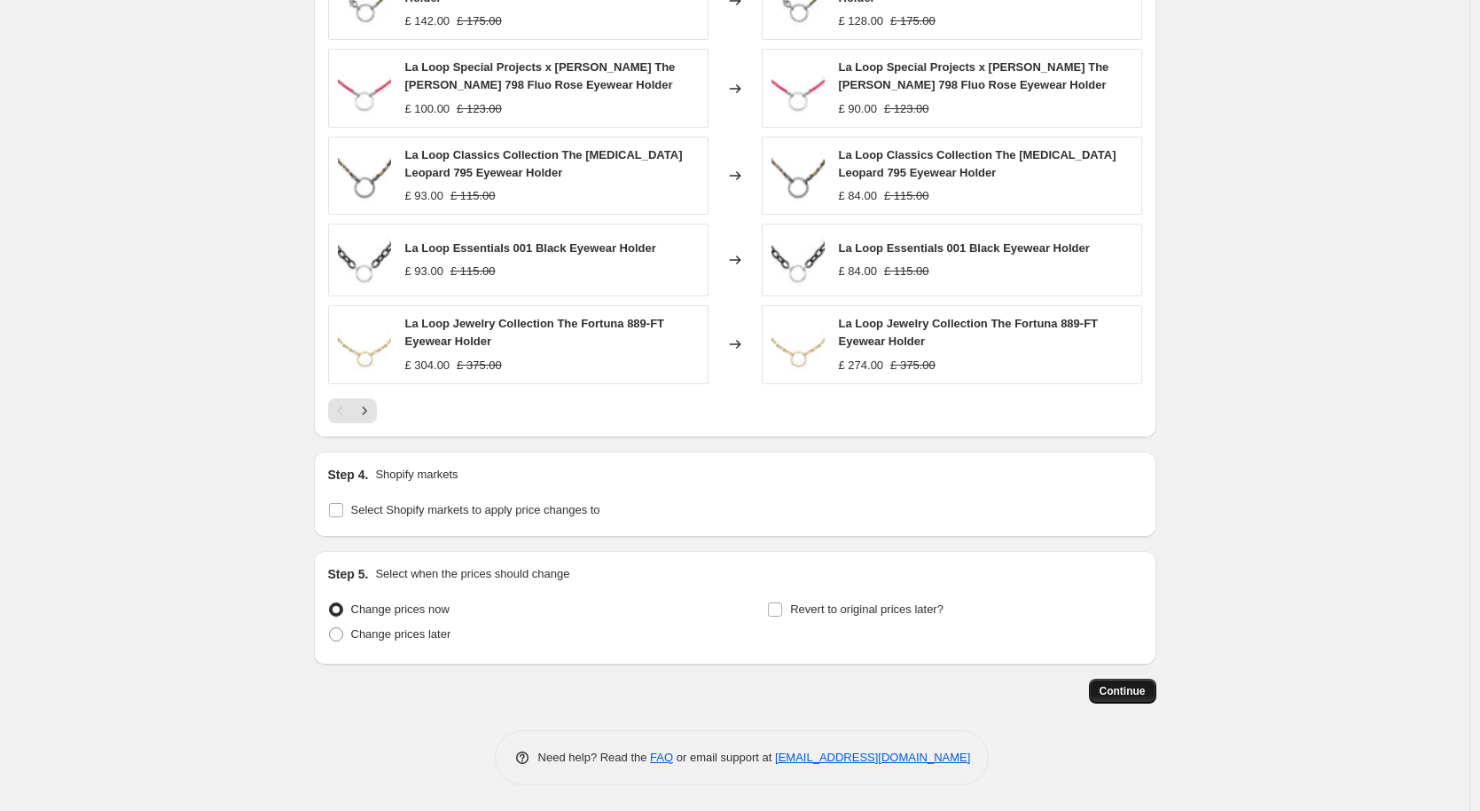
click at [1141, 699] on button "Continue" at bounding box center [1122, 690] width 67 height 25
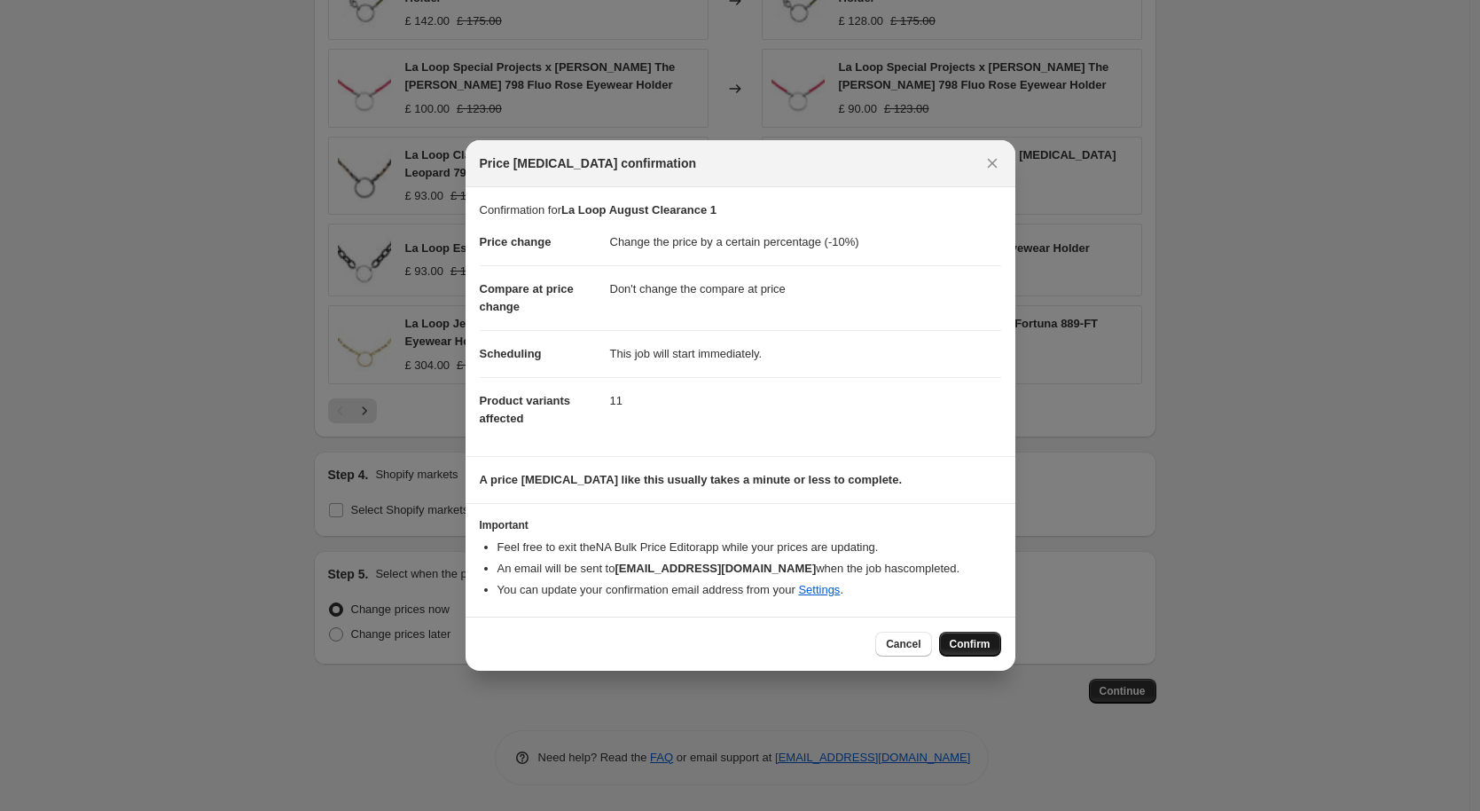
click at [982, 644] on span "Confirm" at bounding box center [970, 644] width 41 height 14
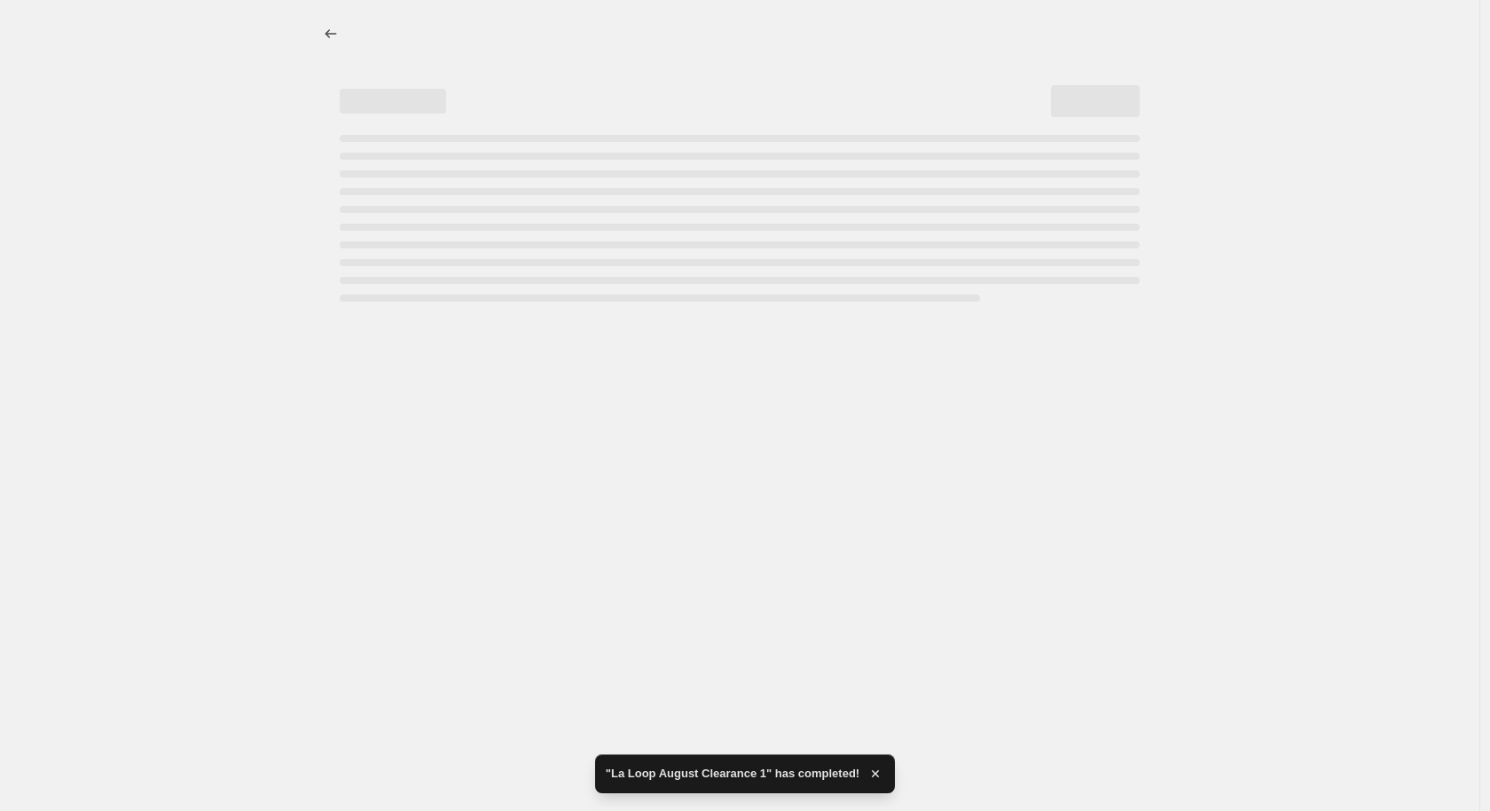
select select "percentage"
select select "no_change"
select select "tag"
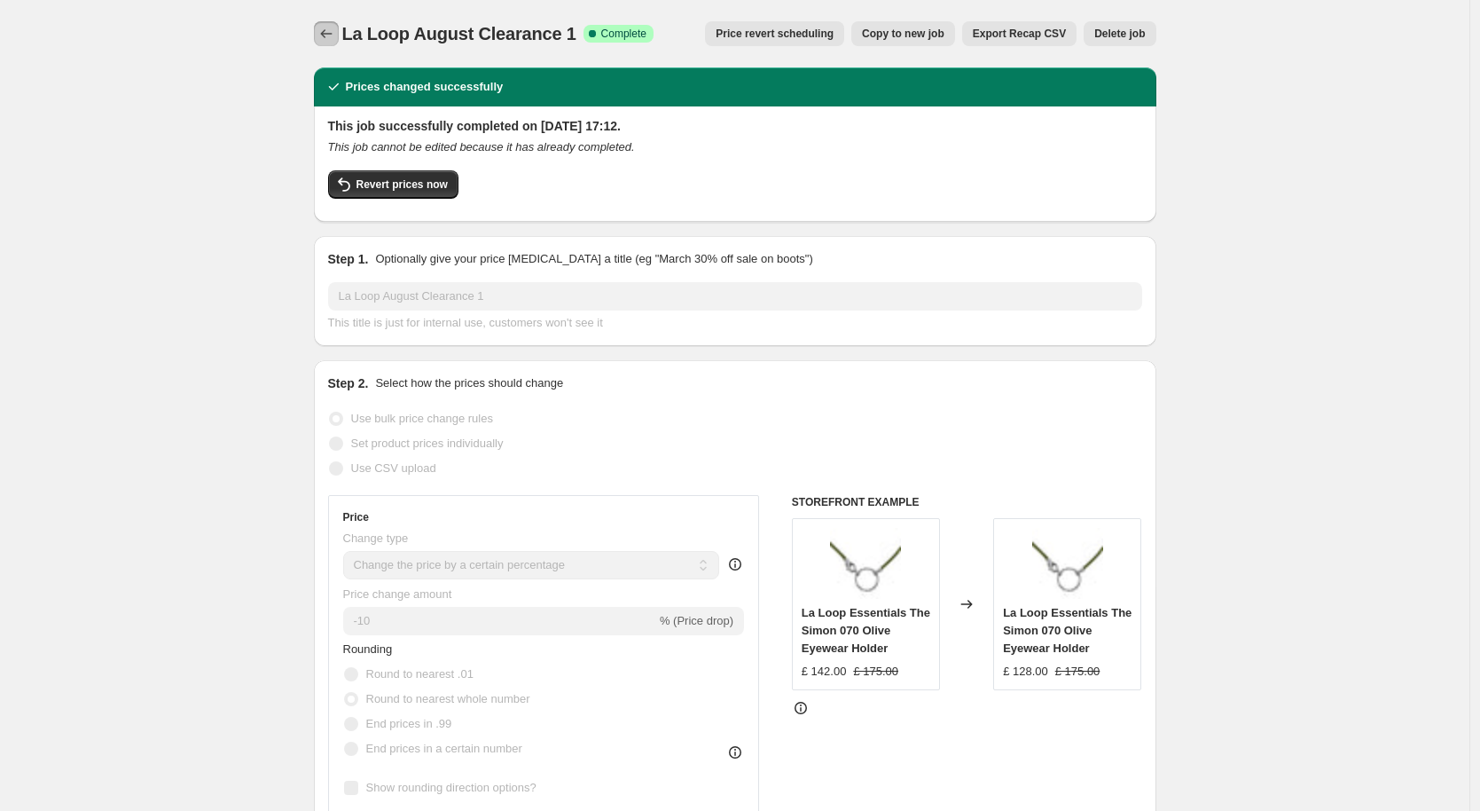
click at [328, 42] on icon "Price change jobs" at bounding box center [327, 34] width 18 height 18
